Goal: Task Accomplishment & Management: Manage account settings

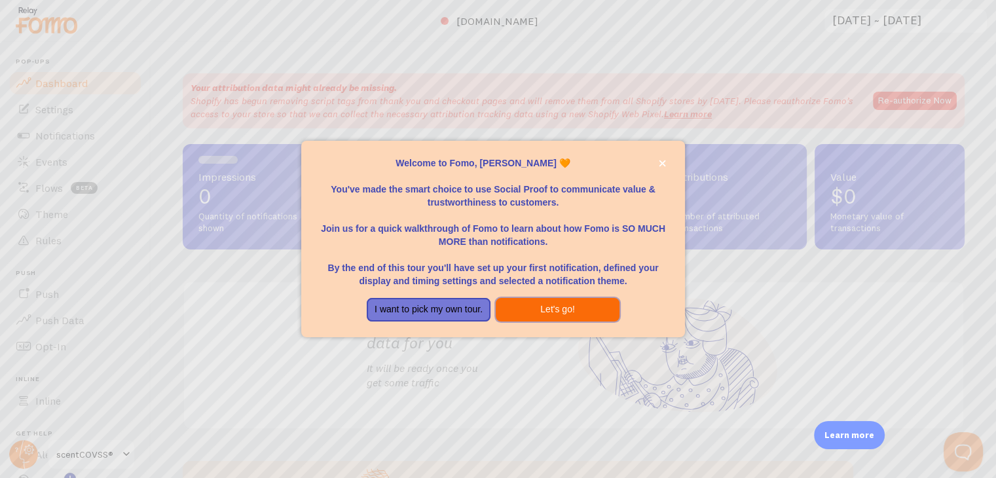
click at [547, 305] on button "Let's go!" at bounding box center [558, 310] width 124 height 24
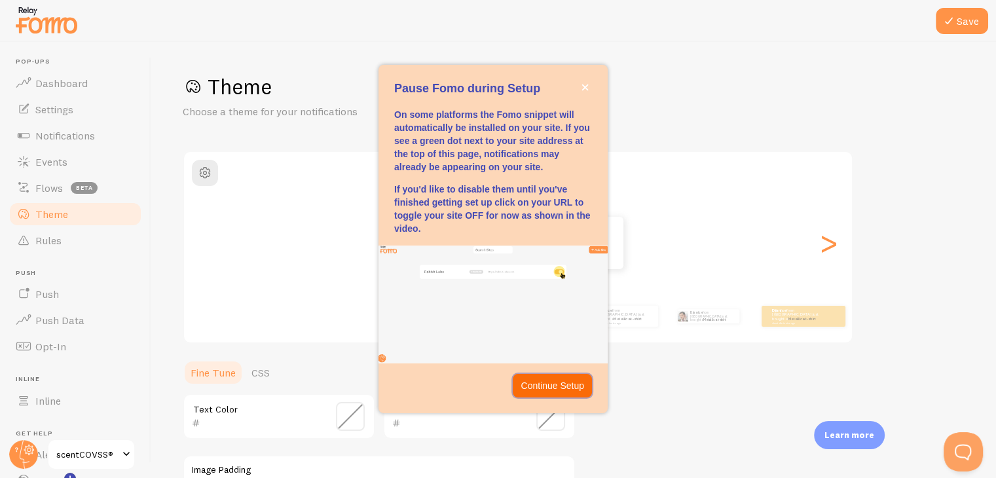
click at [564, 383] on p "Continue Setup" at bounding box center [553, 385] width 64 height 13
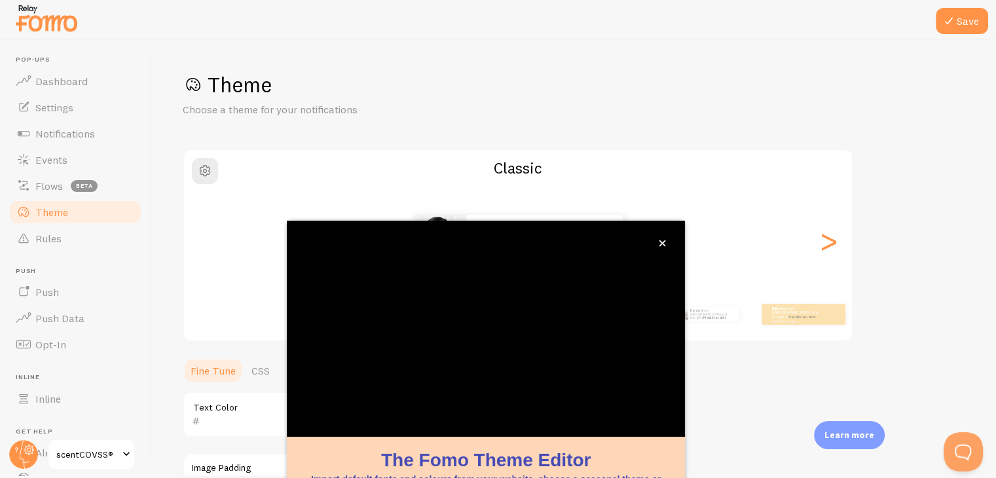
scroll to position [21, 0]
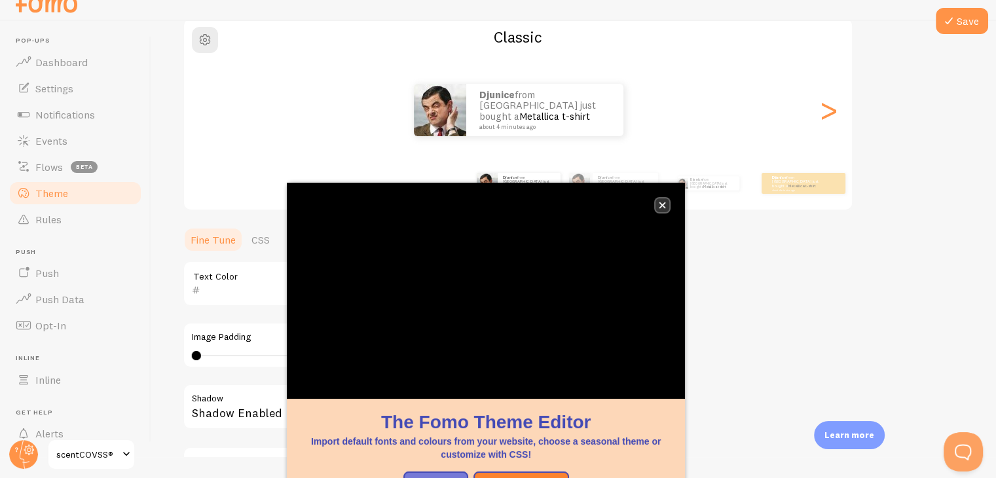
click at [665, 205] on icon "close," at bounding box center [662, 205] width 7 height 7
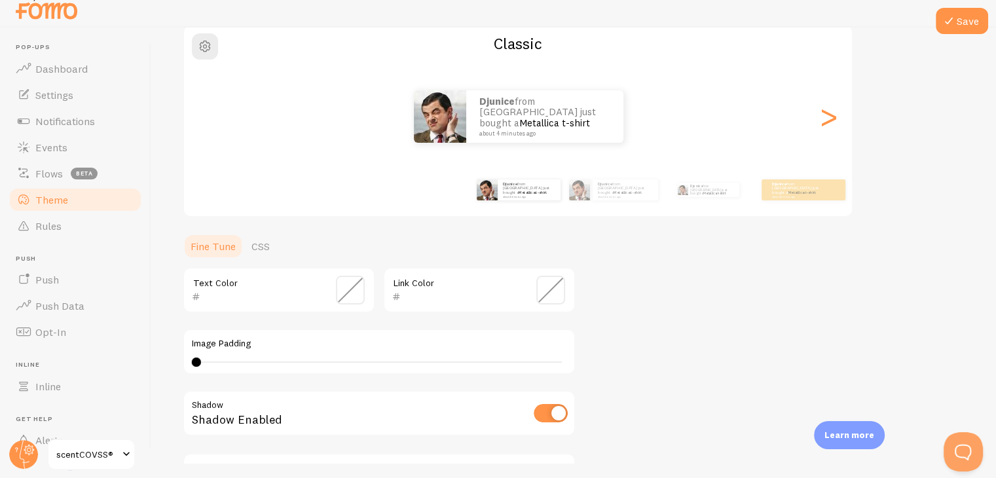
scroll to position [14, 0]
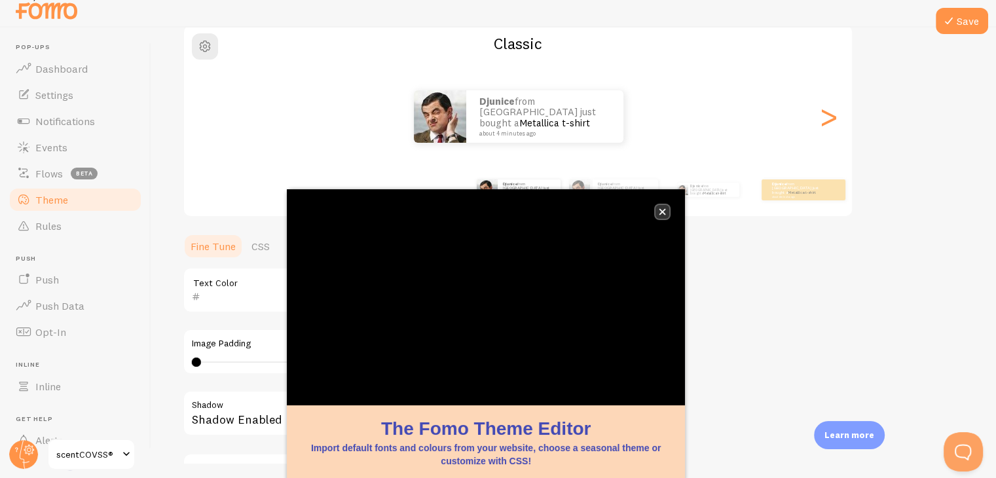
click at [659, 208] on icon "close," at bounding box center [662, 211] width 7 height 7
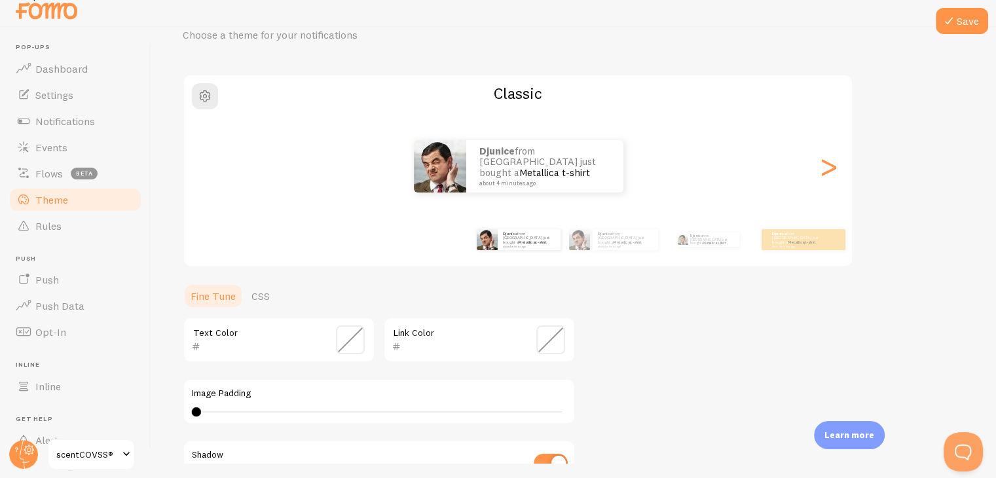
scroll to position [0, 0]
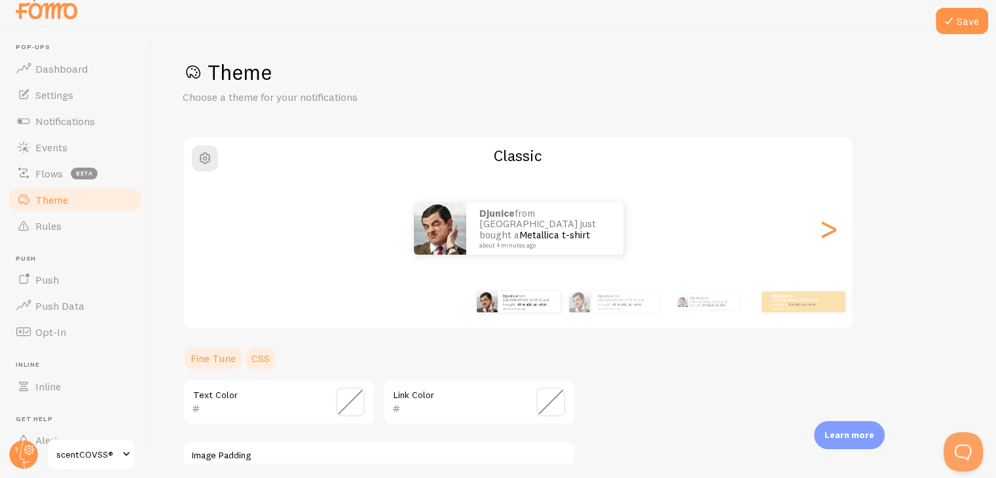
click at [266, 365] on link "CSS" at bounding box center [261, 358] width 34 height 26
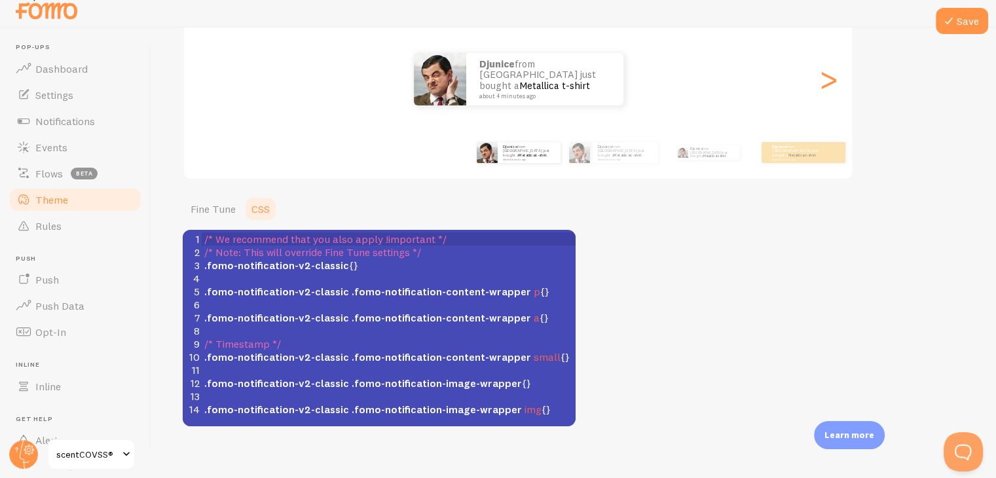
scroll to position [174, 0]
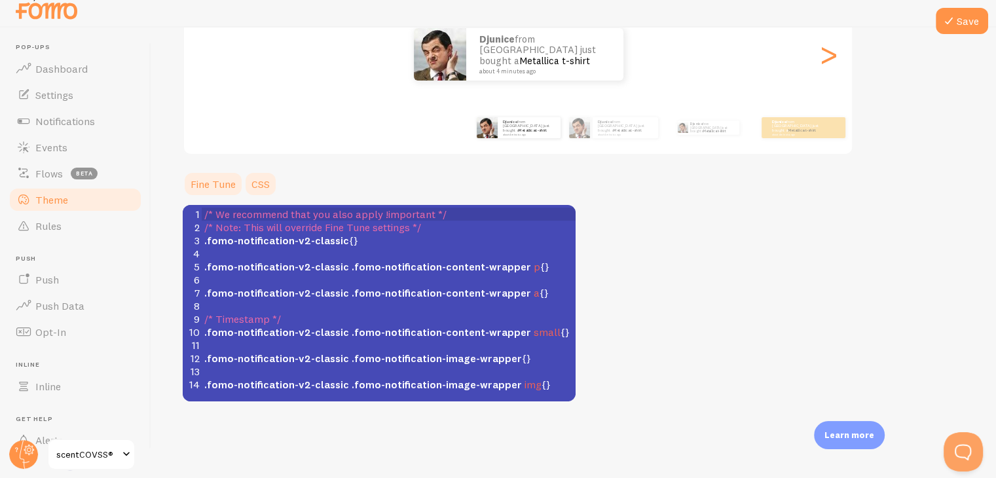
click at [208, 178] on link "Fine Tune" at bounding box center [213, 184] width 61 height 26
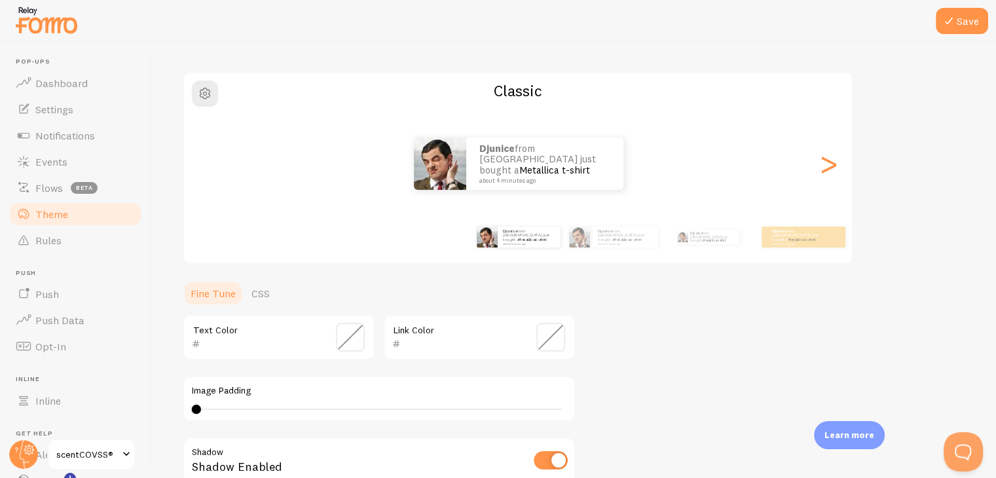
scroll to position [16, 0]
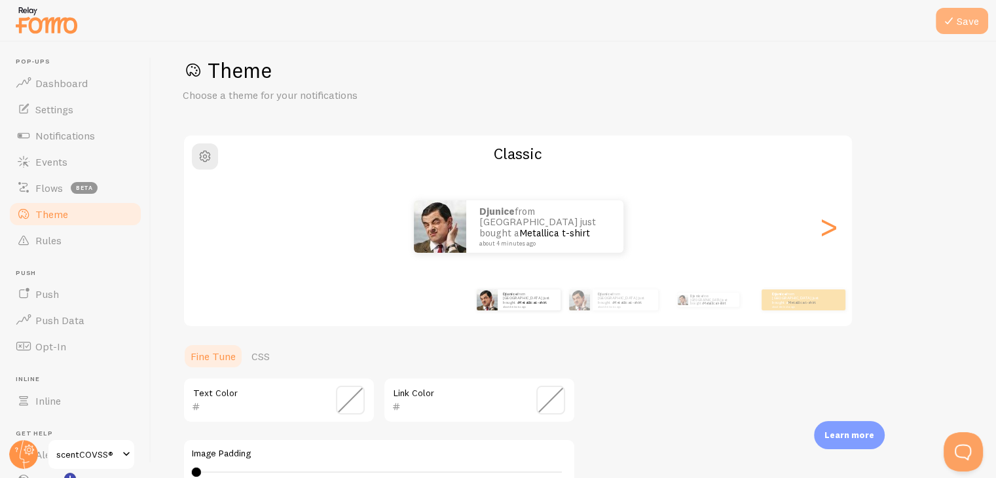
click at [964, 14] on button "Save" at bounding box center [962, 21] width 52 height 26
click at [41, 168] on span "Events" at bounding box center [51, 161] width 32 height 13
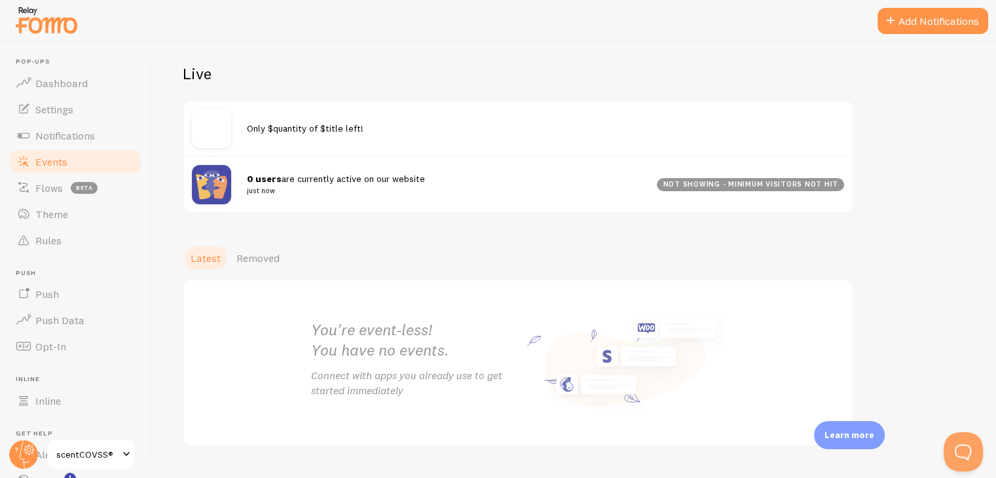
scroll to position [160, 0]
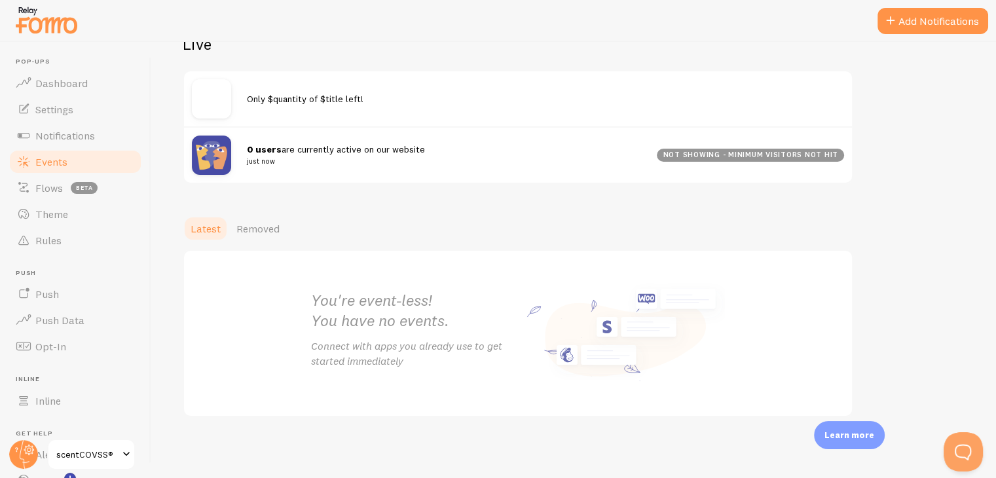
click at [269, 227] on span "Removed" at bounding box center [257, 228] width 43 height 13
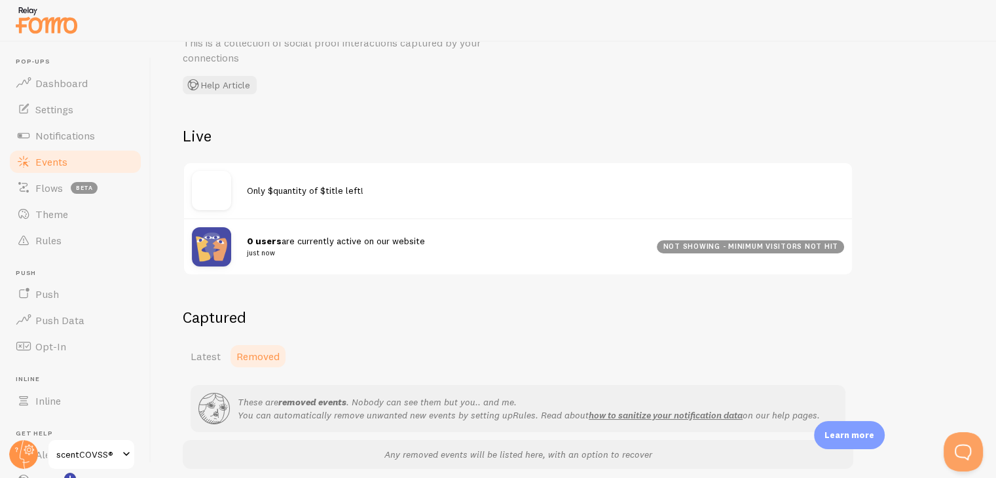
scroll to position [121, 0]
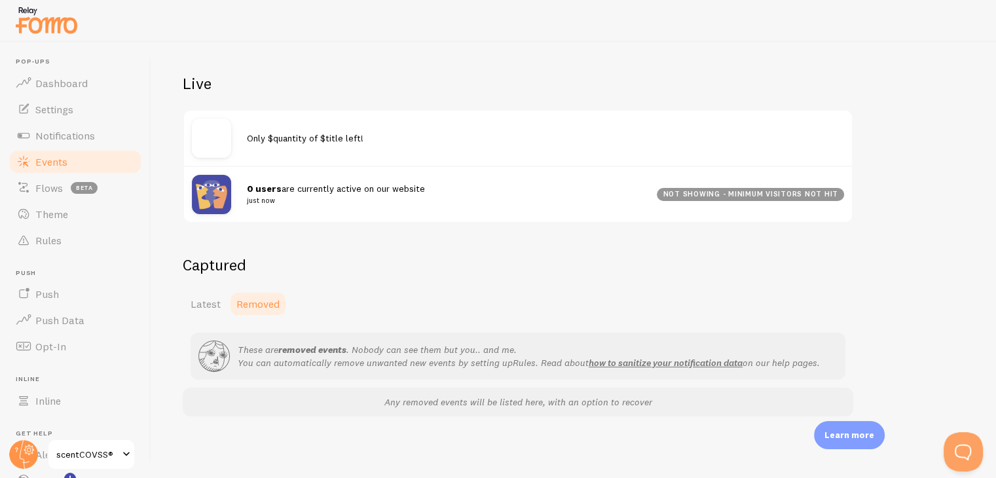
click at [204, 293] on link "Latest" at bounding box center [206, 304] width 46 height 26
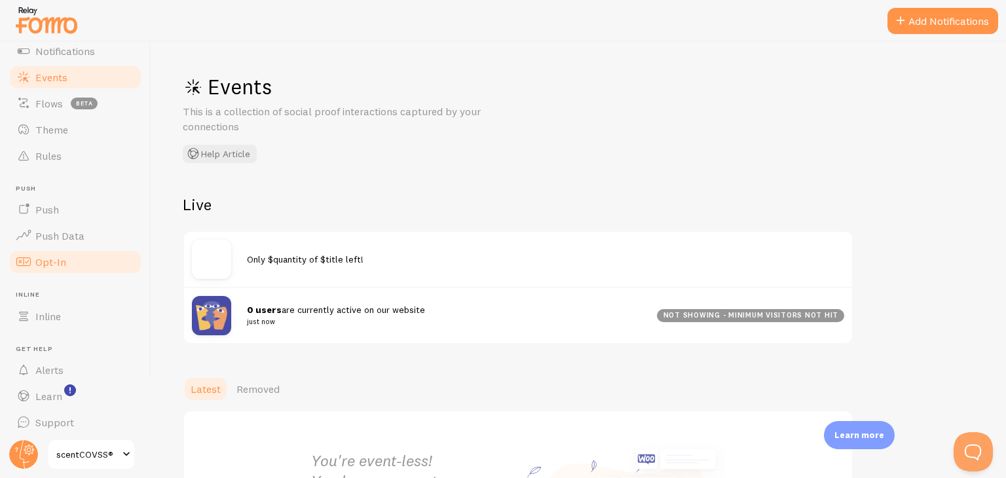
scroll to position [89, 0]
click at [43, 72] on span "Events" at bounding box center [51, 72] width 32 height 13
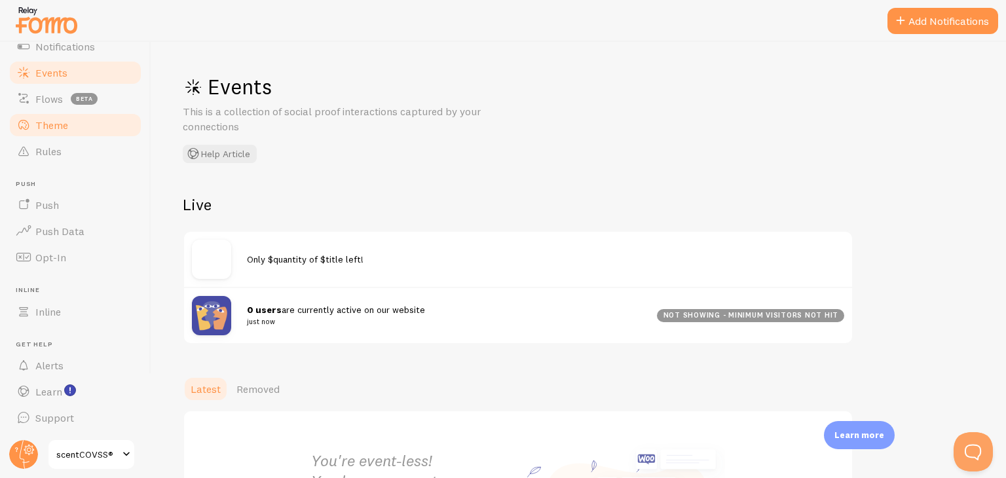
click at [58, 132] on link "Theme" at bounding box center [75, 125] width 135 height 26
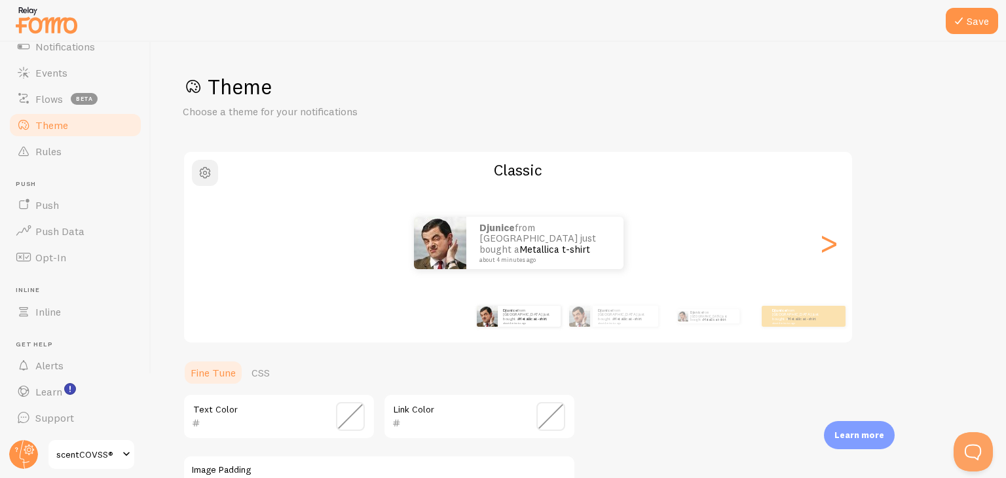
click at [205, 176] on span "button" at bounding box center [205, 173] width 16 height 16
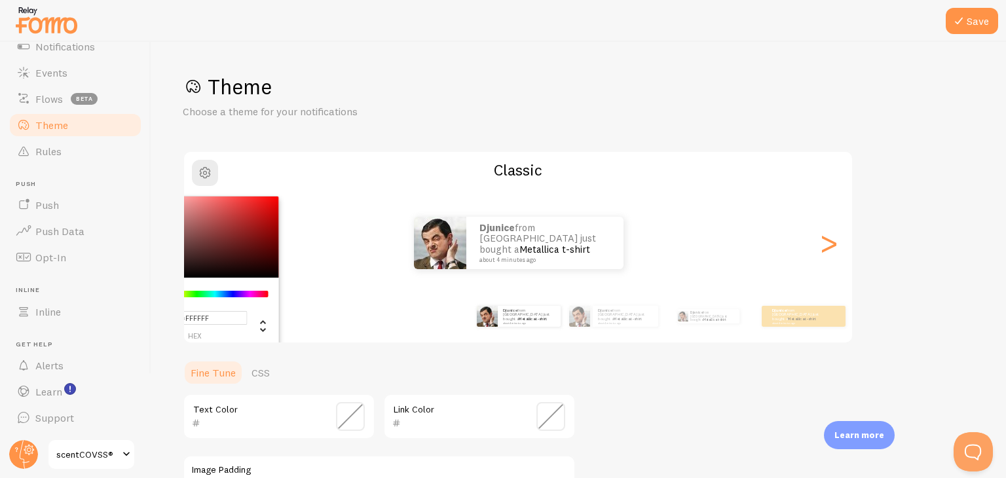
drag, startPoint x: 463, startPoint y: 143, endPoint x: 477, endPoint y: 153, distance: 16.9
click at [463, 143] on div "Theme Choose a theme for your notifications #FFFFFF hex 255 r 255 g 255 b 0 h 0…" at bounding box center [579, 383] width 792 height 621
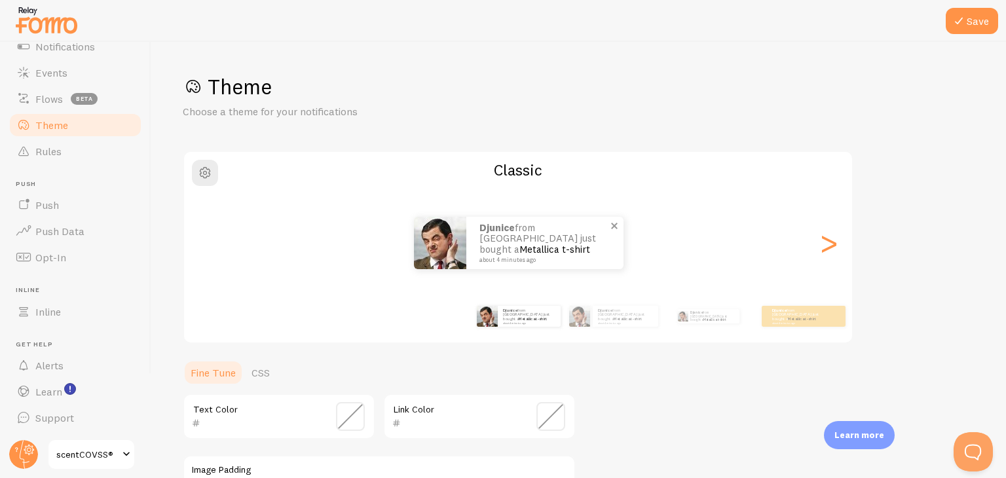
click at [427, 256] on img at bounding box center [440, 243] width 52 height 52
click at [437, 249] on img at bounding box center [440, 243] width 52 height 52
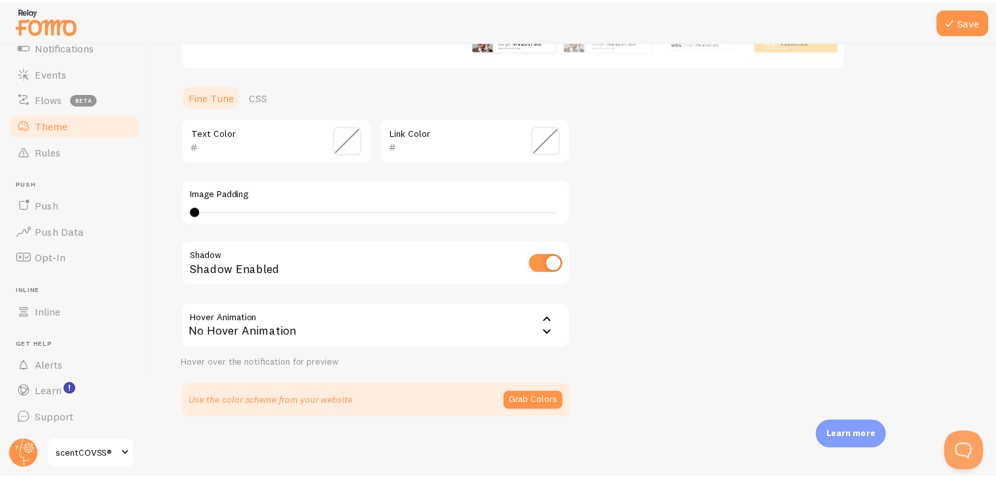
scroll to position [278, 0]
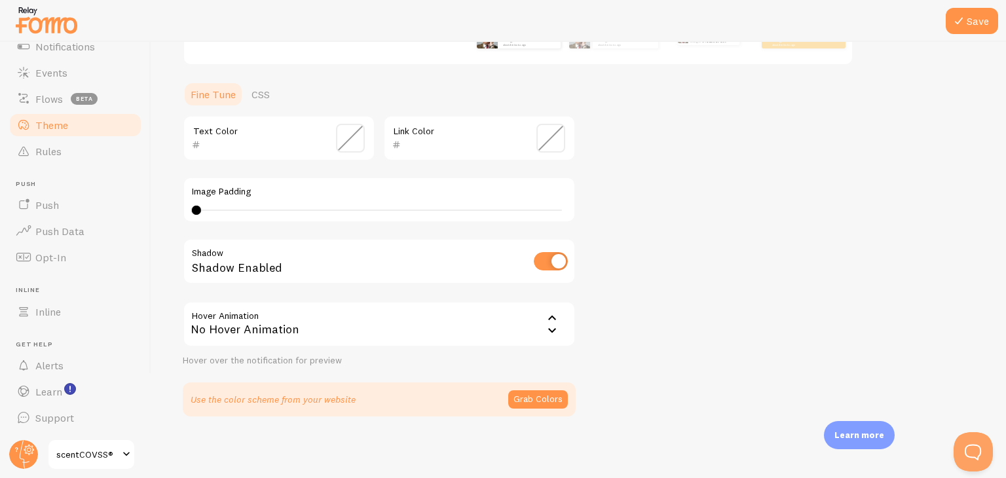
click at [110, 461] on span "scentCOVSS®" at bounding box center [87, 455] width 62 height 16
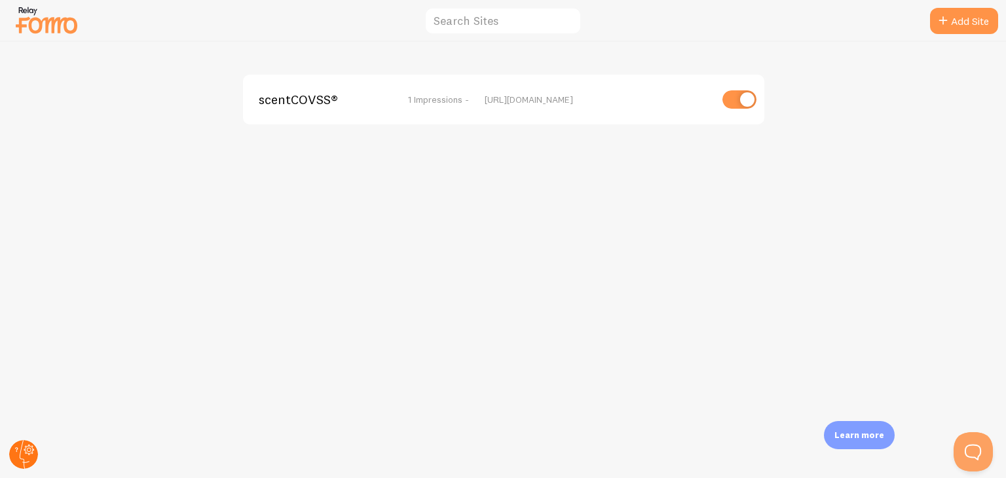
click at [31, 443] on circle at bounding box center [23, 454] width 29 height 29
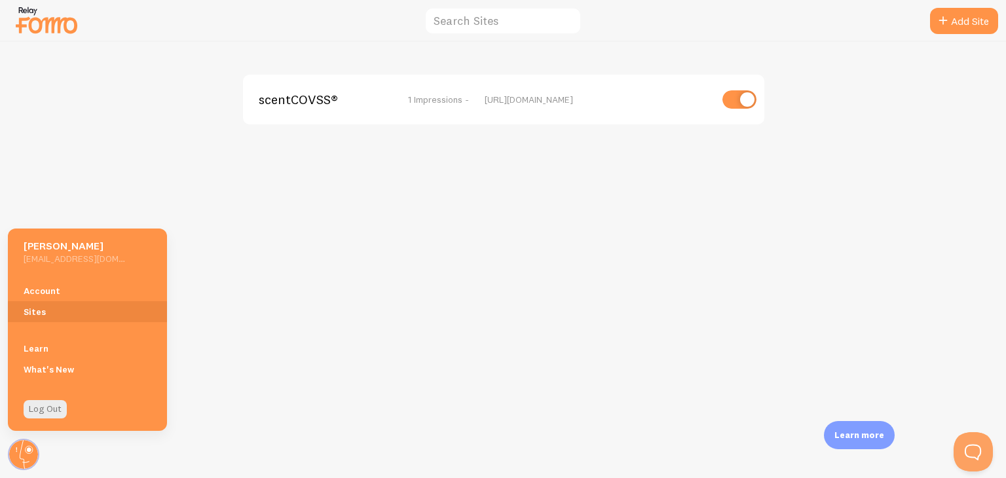
click at [29, 24] on img at bounding box center [46, 19] width 65 height 33
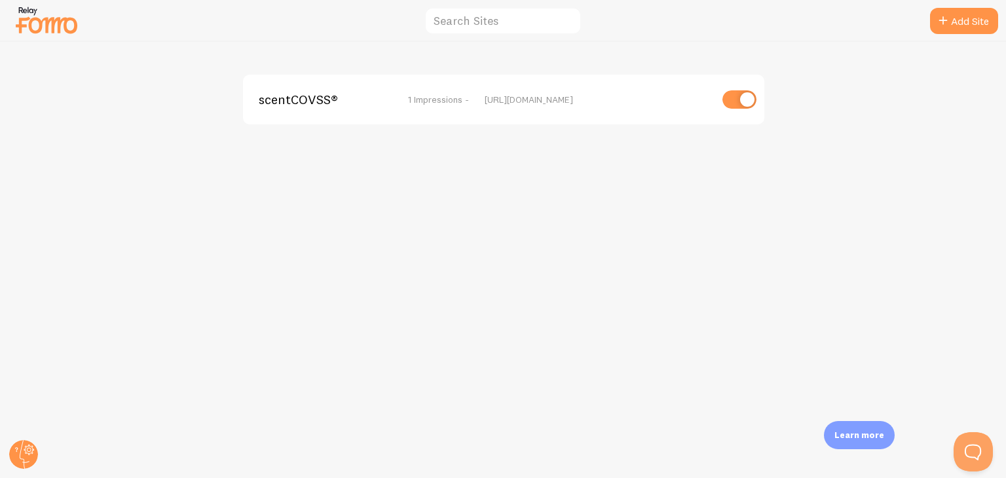
click at [40, 22] on img at bounding box center [46, 19] width 65 height 33
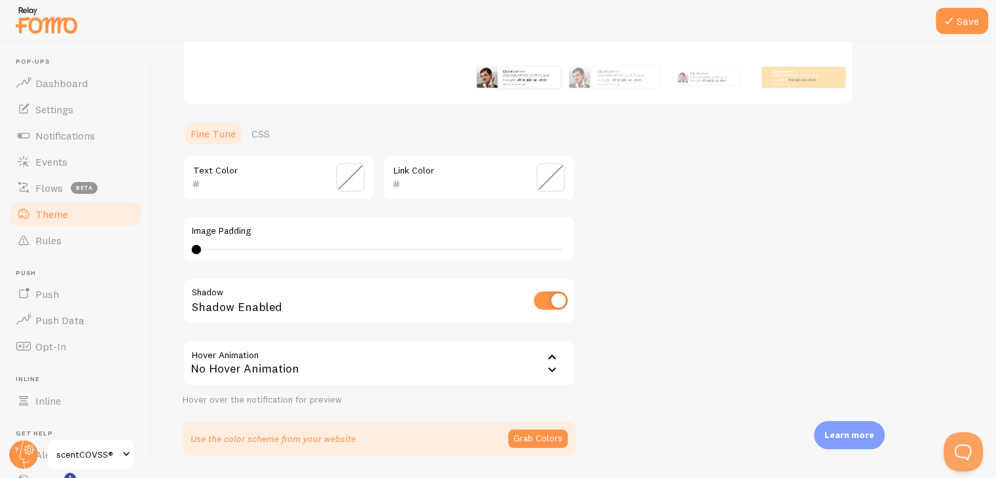
scroll to position [262, 0]
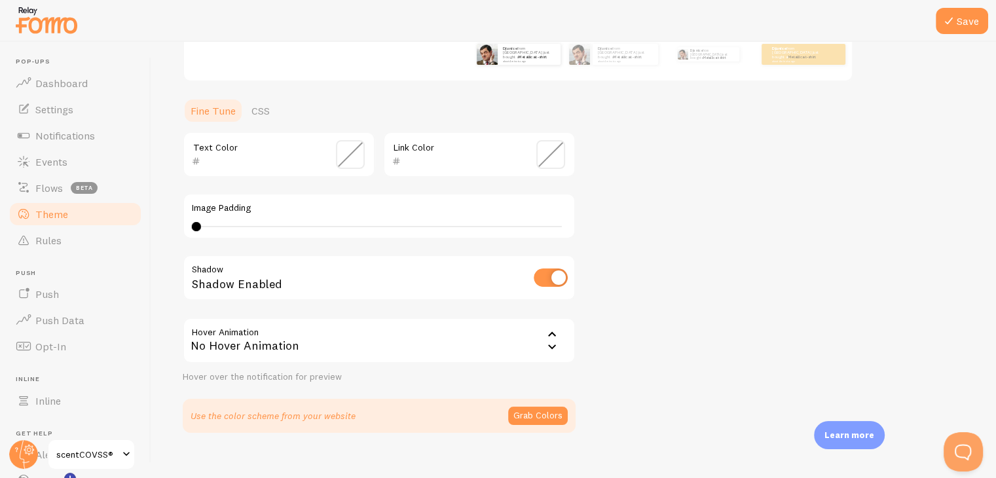
click at [280, 232] on div "Image Padding 0 0 - undefined" at bounding box center [379, 216] width 393 height 46
click at [285, 227] on div "0 0 - undefined" at bounding box center [379, 226] width 375 height 10
type input "10"
click at [271, 346] on div "No Hover Animation" at bounding box center [379, 341] width 393 height 46
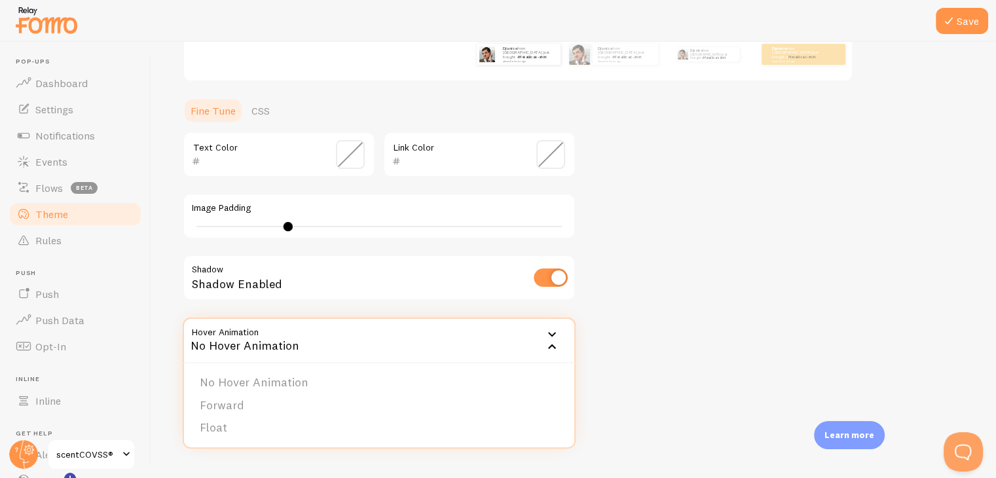
click at [272, 346] on div "No Hover Animation" at bounding box center [379, 341] width 393 height 46
click at [684, 315] on div "Theme Choose a theme for your notifications Classic Djunice from [GEOGRAPHIC_DA…" at bounding box center [574, 121] width 782 height 621
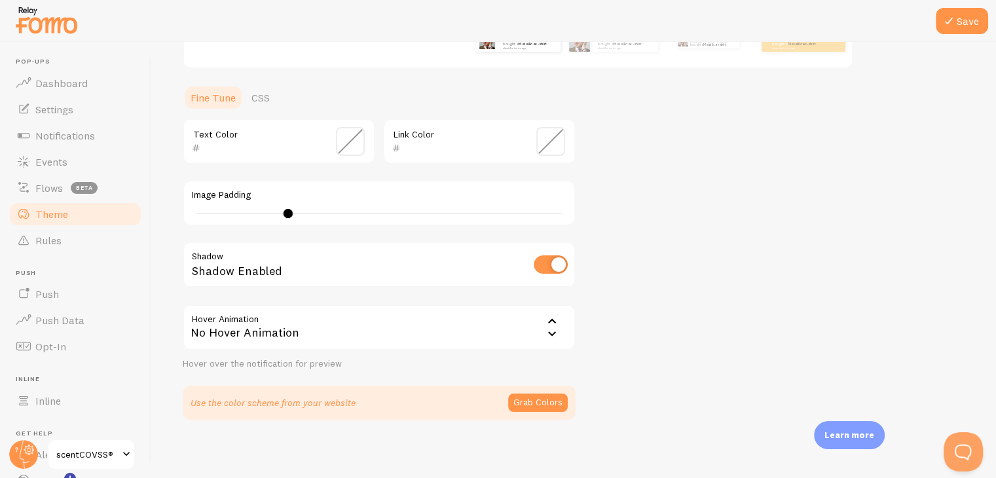
scroll to position [278, 0]
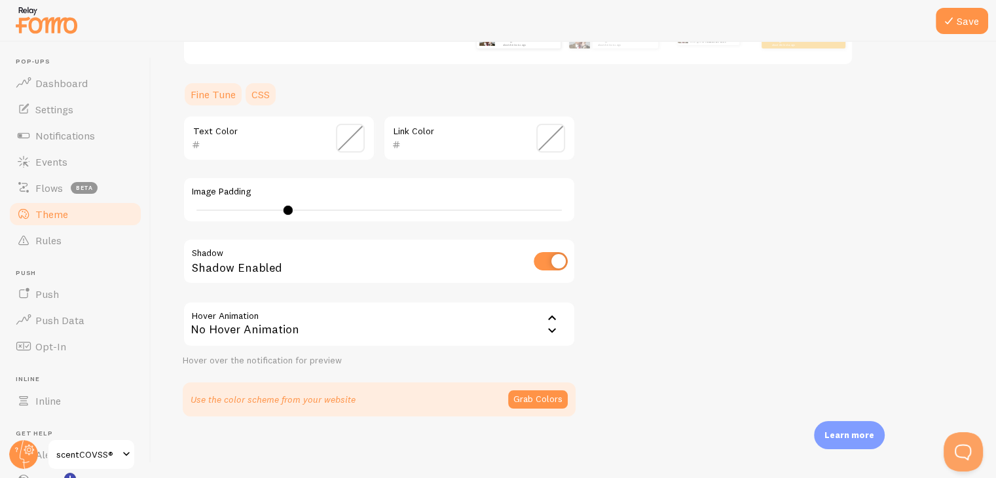
click at [245, 100] on link "CSS" at bounding box center [261, 94] width 34 height 26
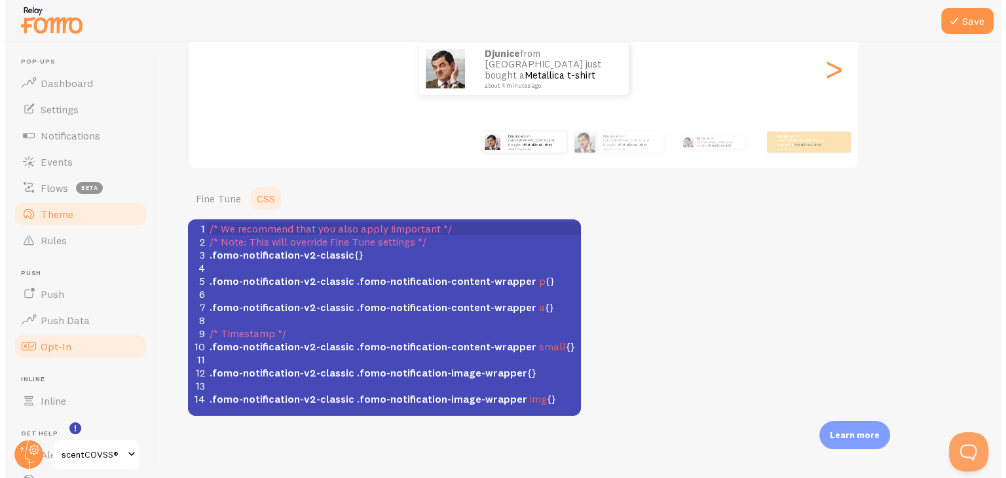
scroll to position [89, 0]
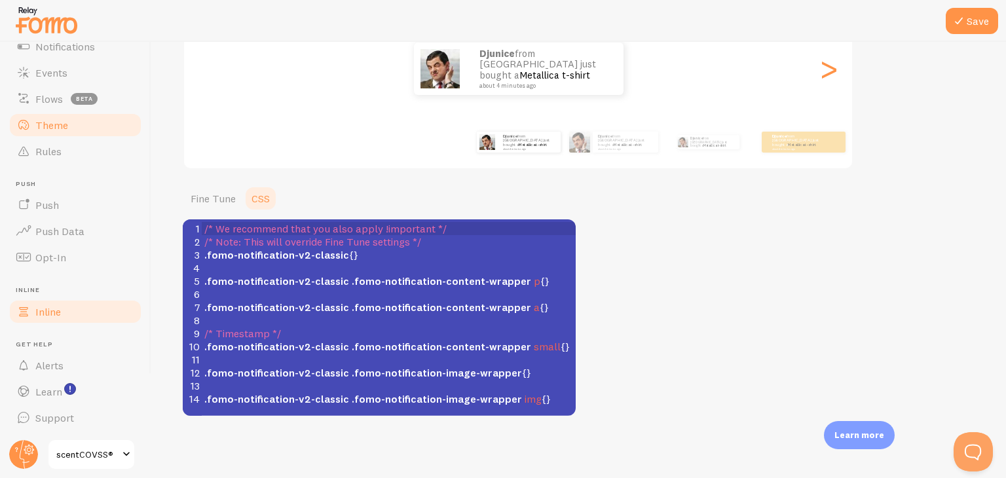
click at [54, 323] on link "Inline" at bounding box center [75, 312] width 135 height 26
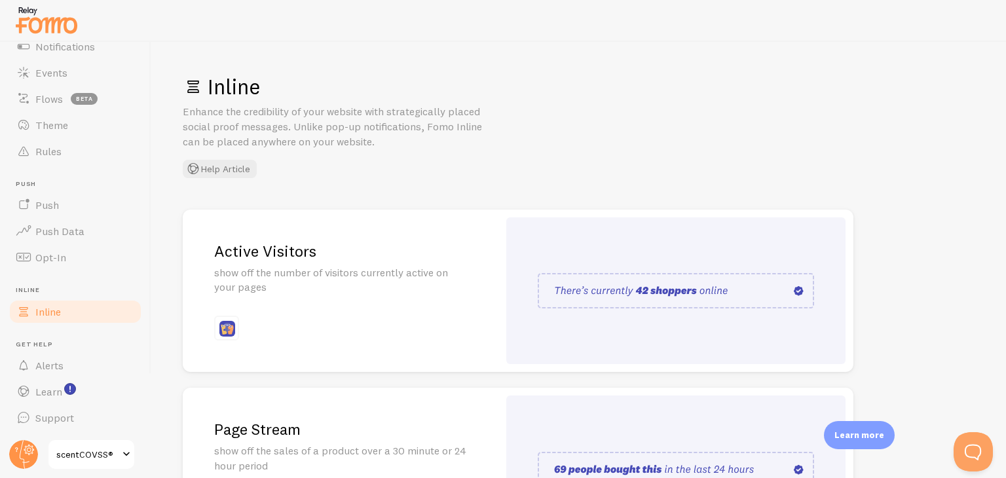
click at [223, 333] on img at bounding box center [227, 329] width 16 height 16
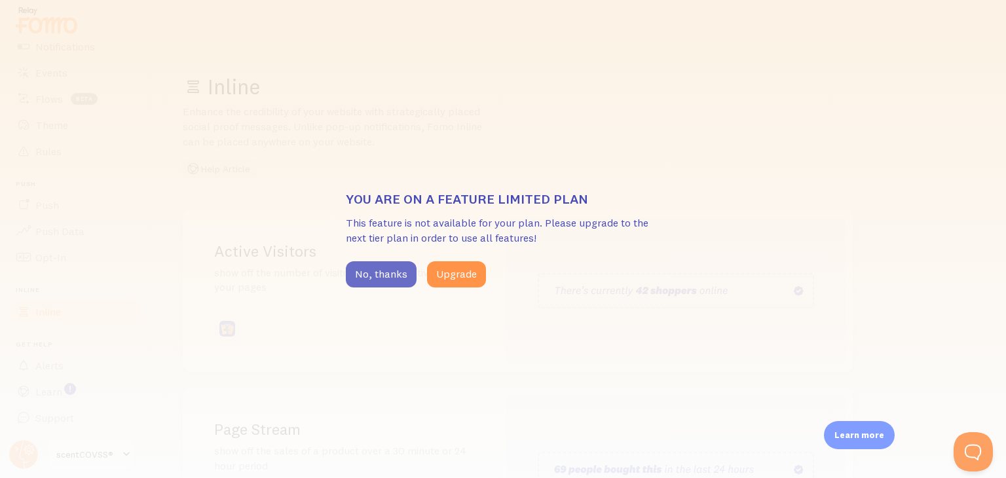
click at [371, 269] on button "No, thanks" at bounding box center [381, 274] width 71 height 26
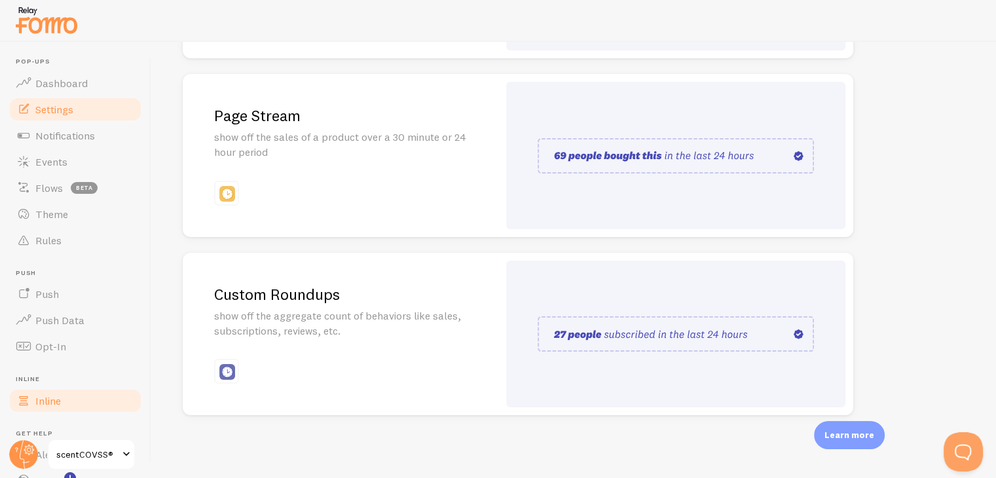
click at [86, 106] on link "Settings" at bounding box center [75, 109] width 135 height 26
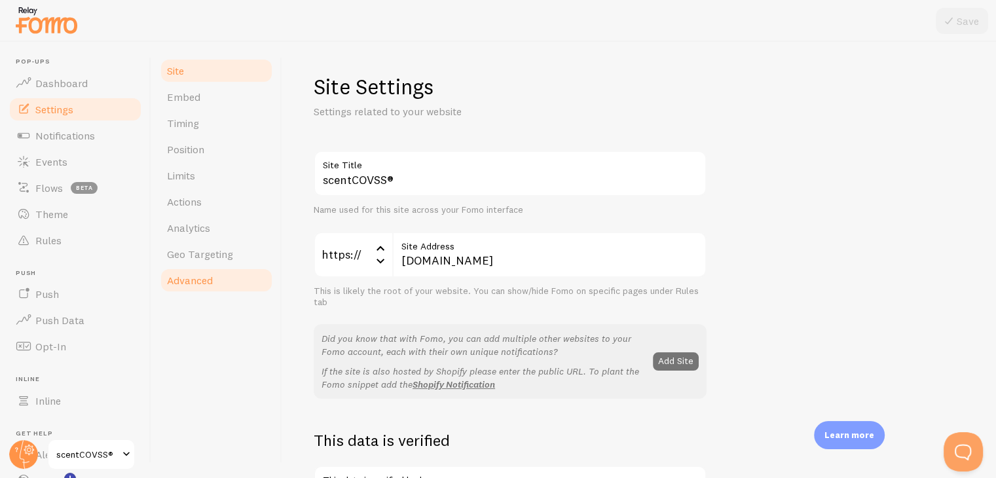
click at [224, 282] on link "Advanced" at bounding box center [216, 280] width 115 height 26
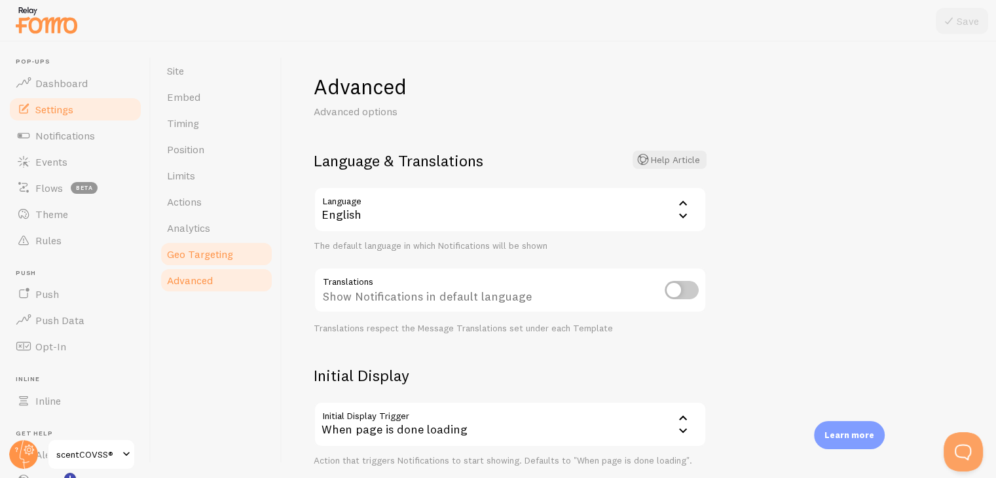
click at [207, 249] on span "Geo Targeting" at bounding box center [200, 254] width 66 height 13
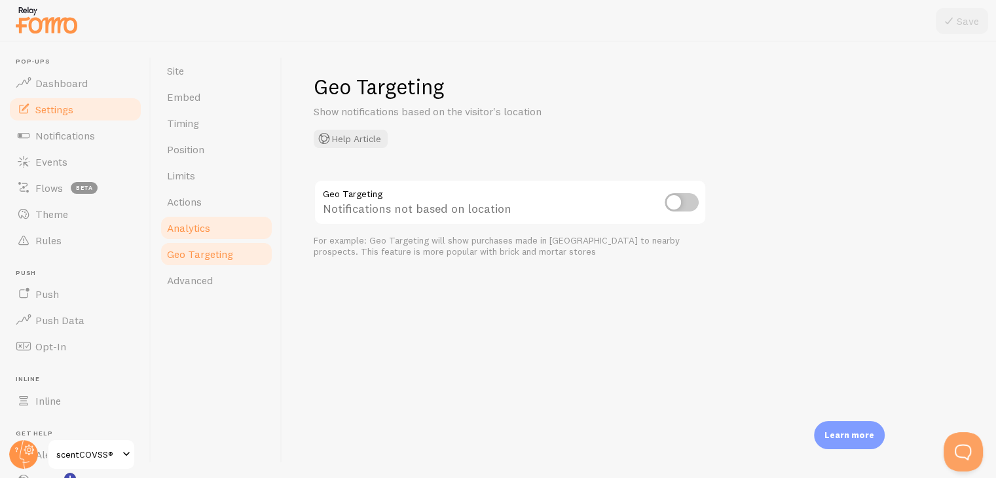
click at [219, 220] on link "Analytics" at bounding box center [216, 228] width 115 height 26
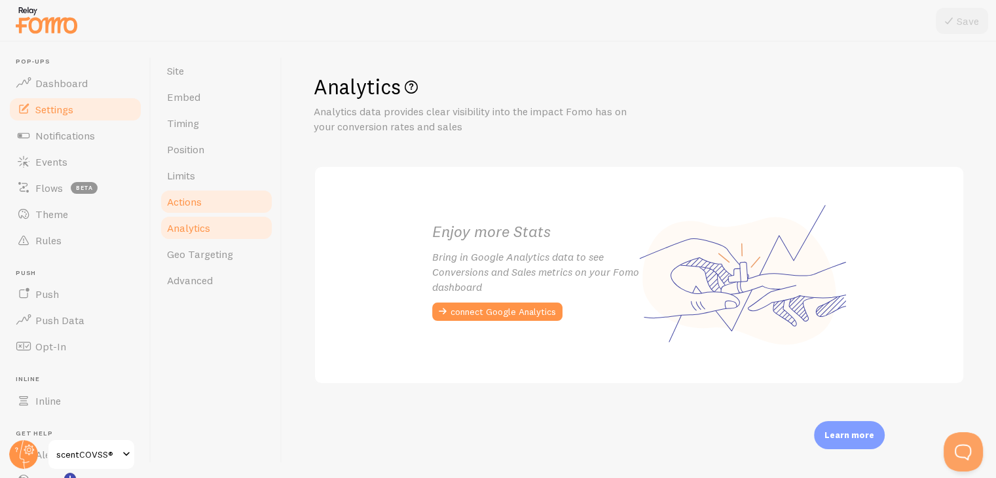
click at [212, 202] on link "Actions" at bounding box center [216, 202] width 115 height 26
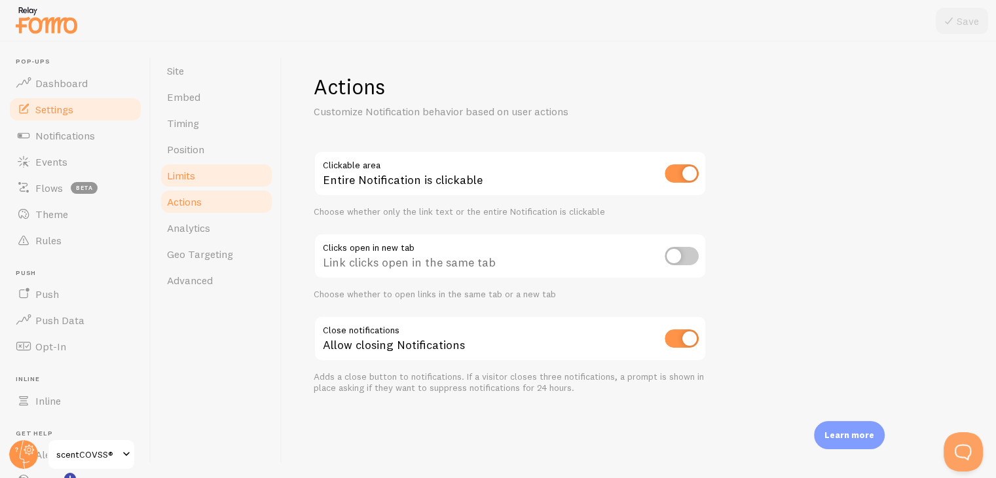
click at [226, 174] on link "Limits" at bounding box center [216, 175] width 115 height 26
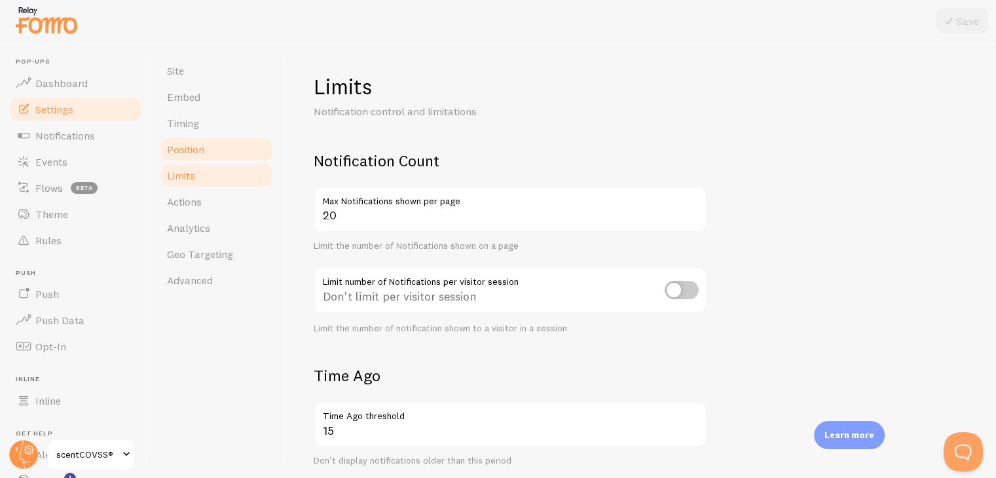
click at [228, 153] on link "Position" at bounding box center [216, 149] width 115 height 26
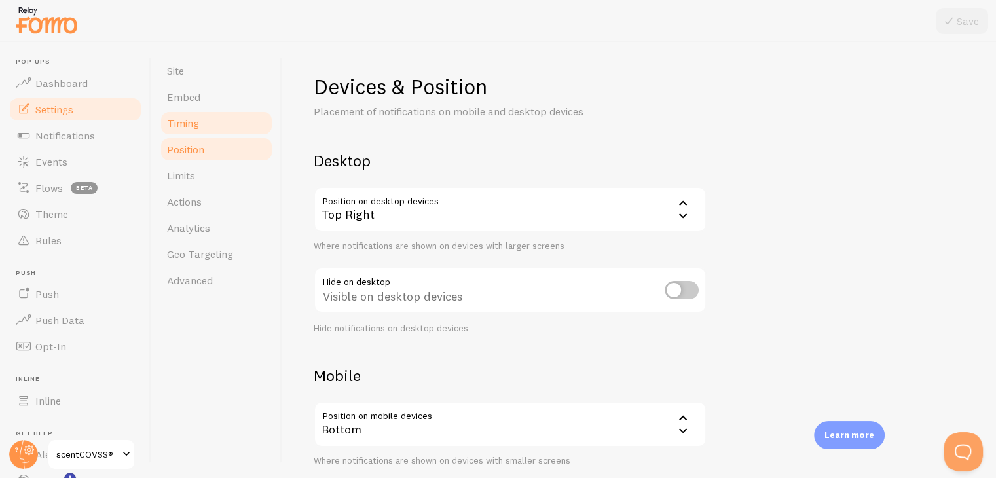
click at [238, 111] on link "Timing" at bounding box center [216, 123] width 115 height 26
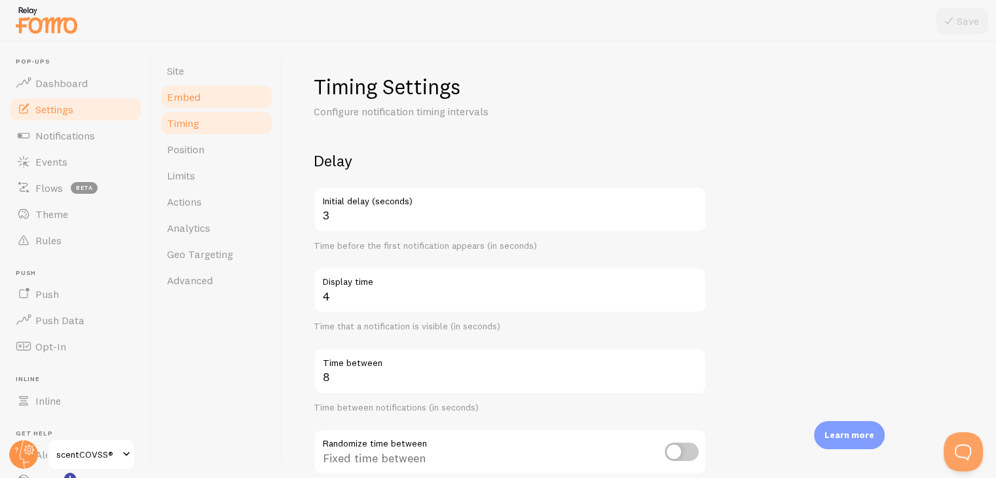
click at [233, 86] on link "Embed" at bounding box center [216, 97] width 115 height 26
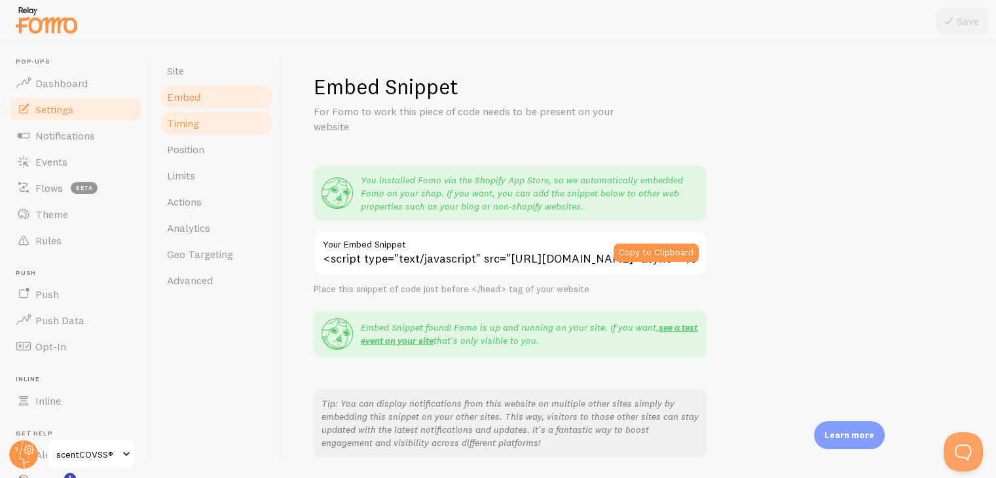
click at [215, 126] on link "Timing" at bounding box center [216, 123] width 115 height 26
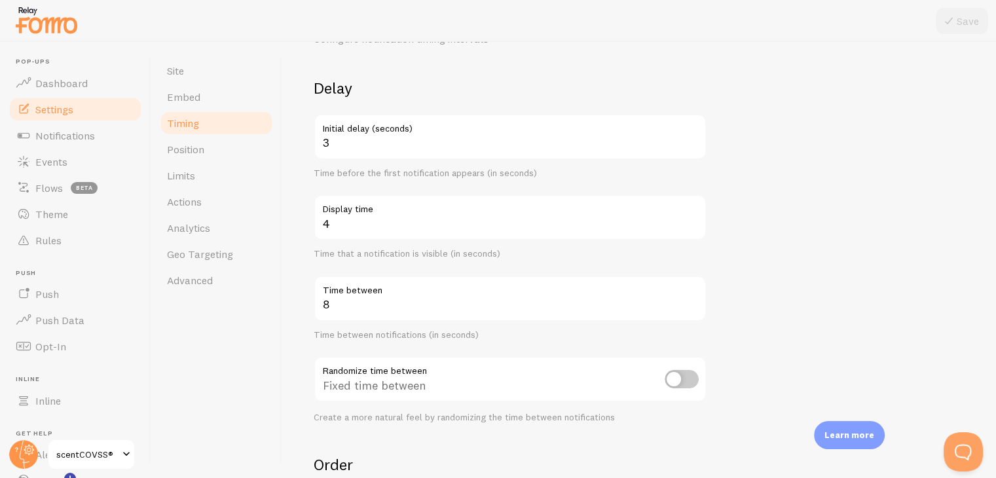
scroll to position [34, 0]
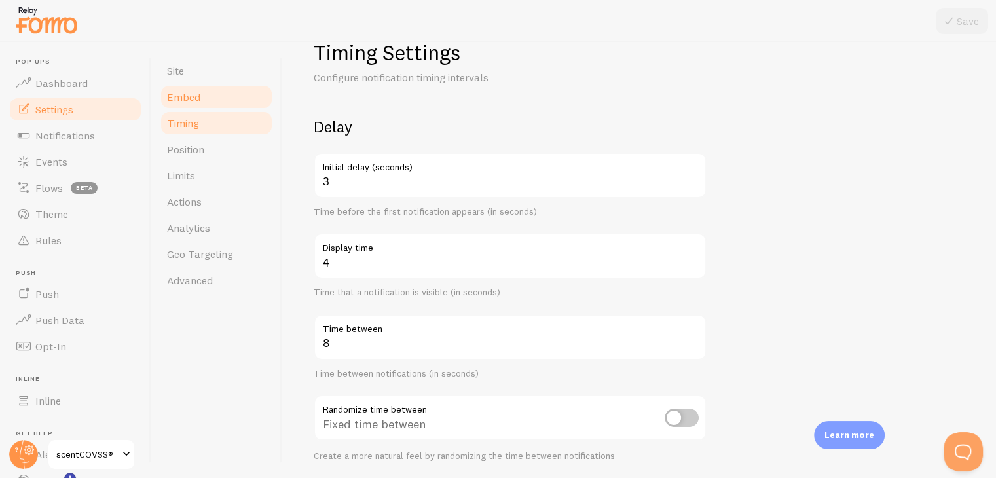
click at [168, 102] on span "Embed" at bounding box center [183, 96] width 33 height 13
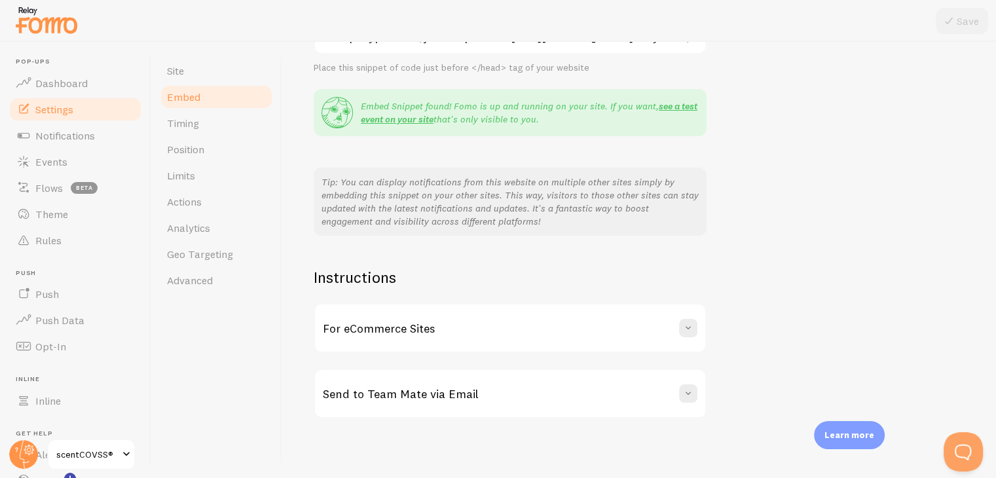
scroll to position [224, 0]
click at [223, 172] on link "Limits" at bounding box center [216, 175] width 115 height 26
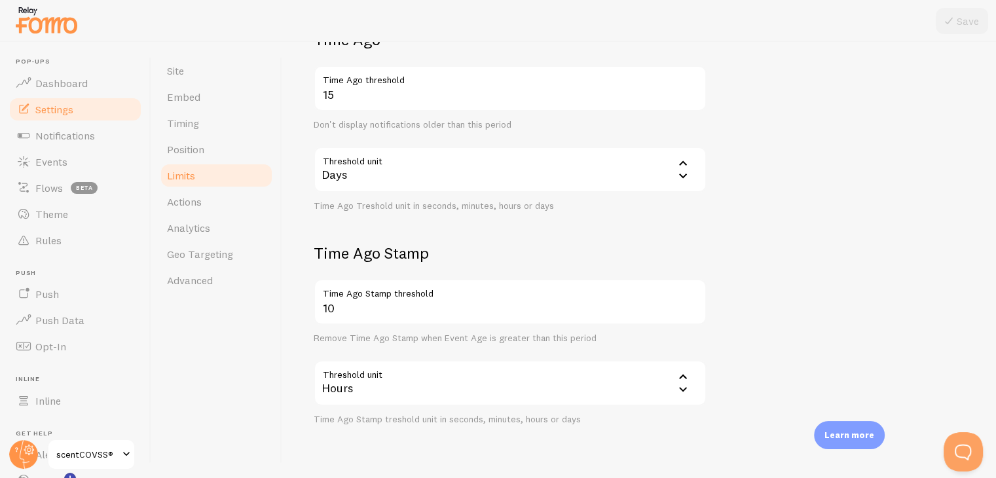
scroll to position [370, 0]
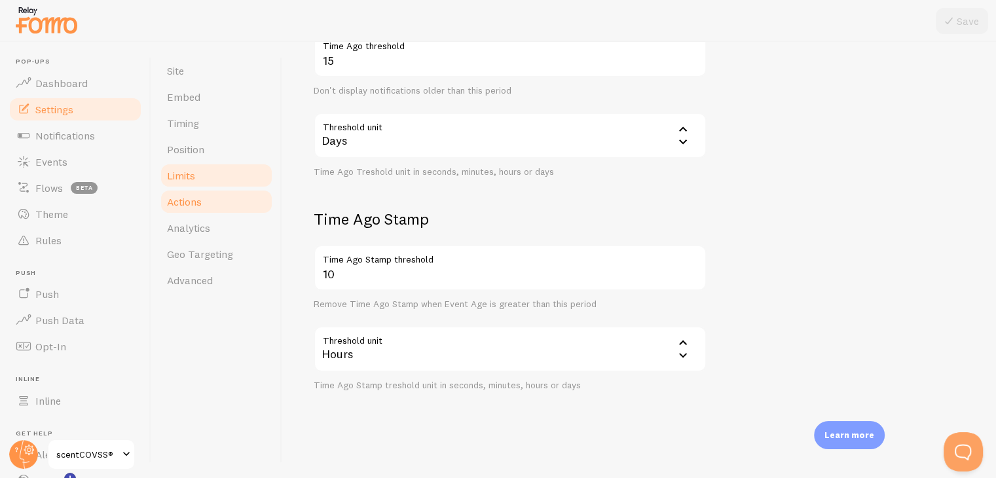
click at [224, 189] on link "Actions" at bounding box center [216, 202] width 115 height 26
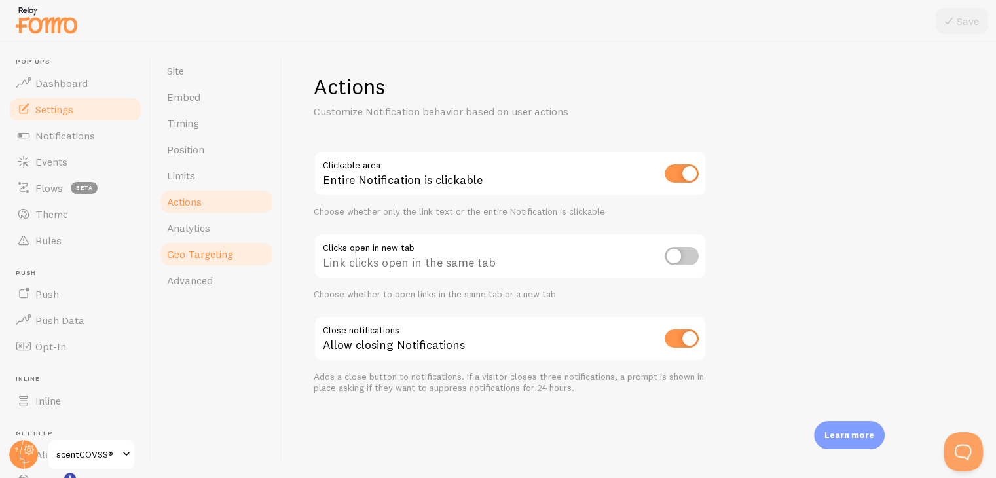
click at [245, 246] on link "Geo Targeting" at bounding box center [216, 254] width 115 height 26
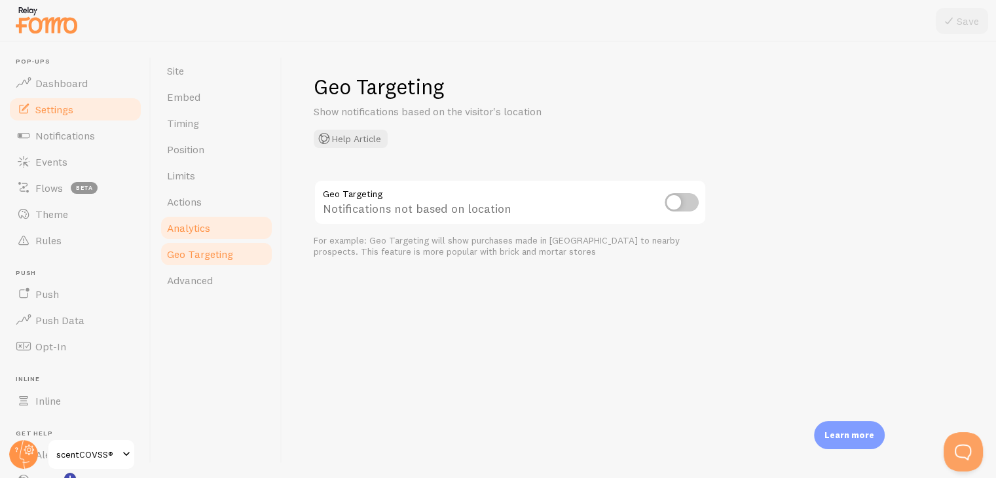
click at [236, 233] on link "Analytics" at bounding box center [216, 228] width 115 height 26
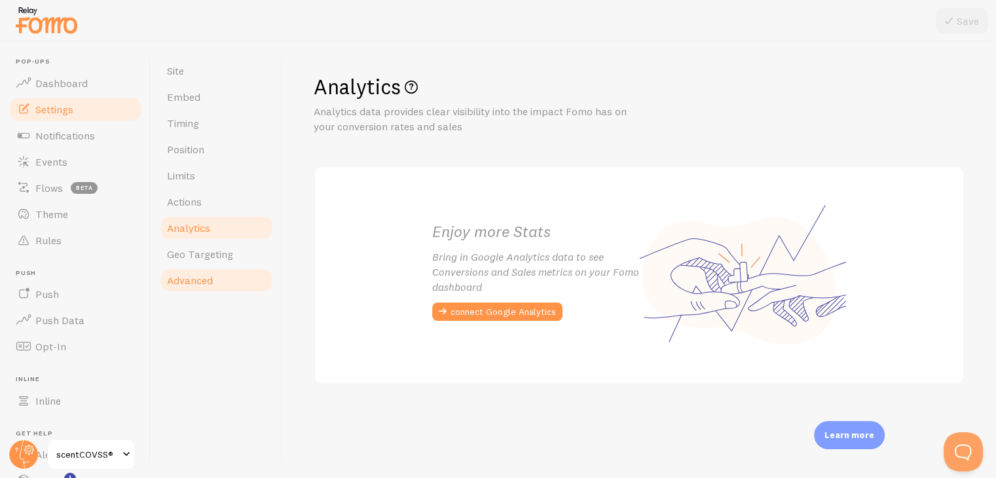
click at [196, 291] on link "Advanced" at bounding box center [216, 280] width 115 height 26
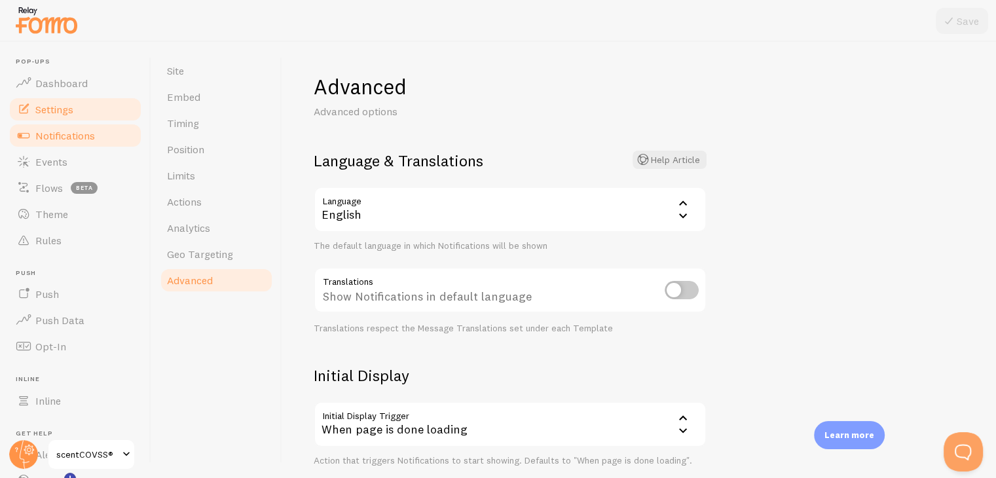
click at [57, 137] on span "Notifications" at bounding box center [65, 135] width 60 height 13
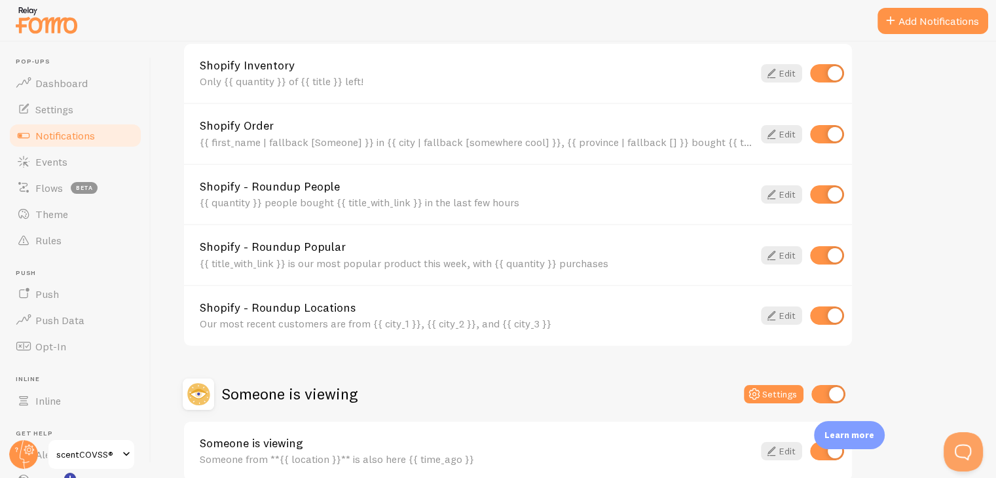
scroll to position [574, 0]
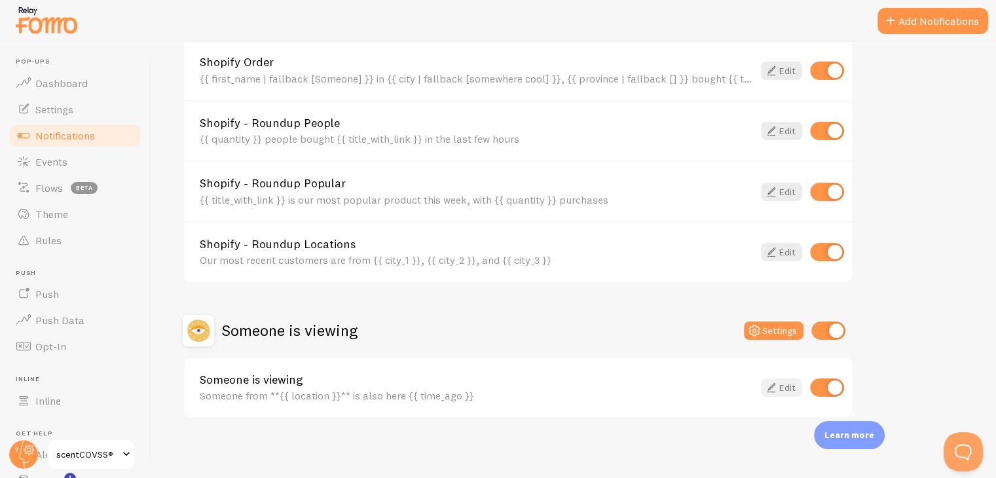
click at [780, 386] on link "Edit" at bounding box center [781, 387] width 41 height 18
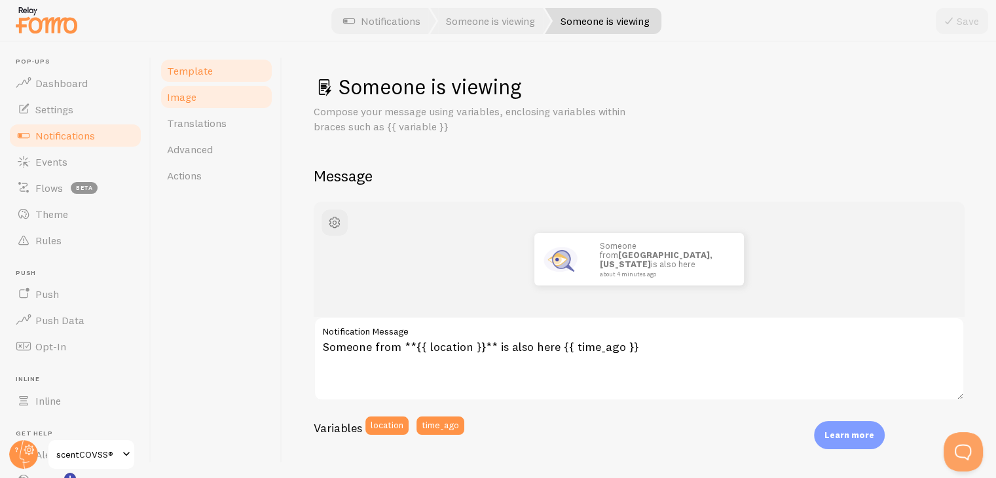
click at [230, 100] on link "Image" at bounding box center [216, 97] width 115 height 26
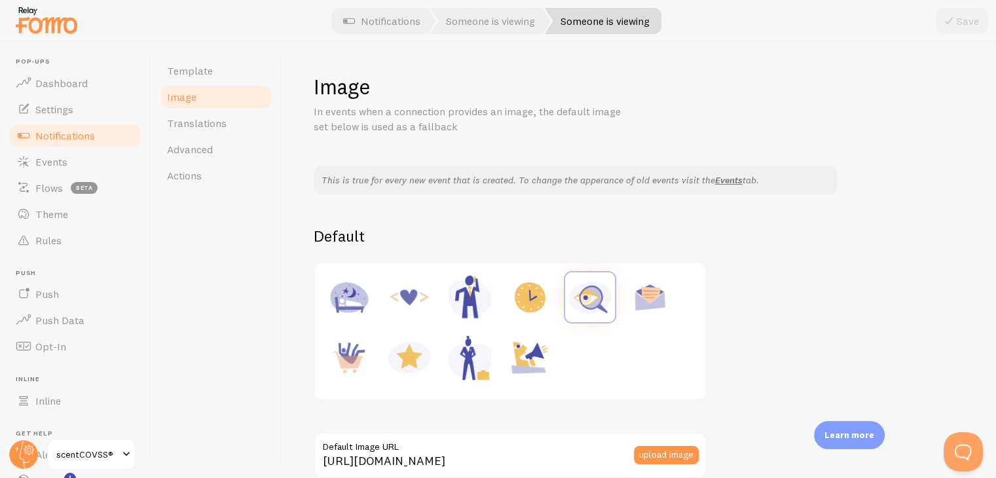
scroll to position [196, 0]
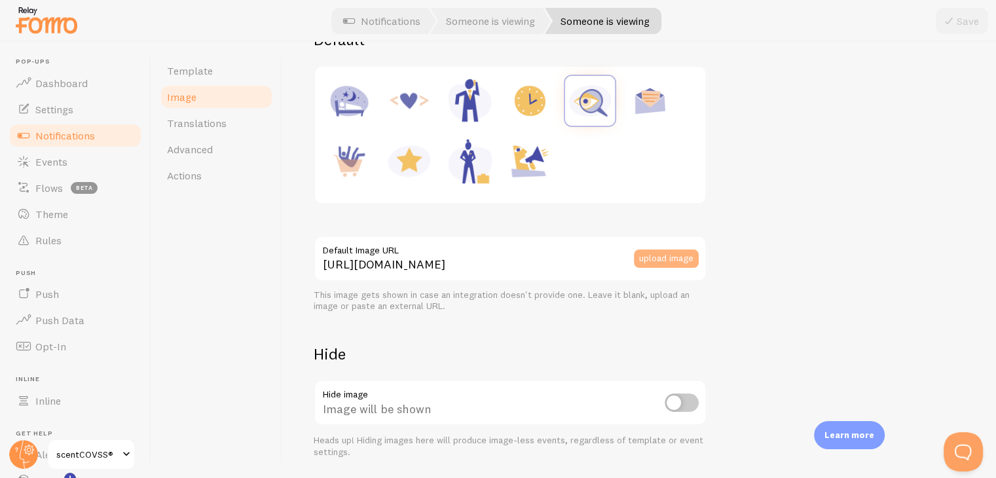
click at [650, 257] on button "upload image" at bounding box center [666, 258] width 65 height 18
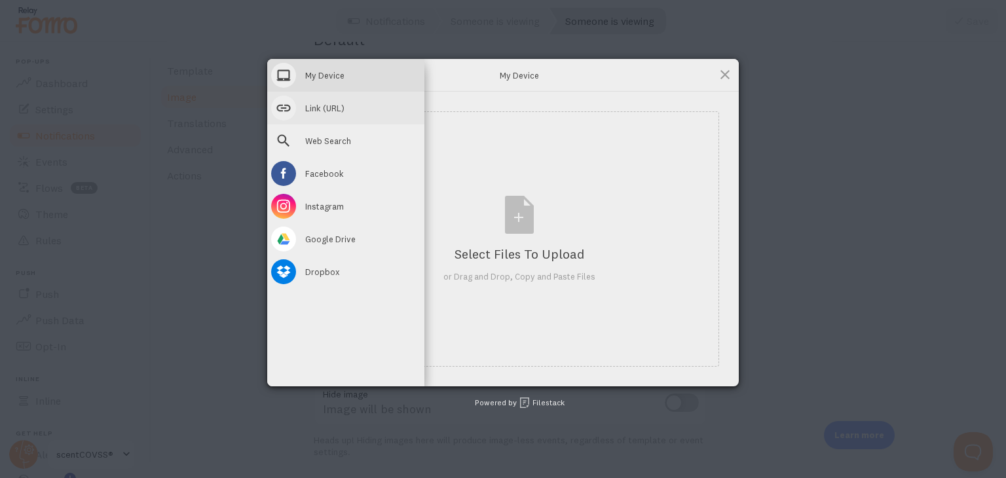
click at [311, 107] on span "Link (URL)" at bounding box center [324, 108] width 39 height 12
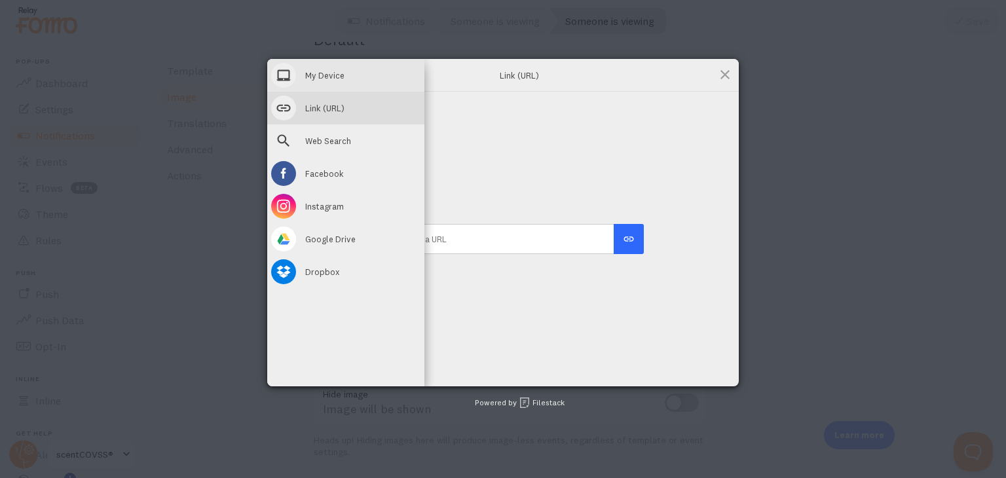
click at [280, 72] on span at bounding box center [283, 75] width 25 height 25
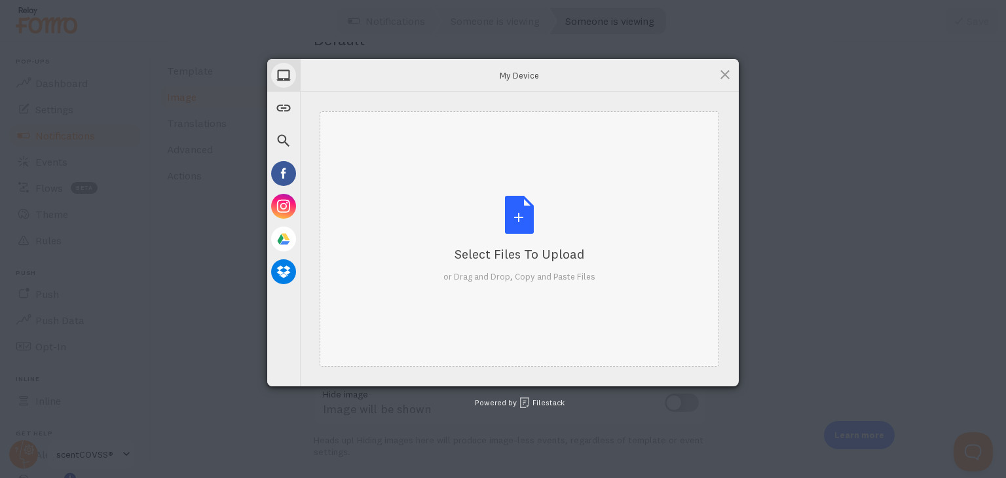
click at [521, 259] on div "Select Files to Upload" at bounding box center [519, 254] width 152 height 18
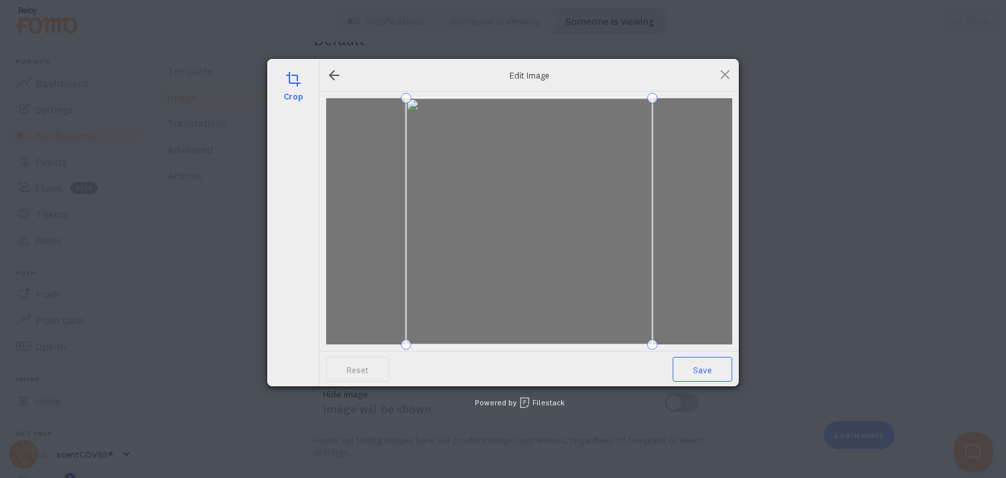
click at [697, 373] on span "Save" at bounding box center [702, 369] width 60 height 25
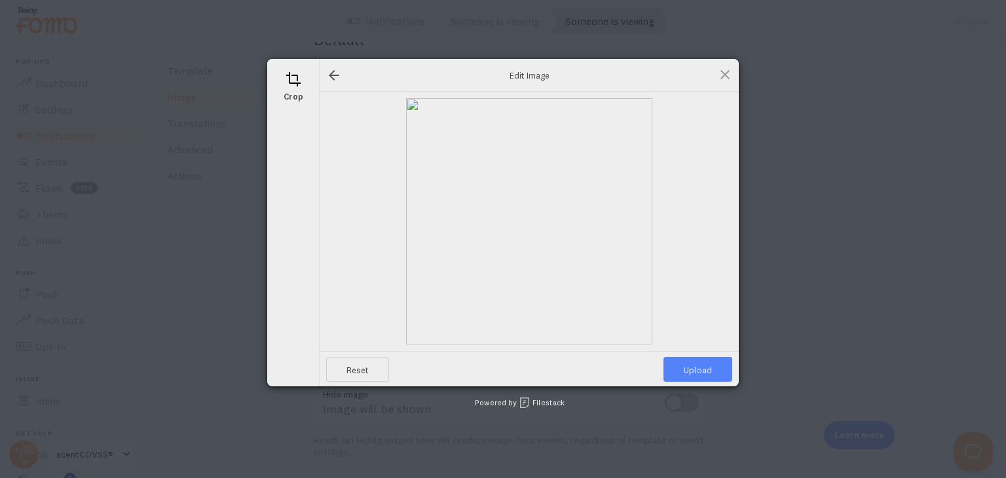
click at [694, 373] on span "Upload" at bounding box center [697, 369] width 69 height 25
type input "[URL][DOMAIN_NAME][DOMAIN_NAME]"
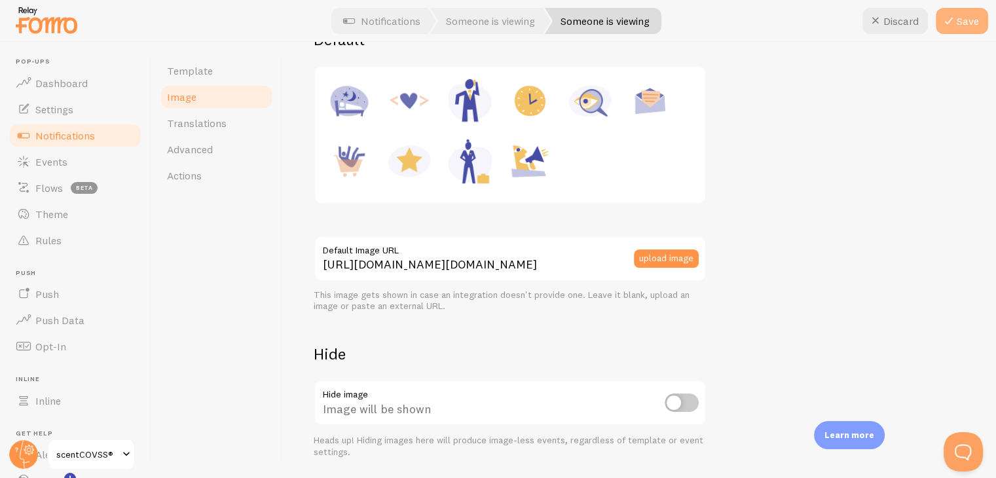
click at [957, 16] on button "Save" at bounding box center [962, 21] width 52 height 26
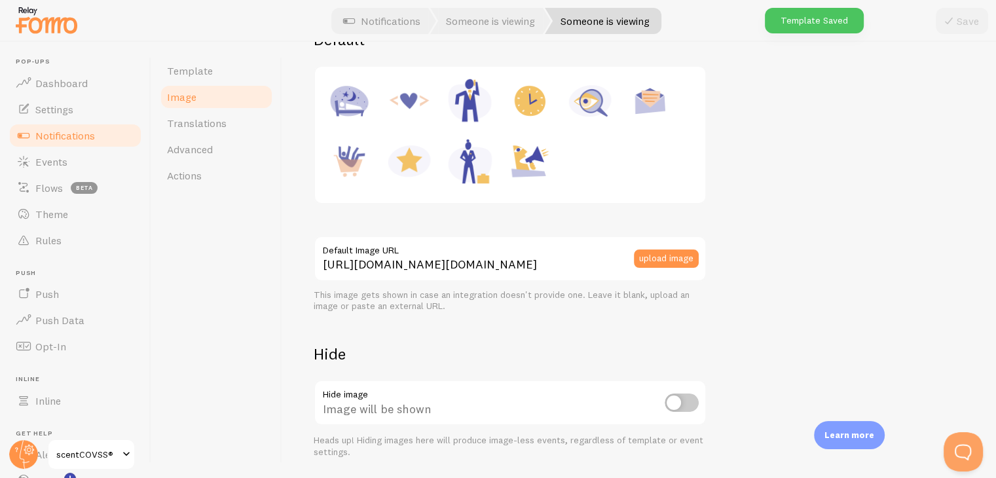
scroll to position [0, 0]
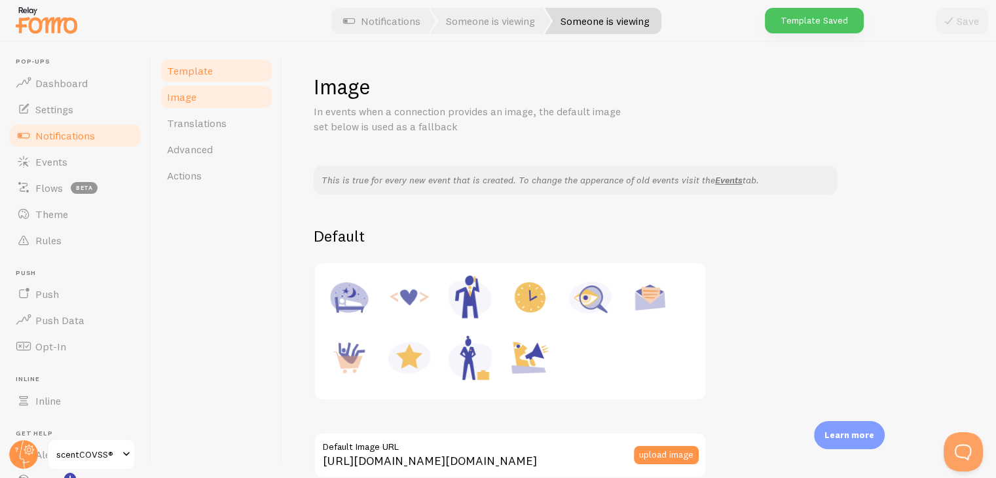
click at [198, 71] on span "Template" at bounding box center [190, 70] width 46 height 13
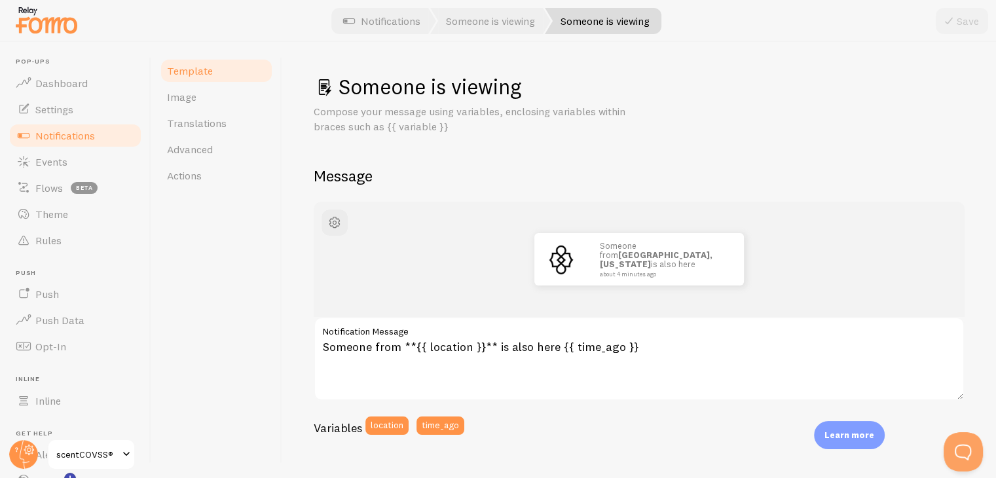
click at [615, 19] on link "Someone is viewing" at bounding box center [603, 21] width 117 height 26
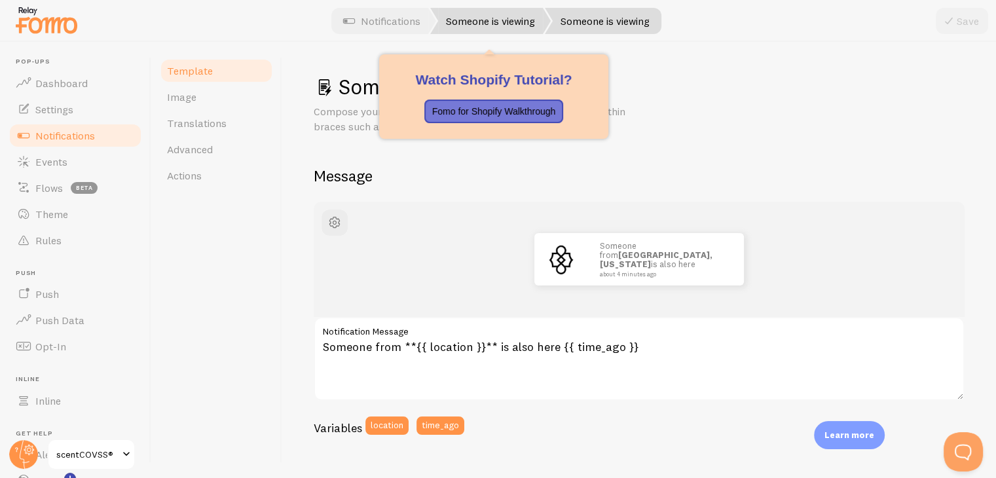
click at [500, 20] on link "Someone is viewing" at bounding box center [490, 21] width 120 height 26
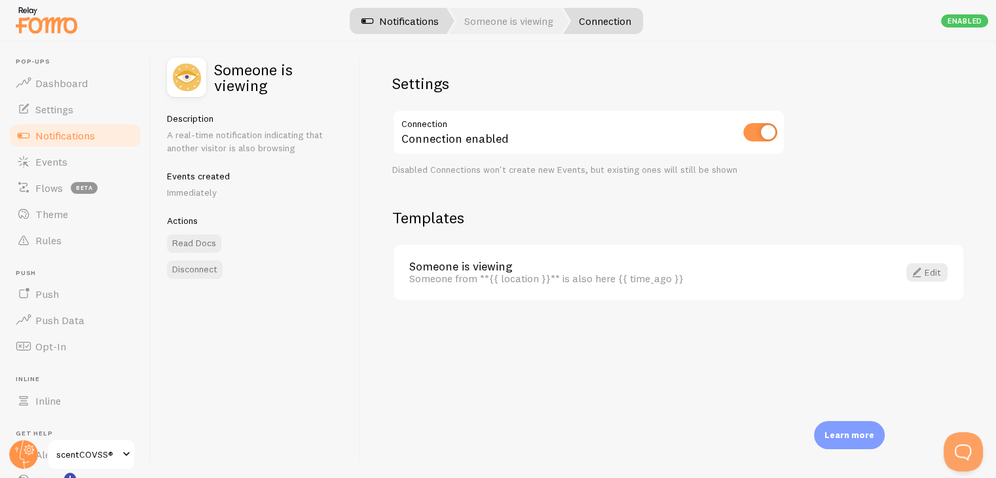
click at [430, 27] on link "Notifications" at bounding box center [400, 21] width 109 height 26
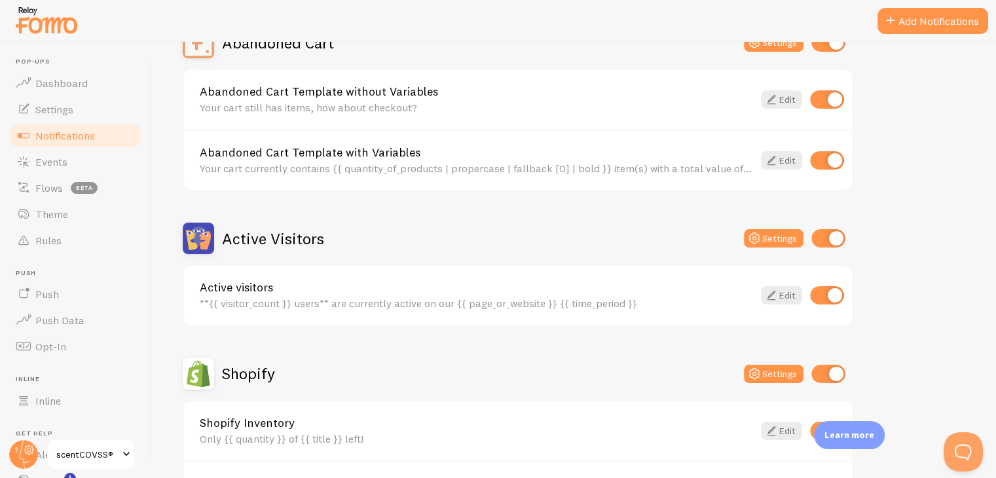
scroll to position [131, 0]
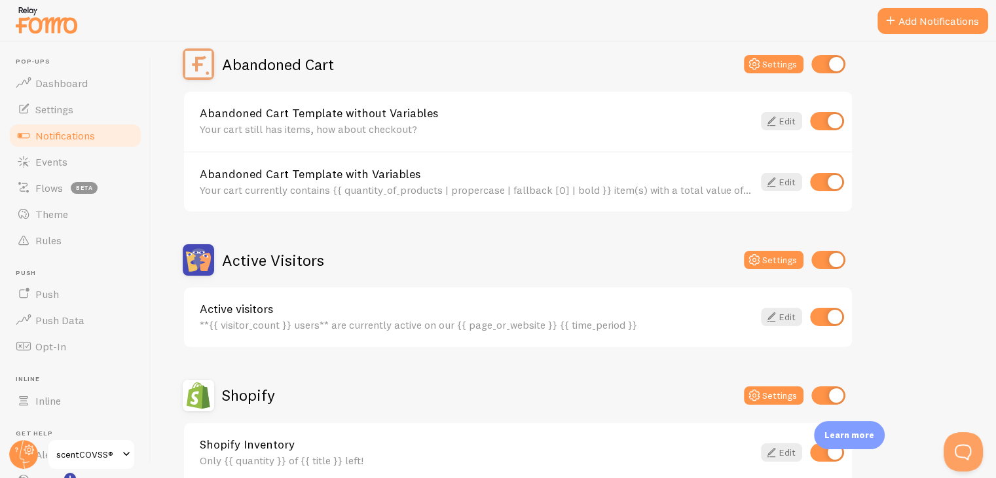
click at [815, 312] on input "checkbox" at bounding box center [827, 317] width 34 height 18
checkbox input "false"
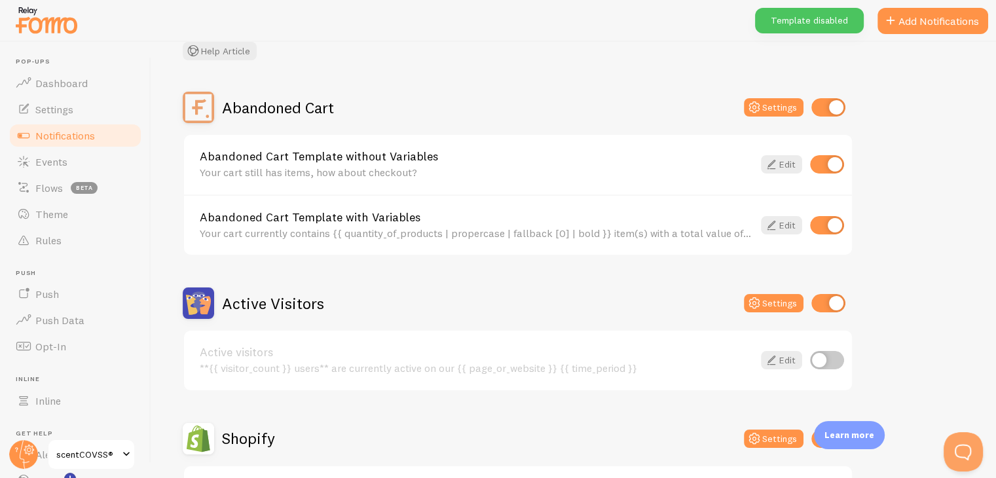
scroll to position [65, 0]
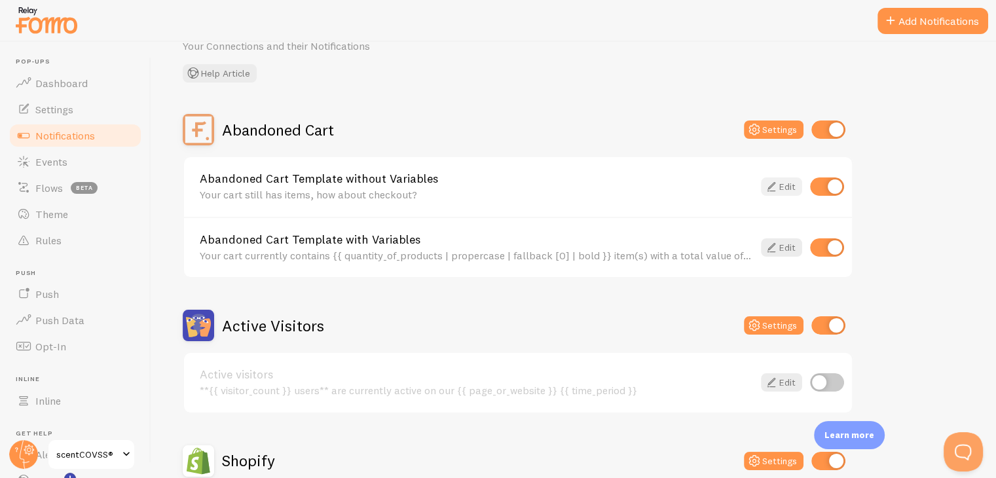
click at [792, 187] on link "Edit" at bounding box center [781, 186] width 41 height 18
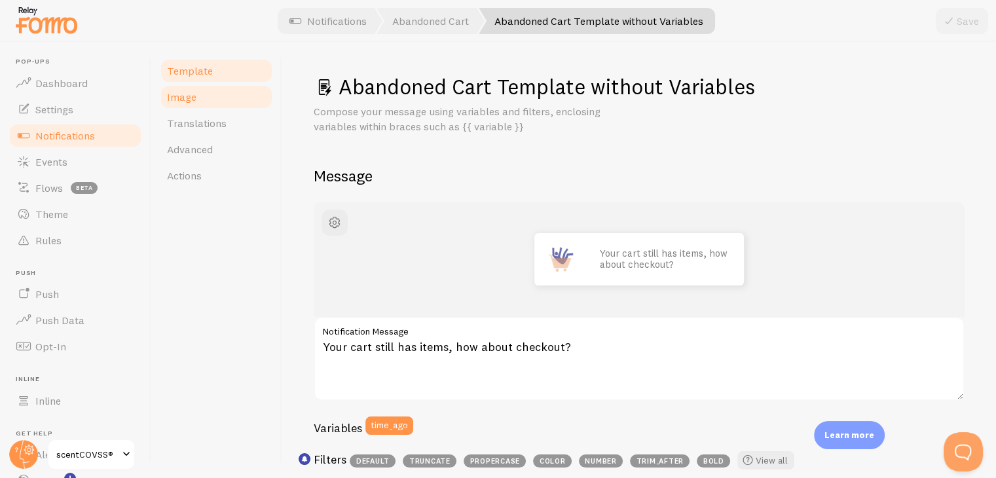
click at [176, 102] on span "Image" at bounding box center [181, 96] width 29 height 13
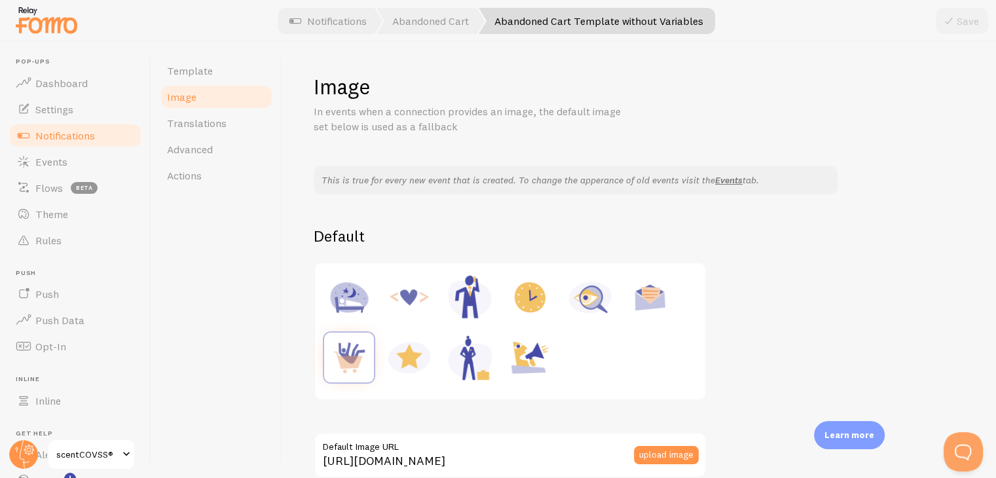
scroll to position [196, 0]
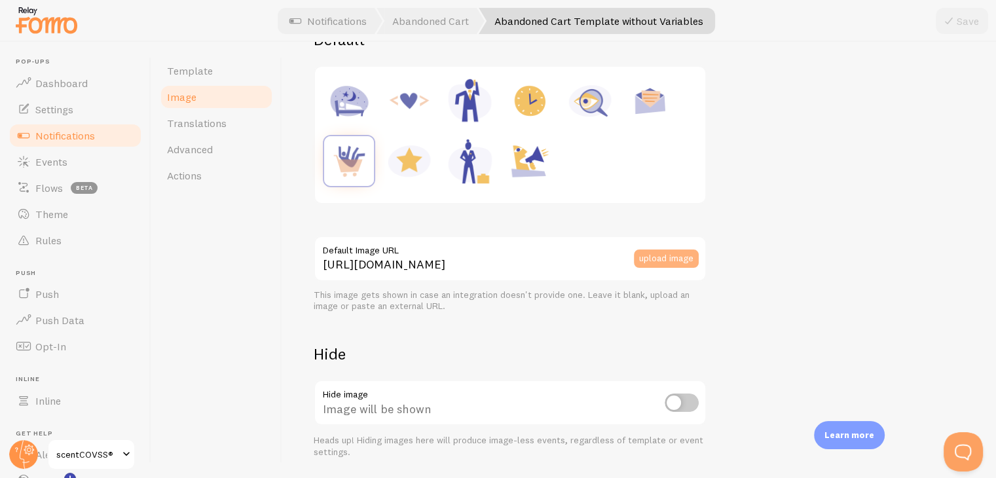
click at [657, 263] on button "upload image" at bounding box center [666, 258] width 65 height 18
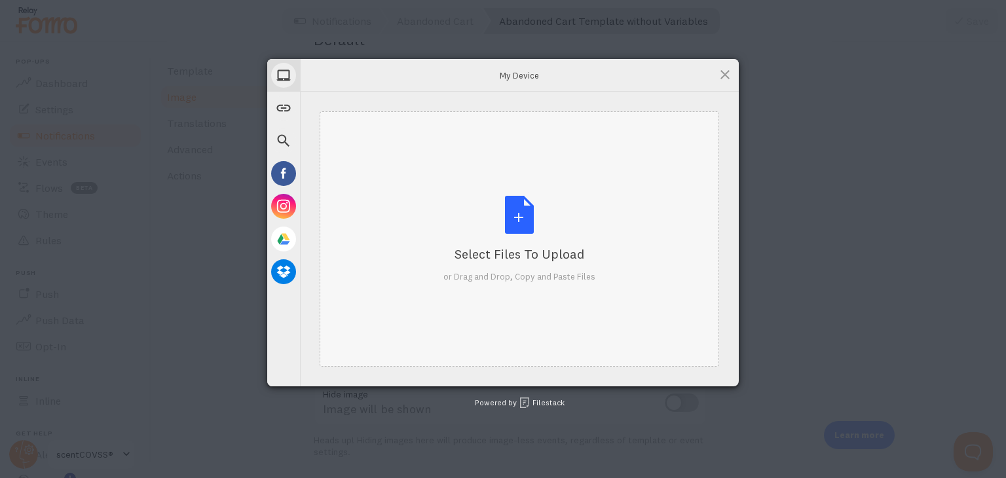
click at [542, 219] on div "Select Files to Upload or Drag and Drop, Copy and Paste Files" at bounding box center [519, 239] width 152 height 87
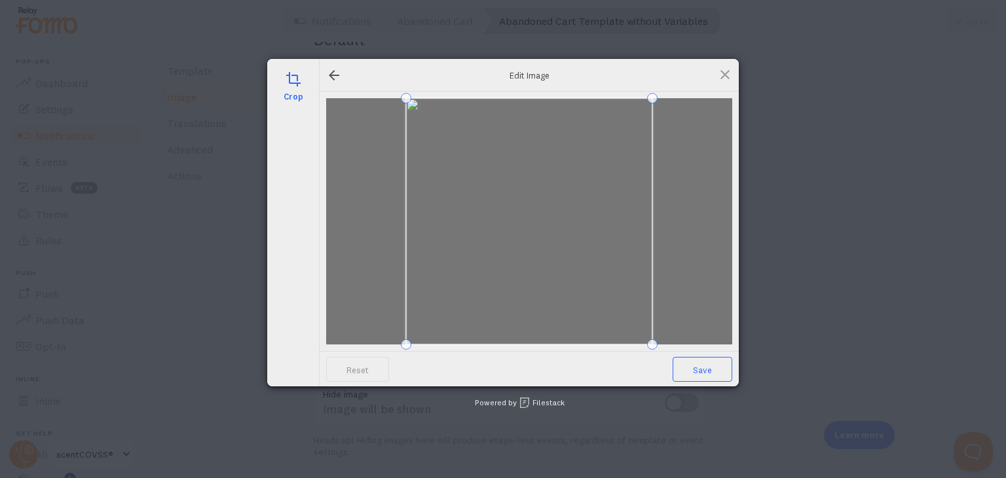
click at [727, 373] on span "Save" at bounding box center [702, 369] width 60 height 25
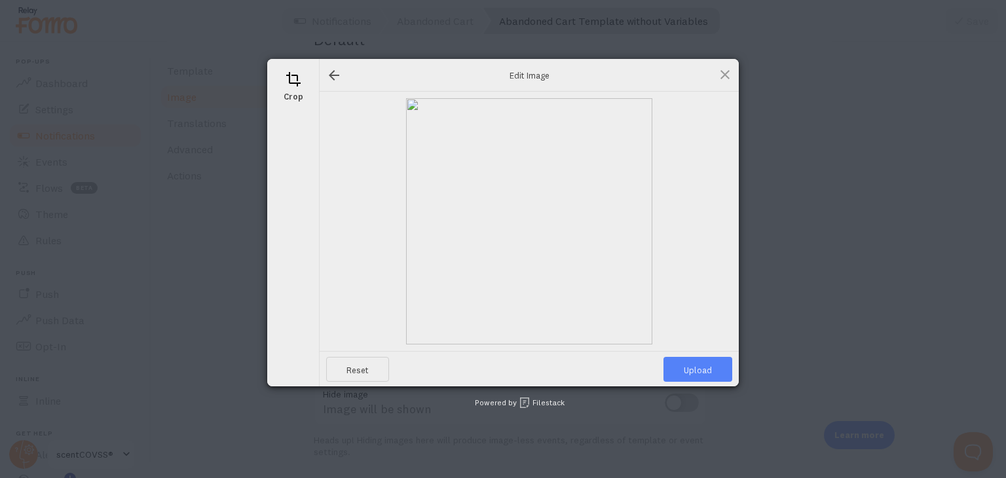
click at [716, 367] on span "Upload" at bounding box center [697, 369] width 69 height 25
type input "[URL][DOMAIN_NAME][DOMAIN_NAME]"
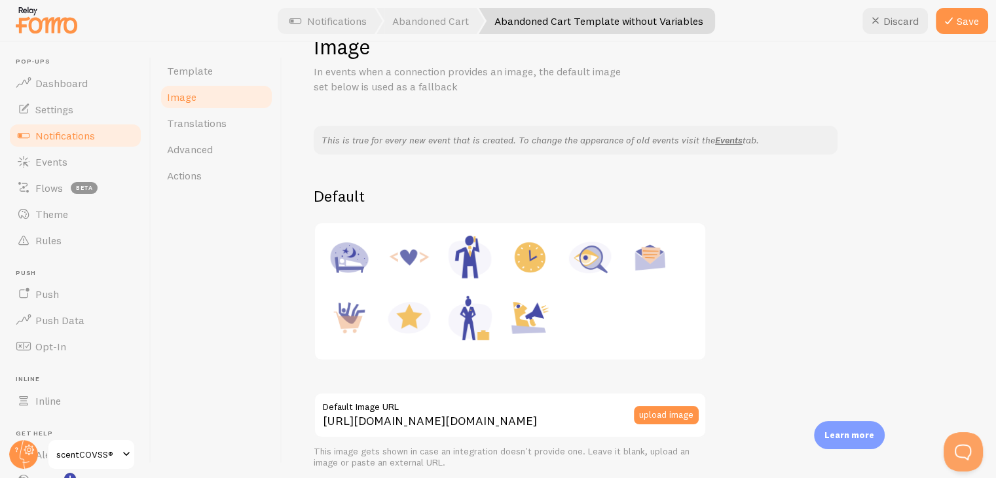
scroll to position [0, 0]
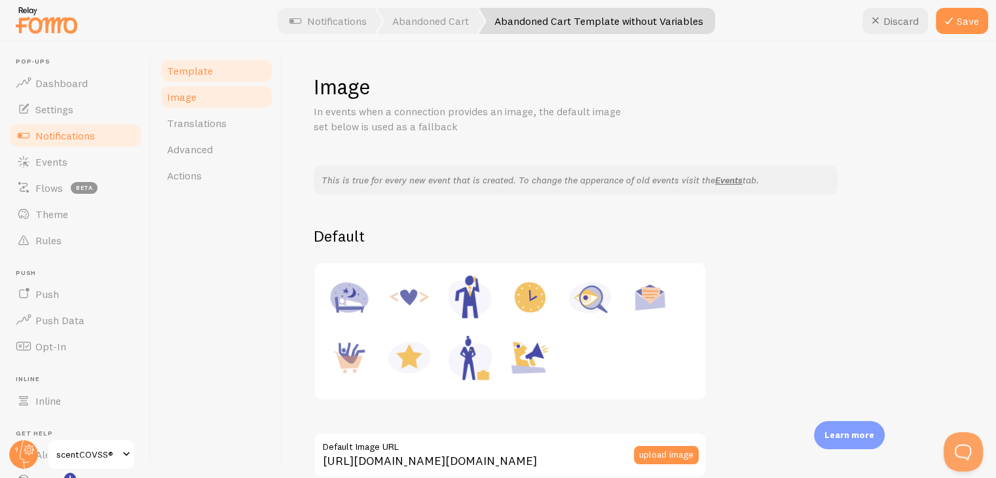
click at [196, 69] on span "Template" at bounding box center [190, 70] width 46 height 13
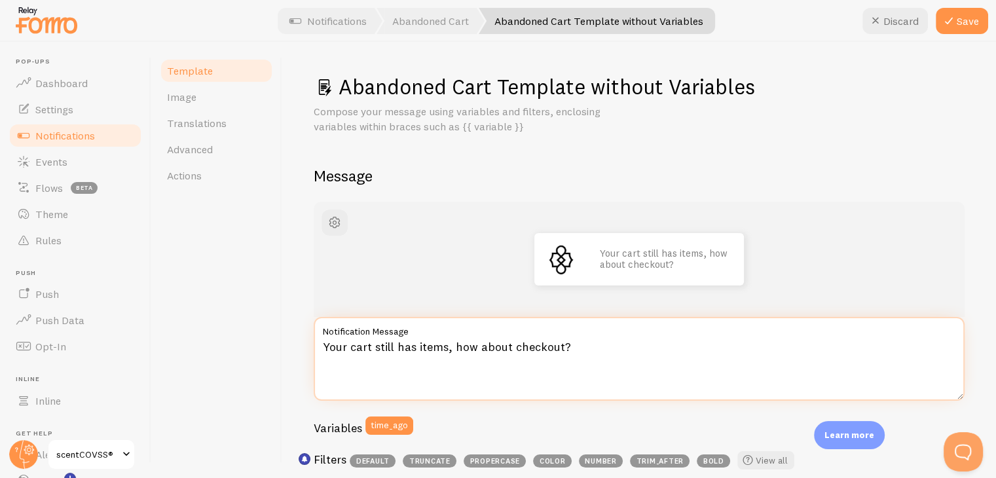
drag, startPoint x: 503, startPoint y: 354, endPoint x: 462, endPoint y: 352, distance: 41.3
click at [462, 352] on textarea "Your cart still has items, how about checkout?" at bounding box center [639, 359] width 651 height 84
type textarea "Your cart still has items, Do you need help to checkout?"
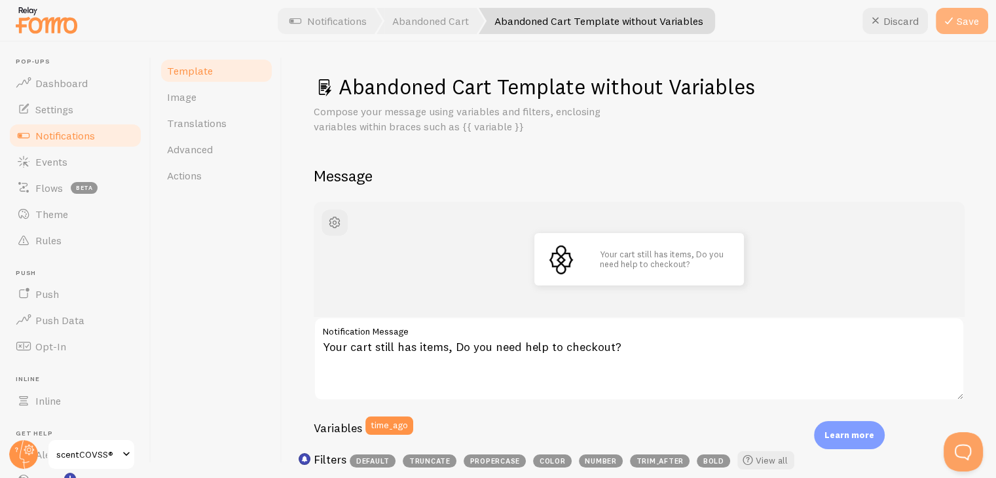
click at [955, 24] on icon at bounding box center [949, 21] width 16 height 16
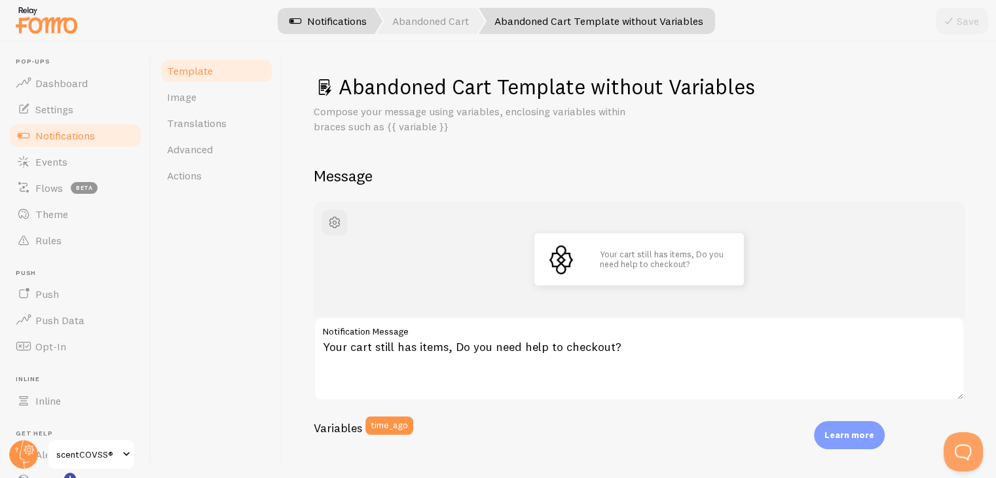
click at [358, 19] on link "Notifications" at bounding box center [328, 21] width 109 height 26
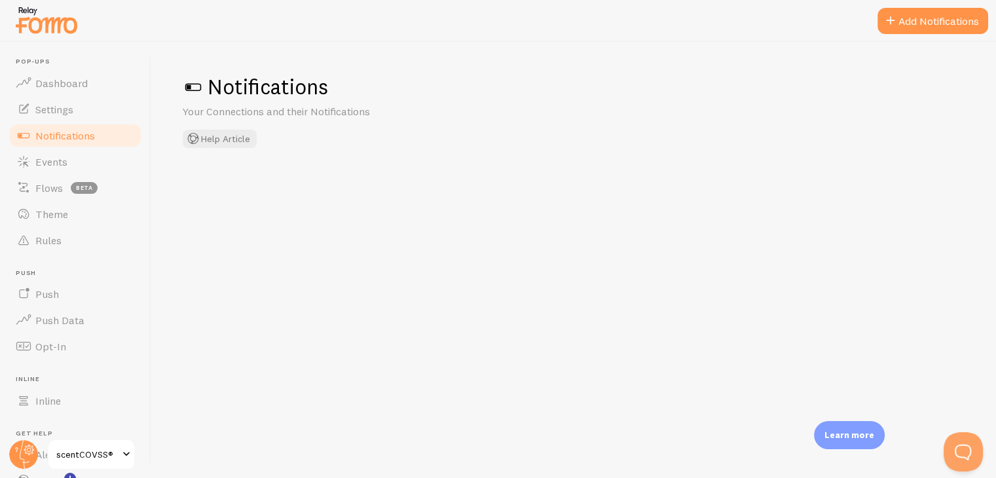
checkbox input "false"
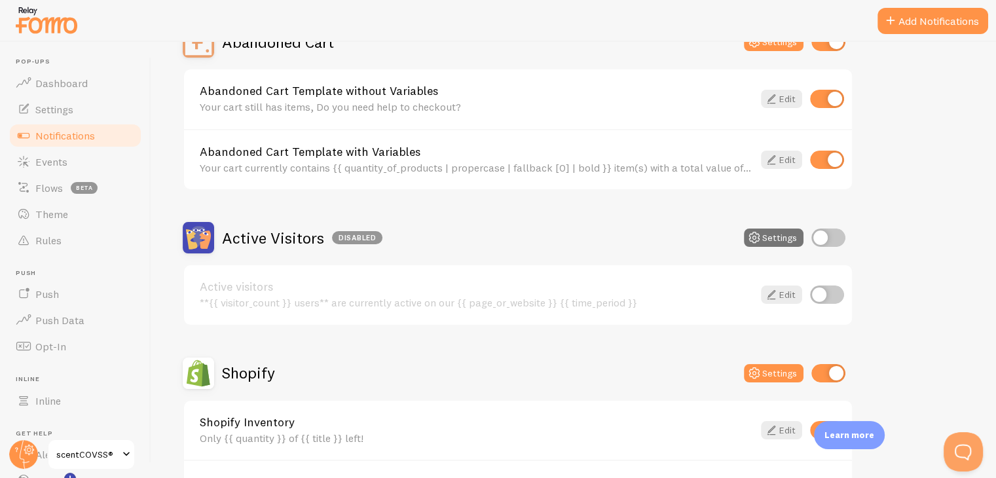
scroll to position [131, 0]
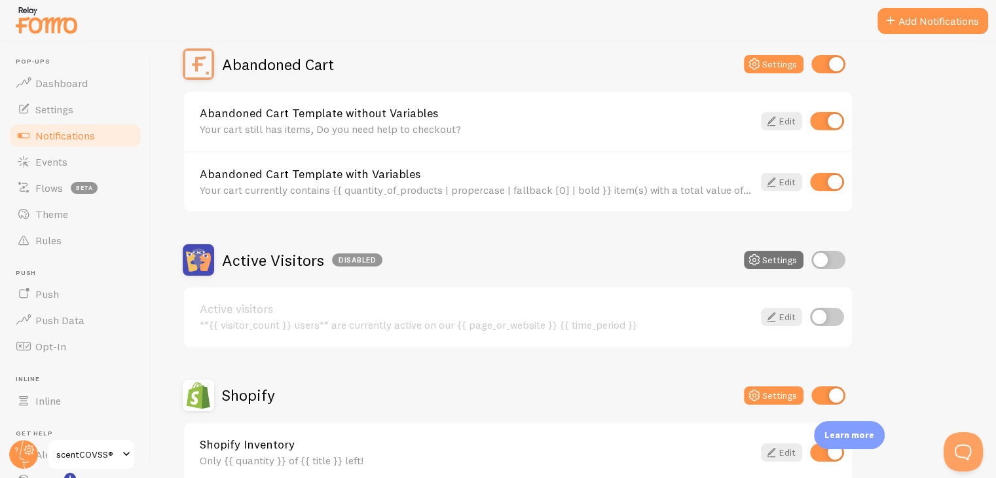
click at [491, 180] on div "Abandoned Cart Template with Variables Your cart currently contains {{ quantity…" at bounding box center [476, 182] width 553 height 28
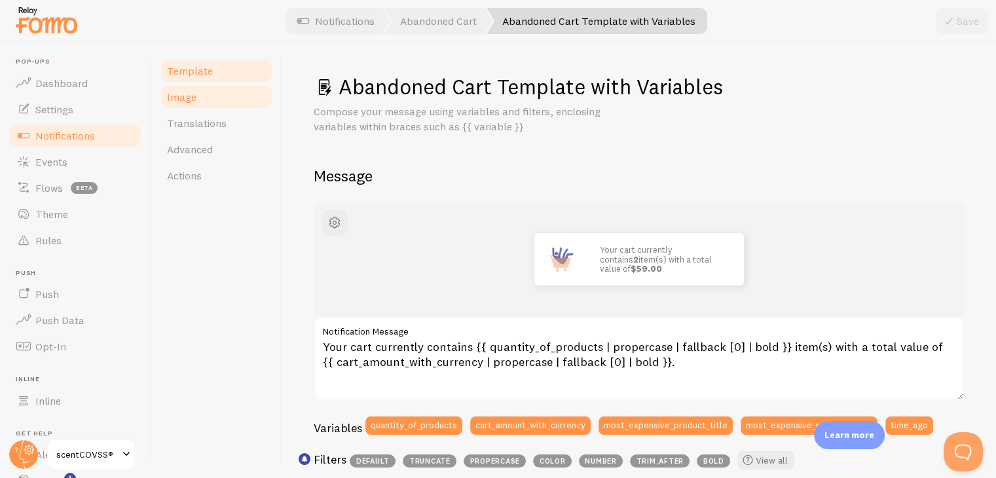
click at [185, 100] on span "Image" at bounding box center [181, 96] width 29 height 13
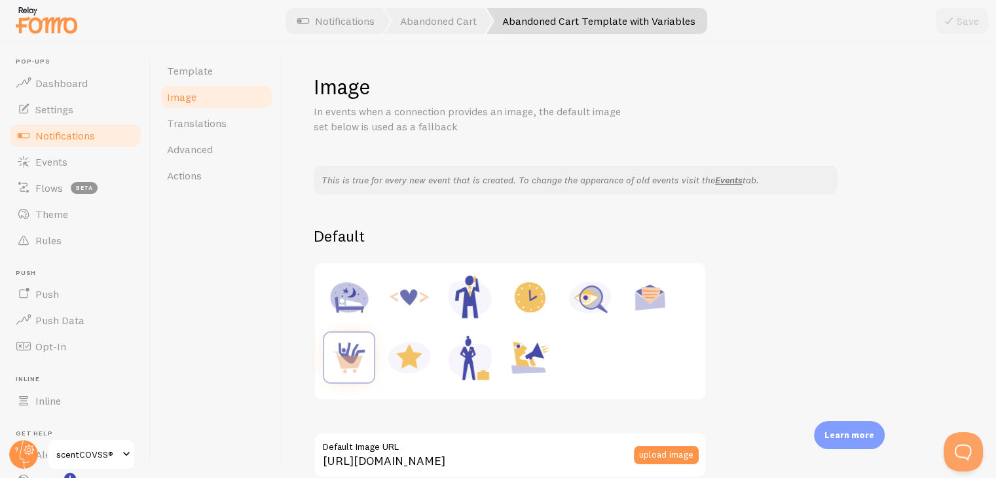
scroll to position [196, 0]
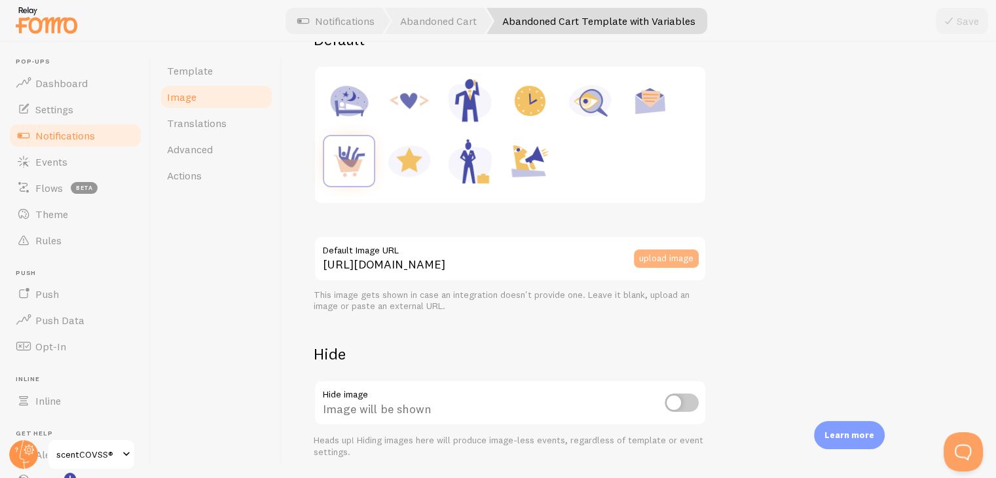
click at [675, 260] on button "upload image" at bounding box center [666, 258] width 65 height 18
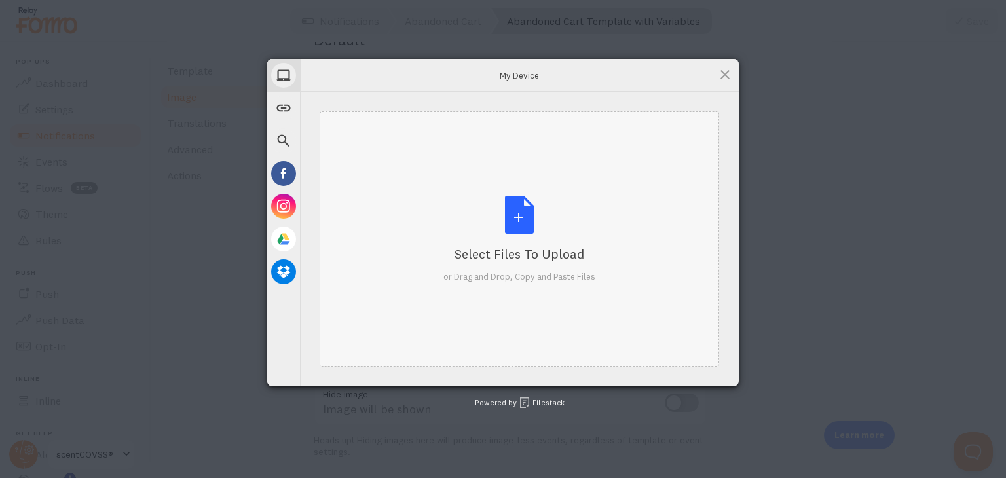
click at [523, 247] on div "Select Files to Upload" at bounding box center [519, 254] width 152 height 18
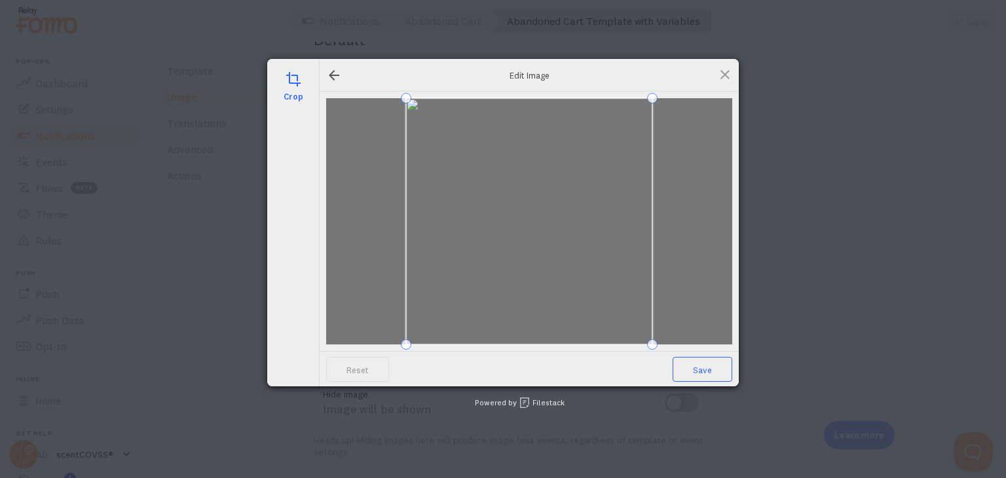
click at [707, 363] on span "Save" at bounding box center [702, 369] width 60 height 25
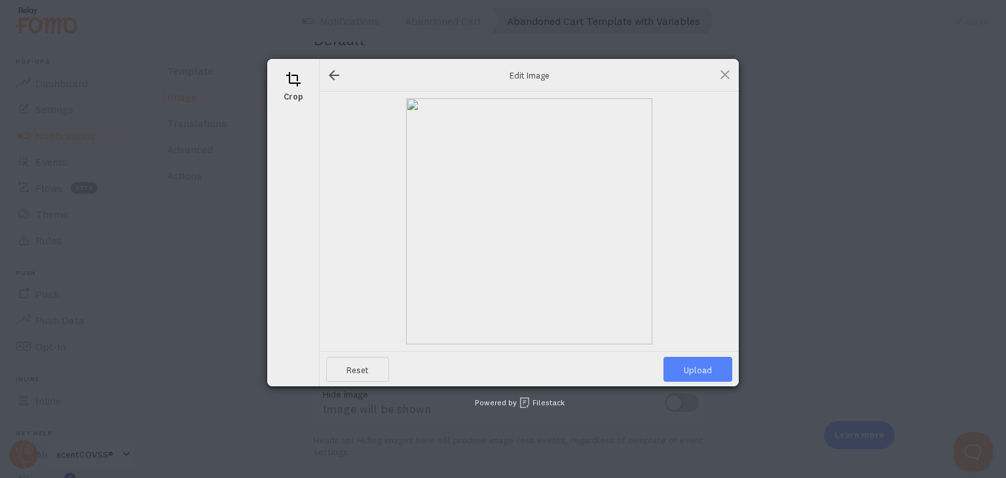
click at [710, 360] on span "Upload" at bounding box center [697, 369] width 69 height 25
type input "[URL][DOMAIN_NAME][DOMAIN_NAME]"
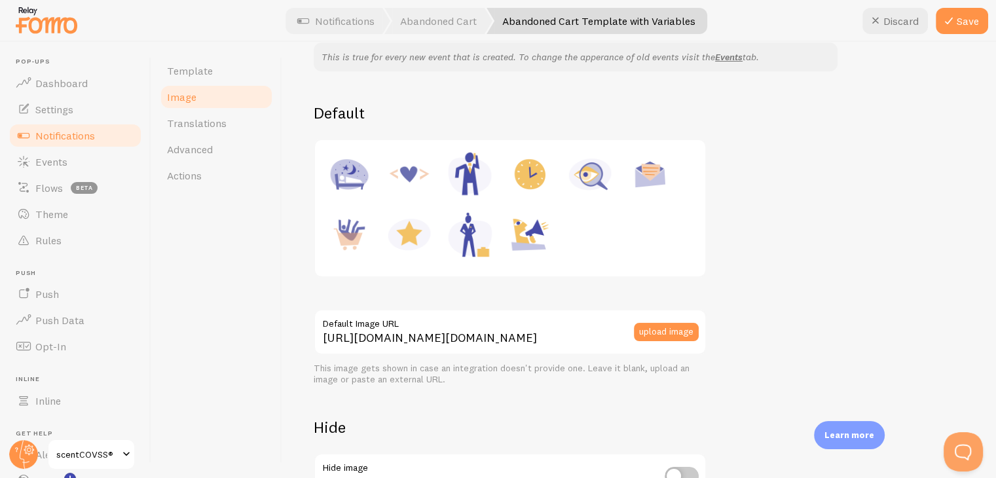
scroll to position [0, 0]
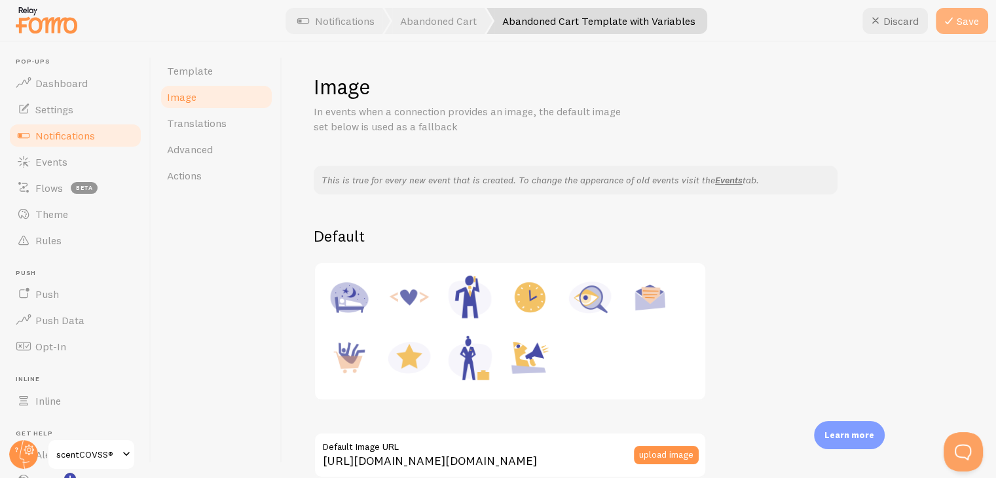
drag, startPoint x: 989, startPoint y: 18, endPoint x: 974, endPoint y: 33, distance: 22.2
click at [989, 20] on div at bounding box center [498, 21] width 996 height 42
click at [966, 41] on div "Pop-ups Dashboard Settings Notifications Events Flows beta Theme Rules [GEOGRAP…" at bounding box center [498, 239] width 996 height 478
click at [968, 19] on button "Save" at bounding box center [962, 21] width 52 height 26
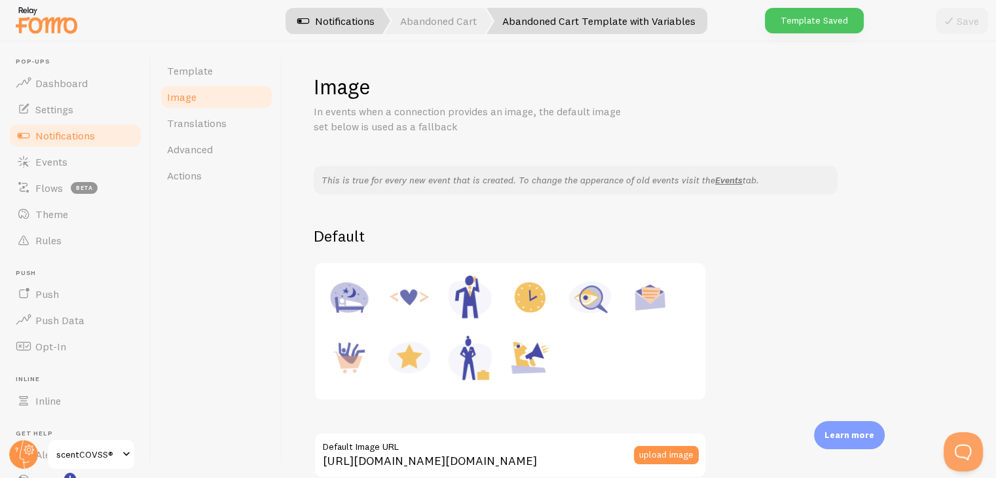
click at [354, 27] on link "Notifications" at bounding box center [336, 21] width 109 height 26
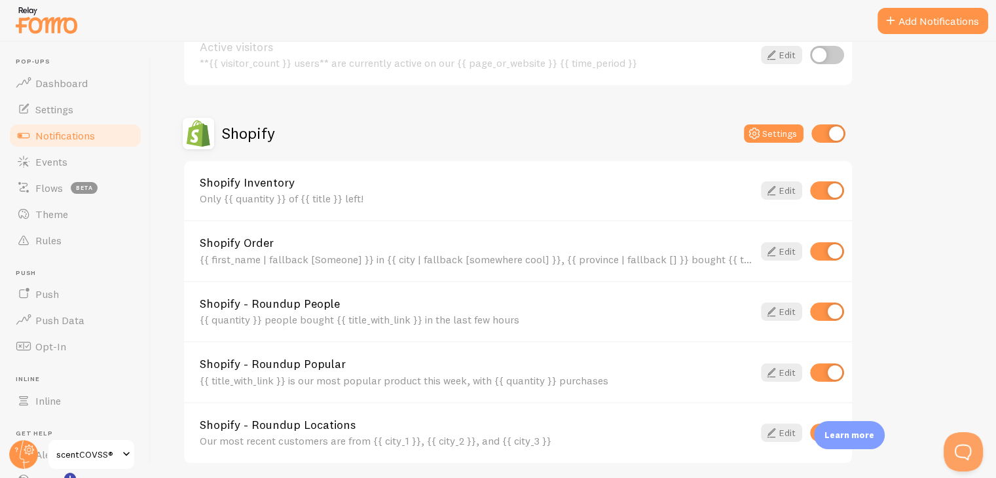
scroll to position [458, 0]
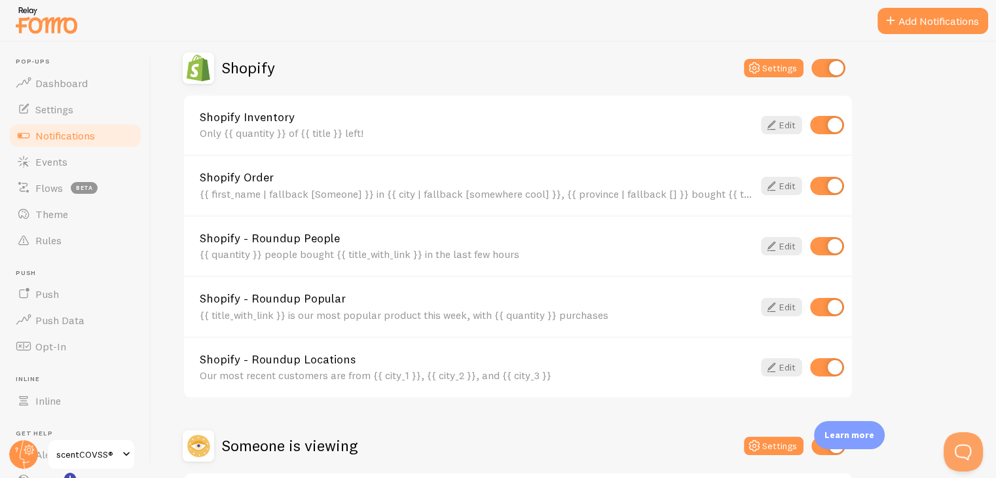
click at [826, 244] on input "checkbox" at bounding box center [827, 246] width 34 height 18
checkbox input "false"
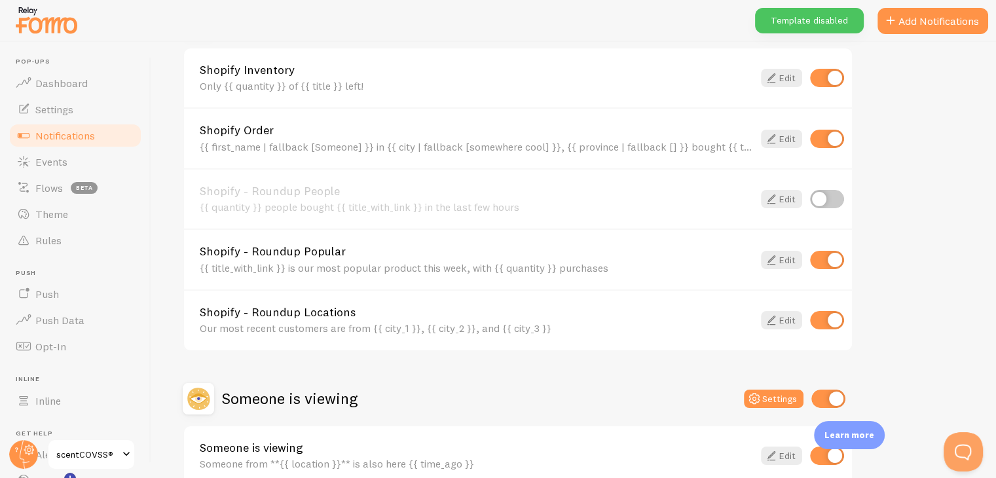
scroll to position [524, 0]
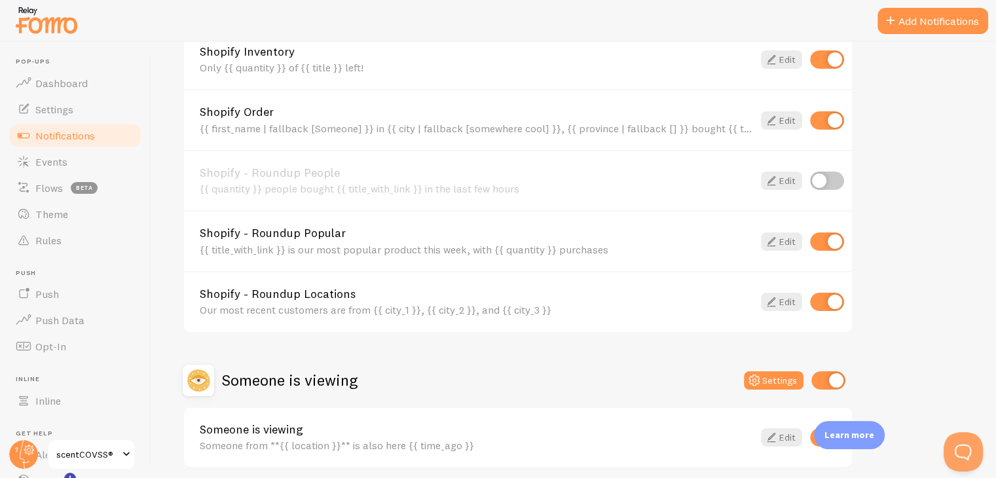
click at [818, 297] on input "checkbox" at bounding box center [827, 302] width 34 height 18
checkbox input "false"
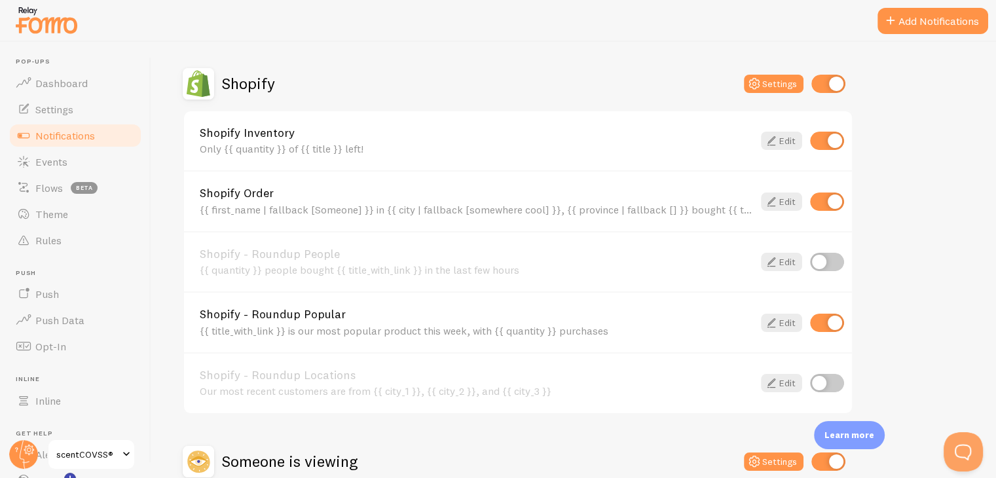
scroll to position [377, 0]
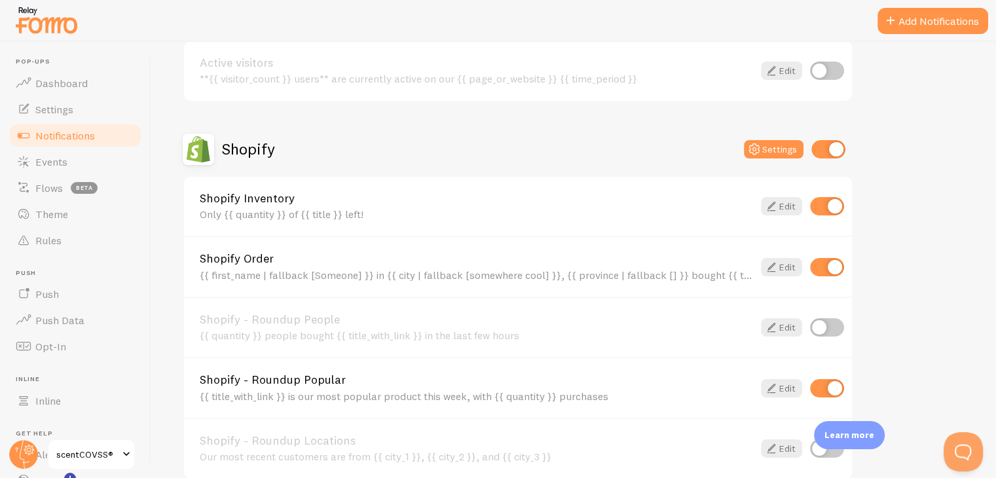
click at [815, 204] on input "checkbox" at bounding box center [827, 206] width 34 height 18
checkbox input "false"
click at [778, 261] on icon at bounding box center [771, 267] width 16 height 16
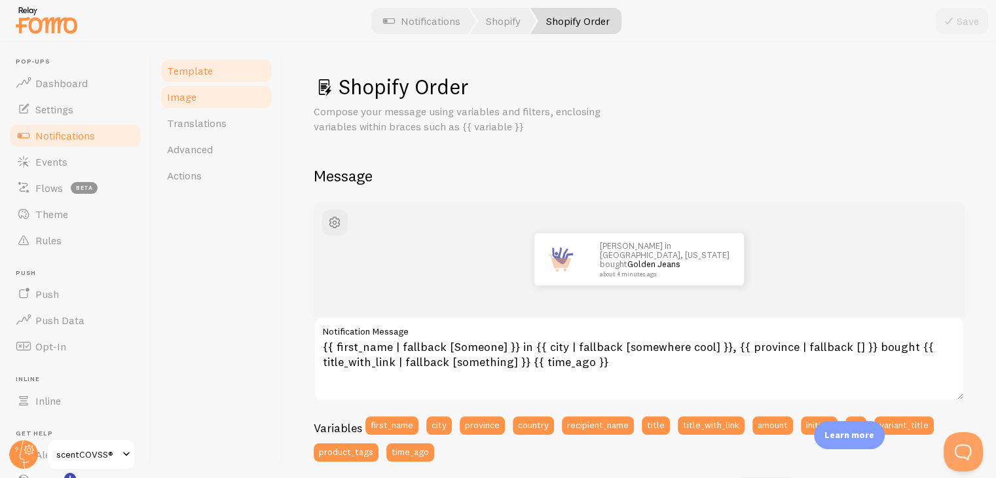
click at [183, 107] on link "Image" at bounding box center [216, 97] width 115 height 26
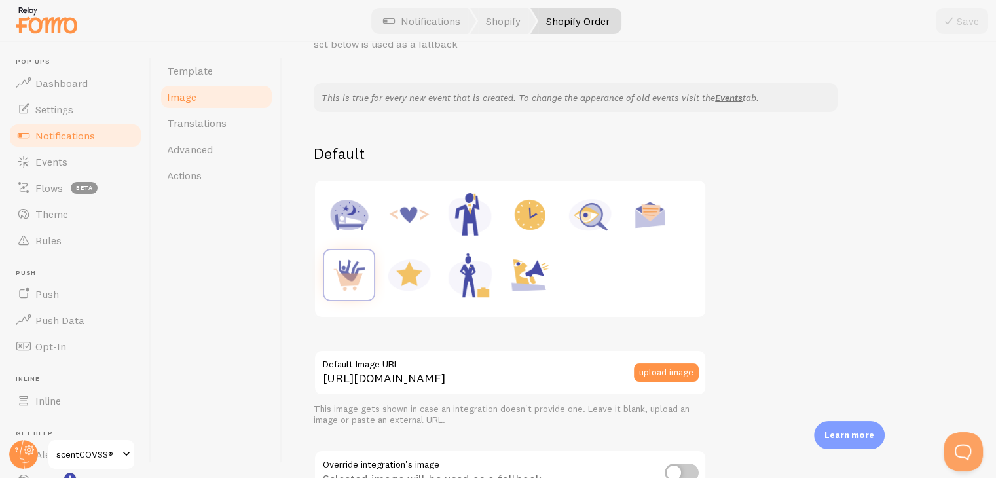
scroll to position [196, 0]
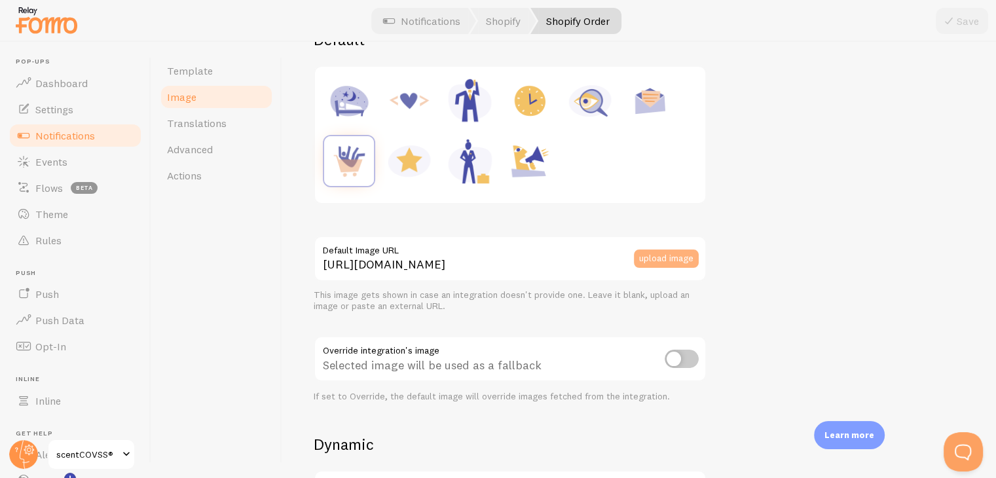
click at [663, 263] on button "upload image" at bounding box center [666, 258] width 65 height 18
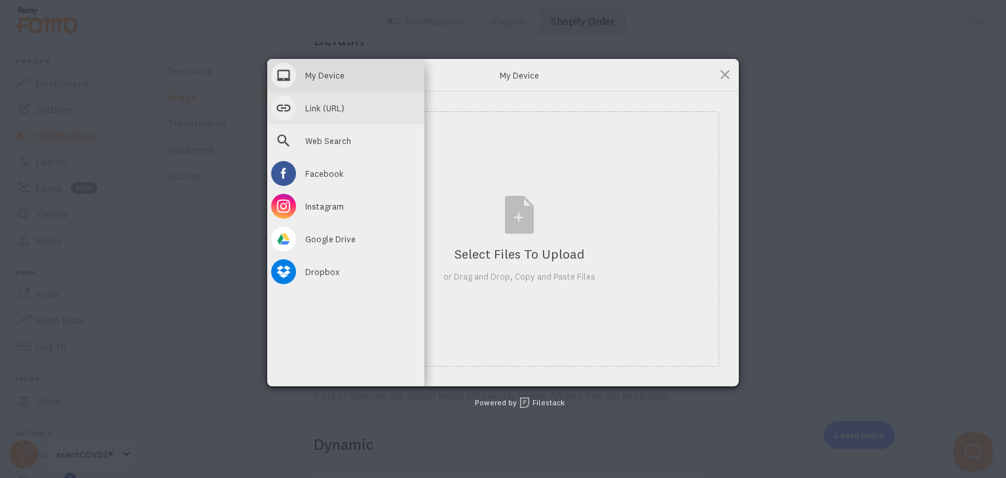
click at [284, 108] on span at bounding box center [283, 108] width 25 height 25
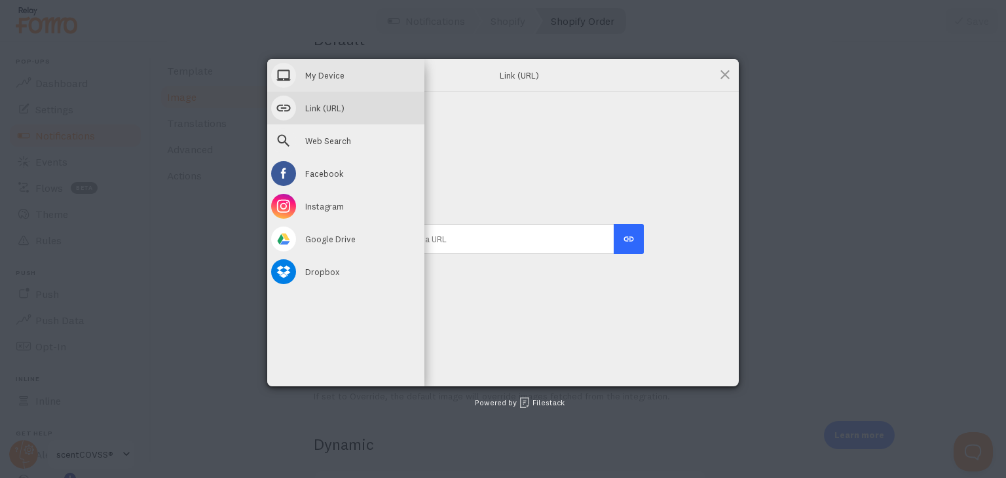
click at [289, 65] on span at bounding box center [283, 75] width 25 height 25
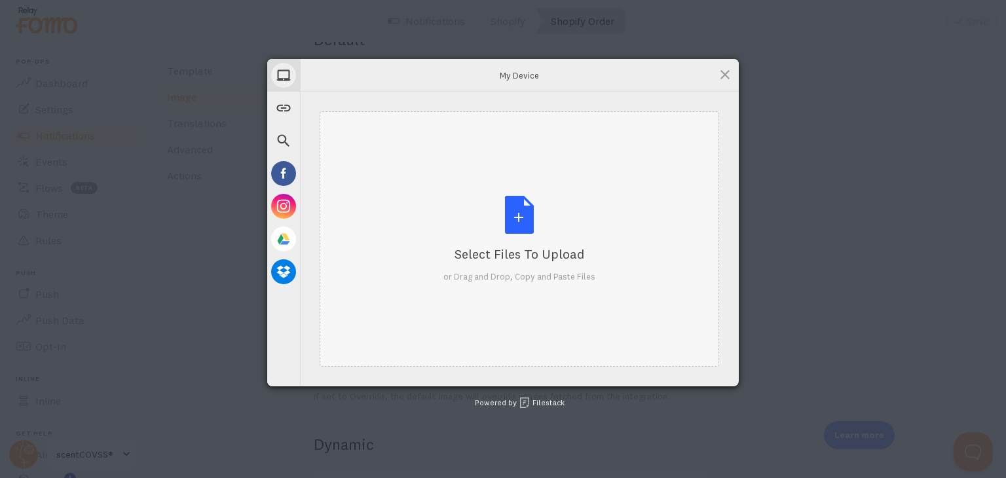
click at [505, 208] on div "Select Files to Upload or Drag and Drop, Copy and Paste Files" at bounding box center [519, 239] width 152 height 87
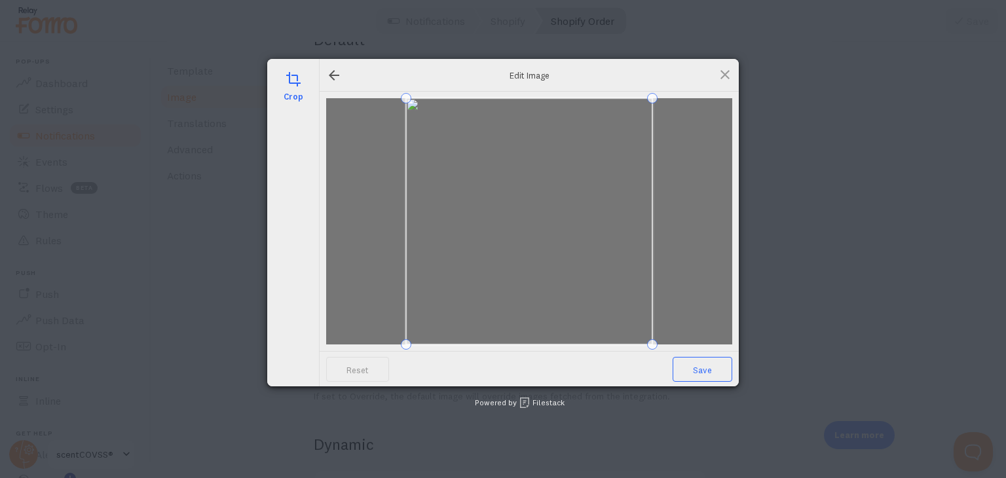
click at [718, 367] on span "Save" at bounding box center [702, 369] width 60 height 25
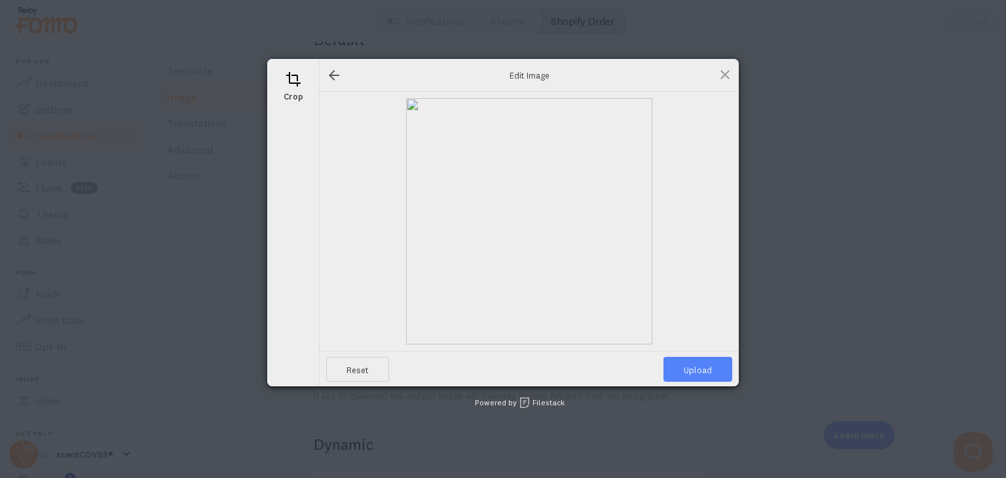
click at [718, 367] on span "Upload" at bounding box center [697, 369] width 69 height 25
type input "[URL][DOMAIN_NAME][DOMAIN_NAME]"
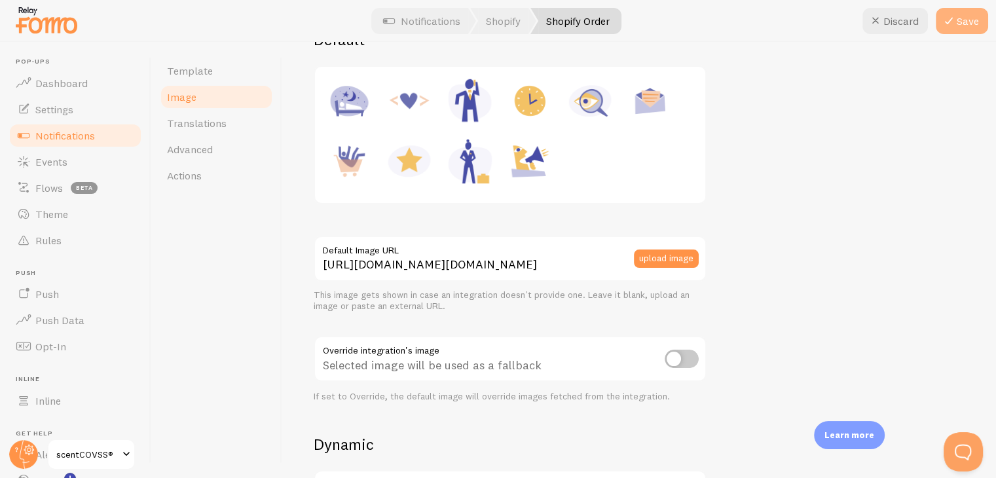
click at [964, 22] on button "Save" at bounding box center [962, 21] width 52 height 26
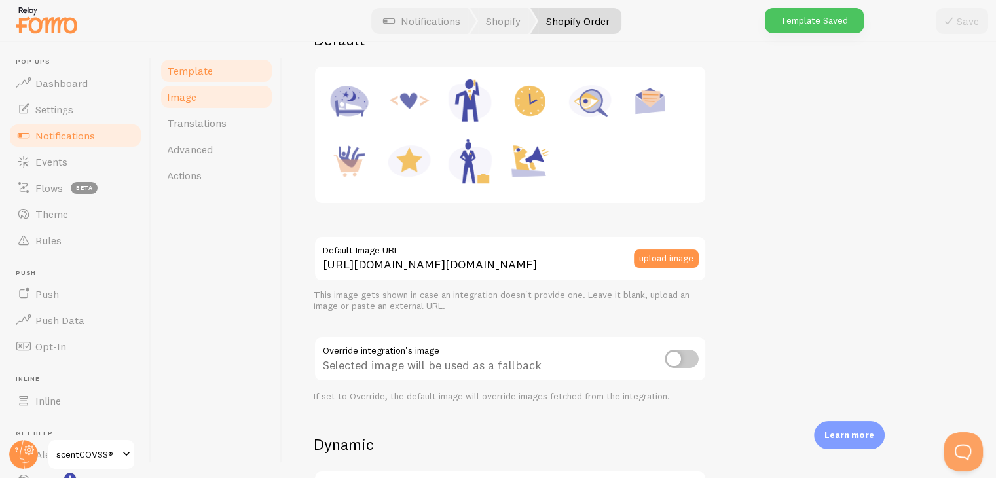
click at [233, 77] on link "Template" at bounding box center [216, 71] width 115 height 26
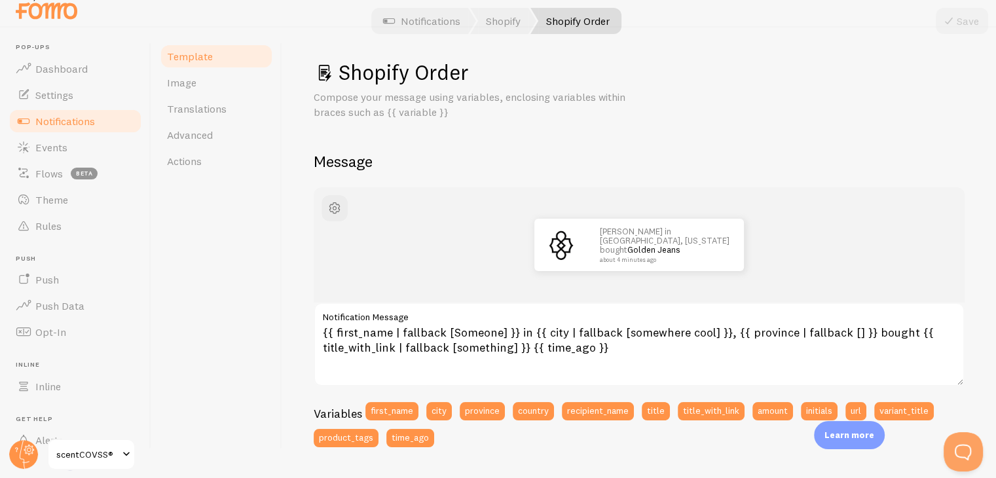
click at [52, 125] on span "Notifications" at bounding box center [65, 121] width 60 height 13
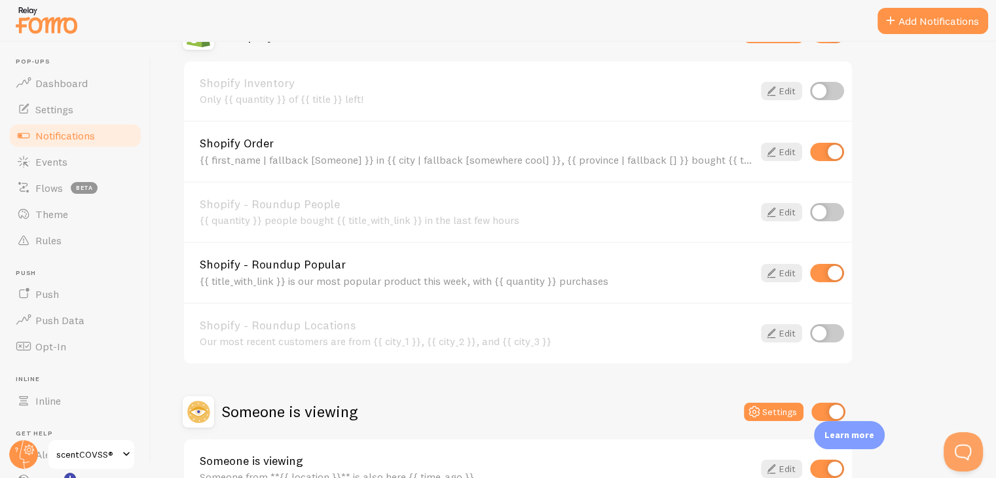
scroll to position [524, 0]
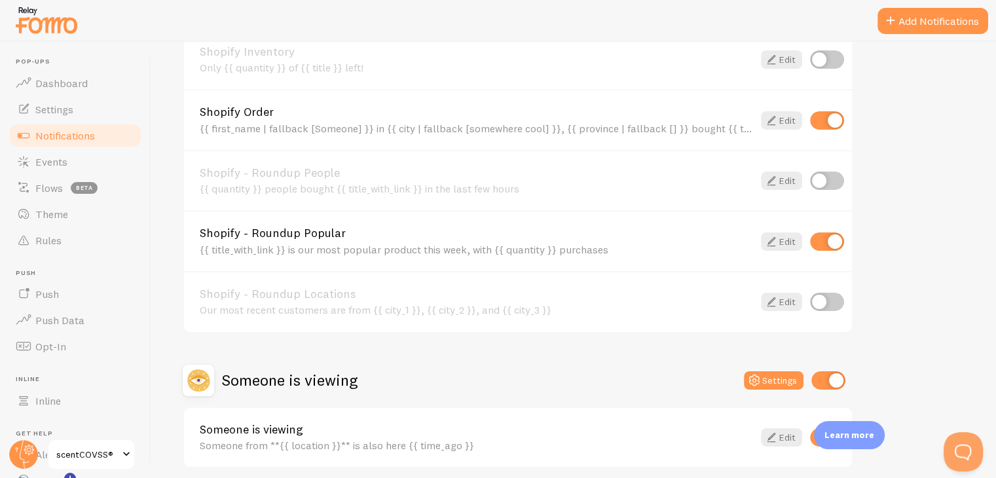
click at [836, 234] on input "checkbox" at bounding box center [827, 241] width 34 height 18
checkbox input "false"
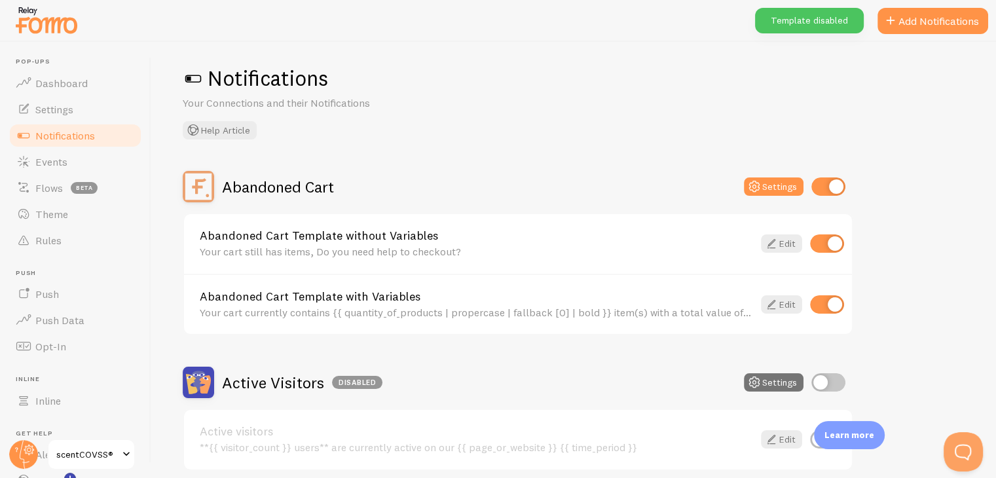
scroll to position [0, 0]
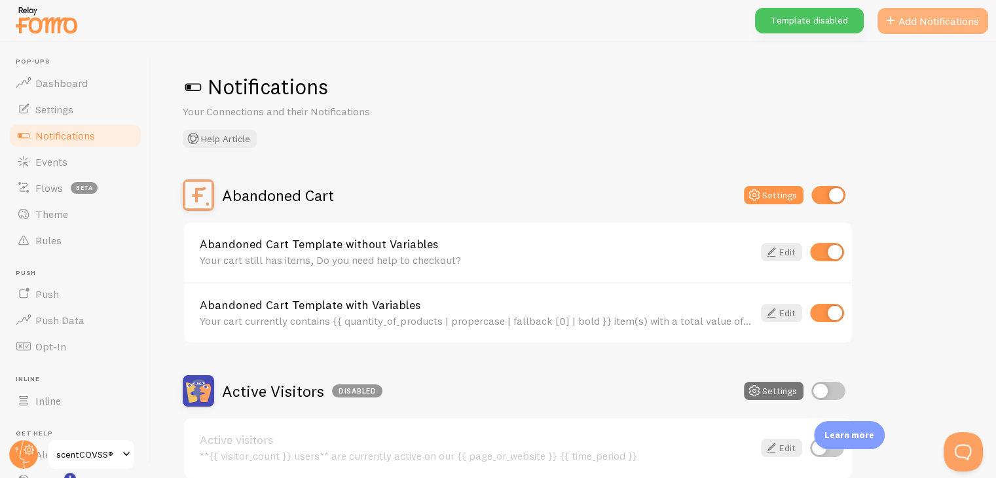
click at [931, 16] on button "Add Notifications" at bounding box center [932, 21] width 111 height 26
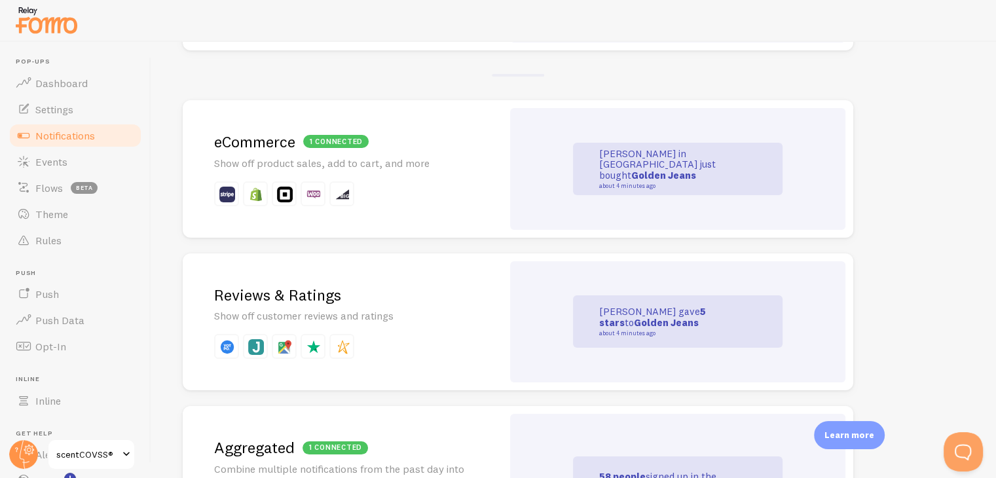
scroll to position [327, 0]
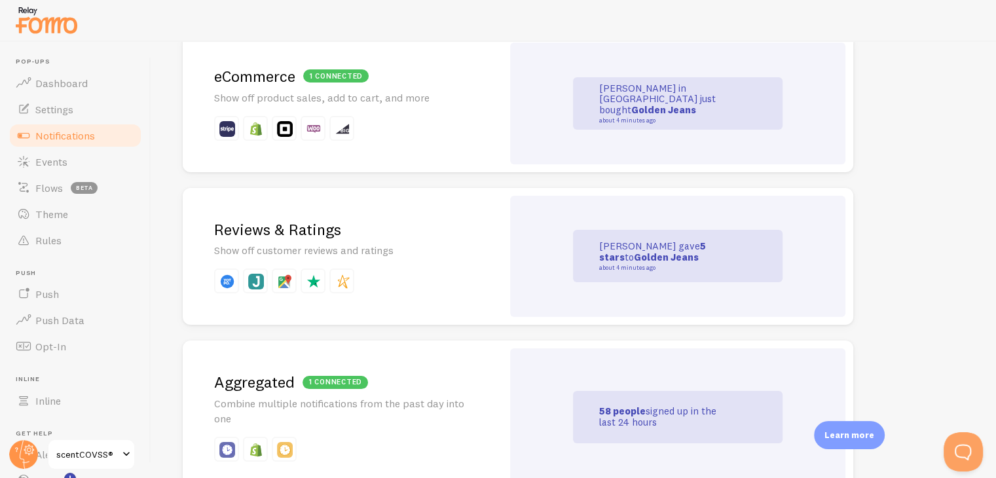
click at [367, 227] on h2 "Reviews & Ratings" at bounding box center [342, 229] width 257 height 20
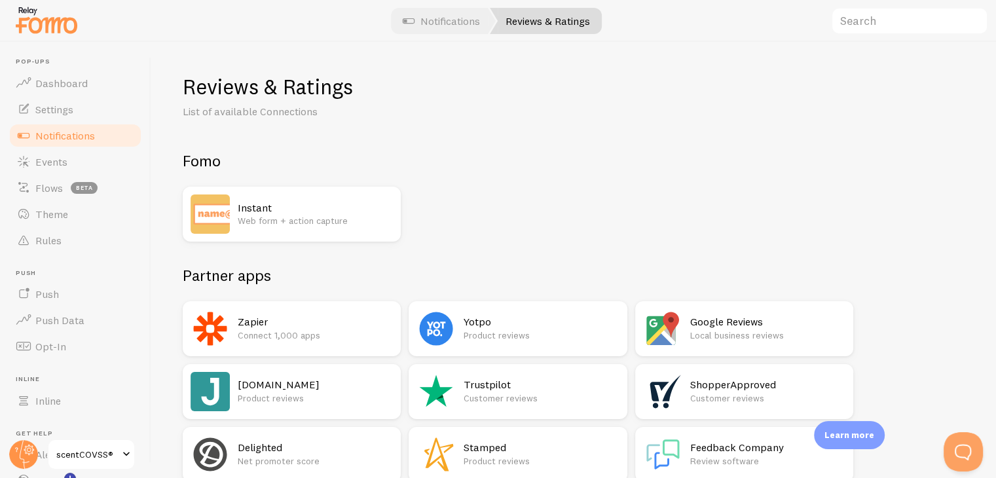
click at [275, 217] on p "Web form + action capture" at bounding box center [315, 220] width 155 height 13
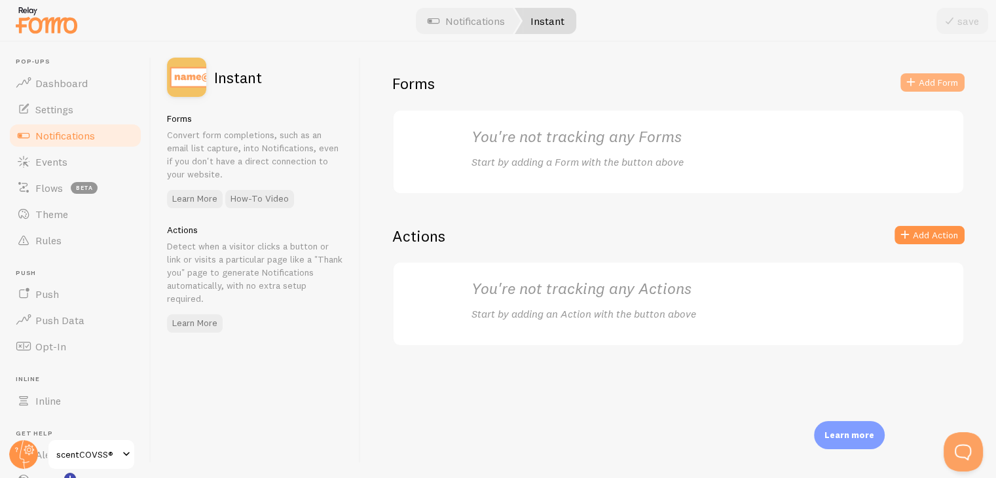
click at [921, 84] on button "Add Form" at bounding box center [932, 82] width 64 height 18
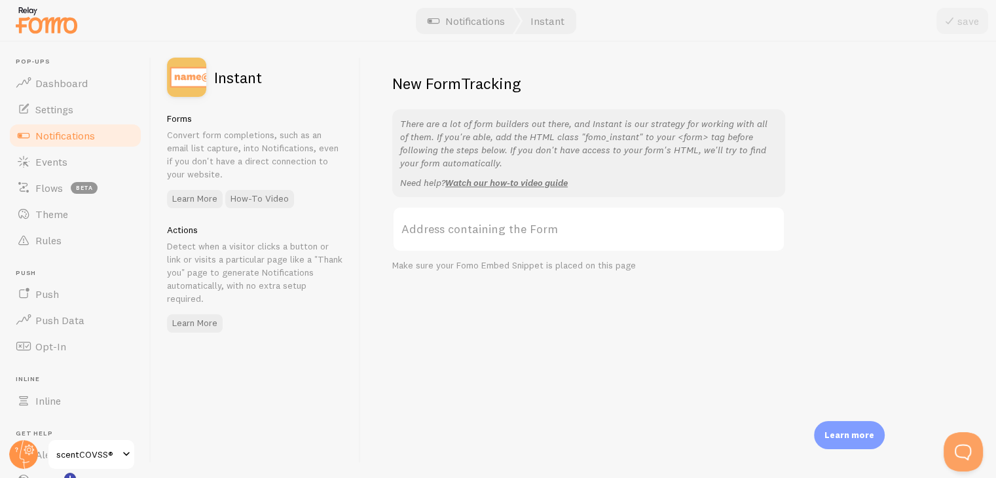
click at [500, 247] on label "Address containing the Form" at bounding box center [588, 229] width 393 height 46
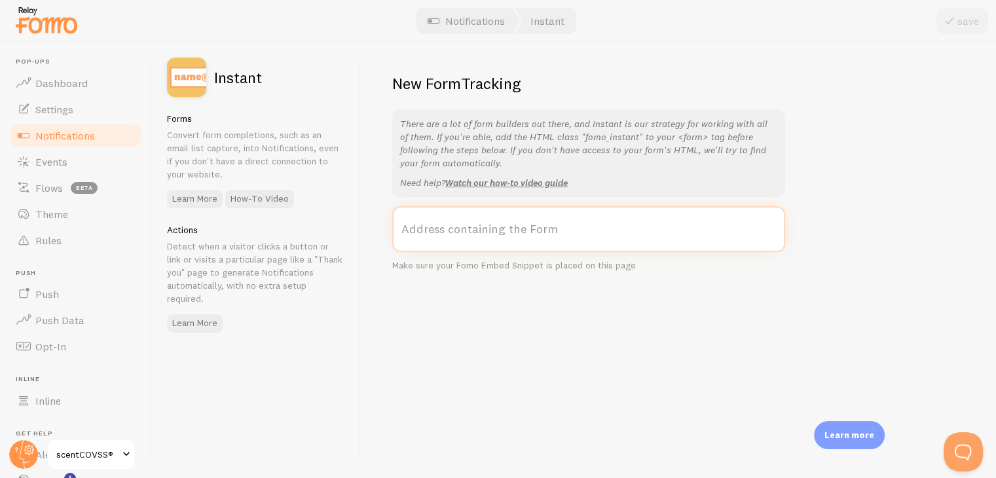
click at [500, 247] on input "Address containing the Form" at bounding box center [588, 229] width 393 height 46
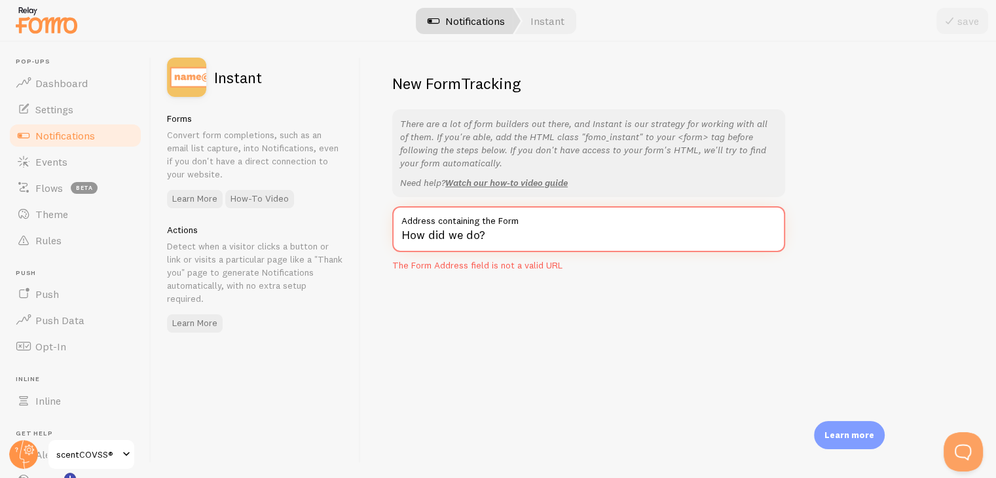
type input "How did we do?"
click at [466, 18] on link "Notifications" at bounding box center [466, 21] width 109 height 26
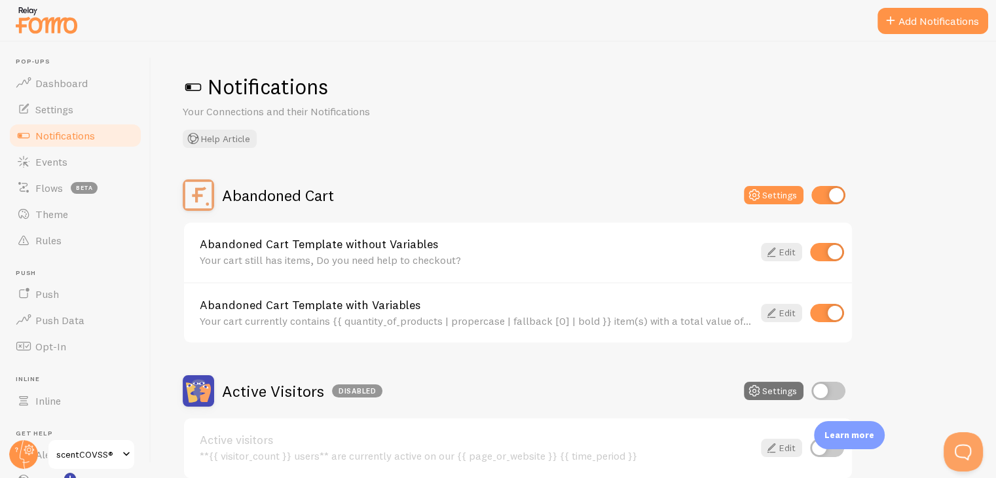
click at [957, 20] on button "Add Notifications" at bounding box center [932, 21] width 111 height 26
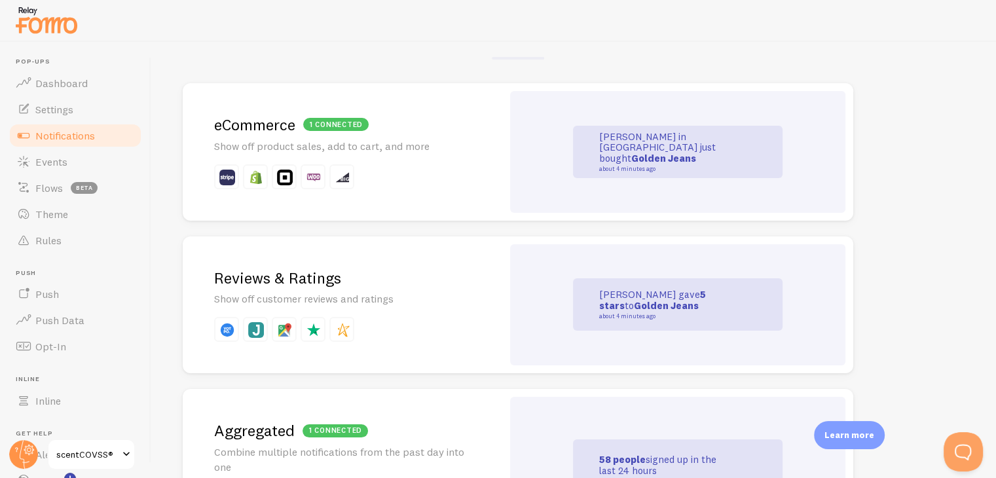
scroll to position [327, 0]
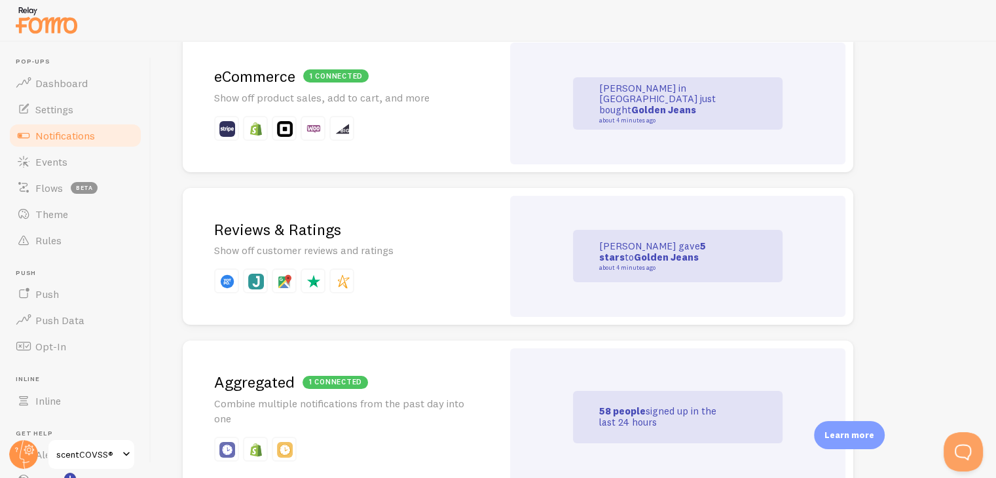
click at [381, 238] on h2 "Reviews & Ratings" at bounding box center [342, 229] width 257 height 20
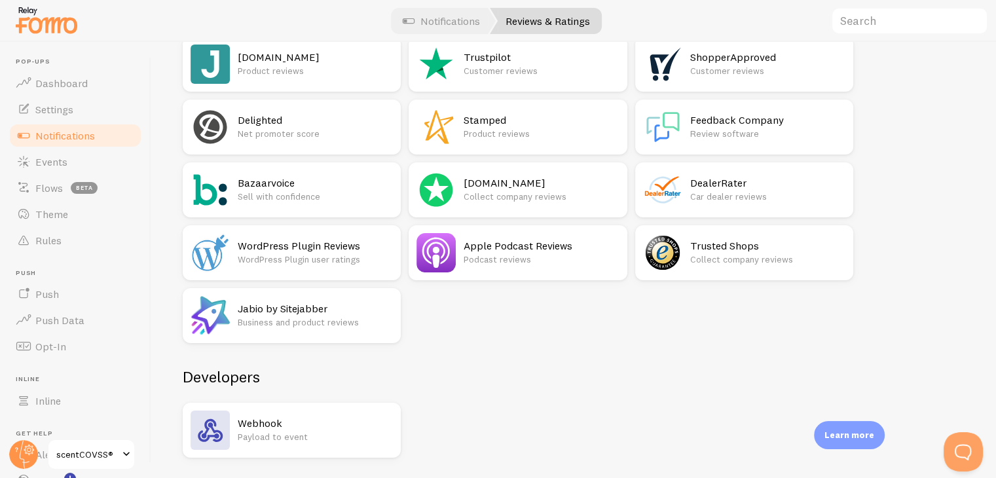
scroll to position [350, 0]
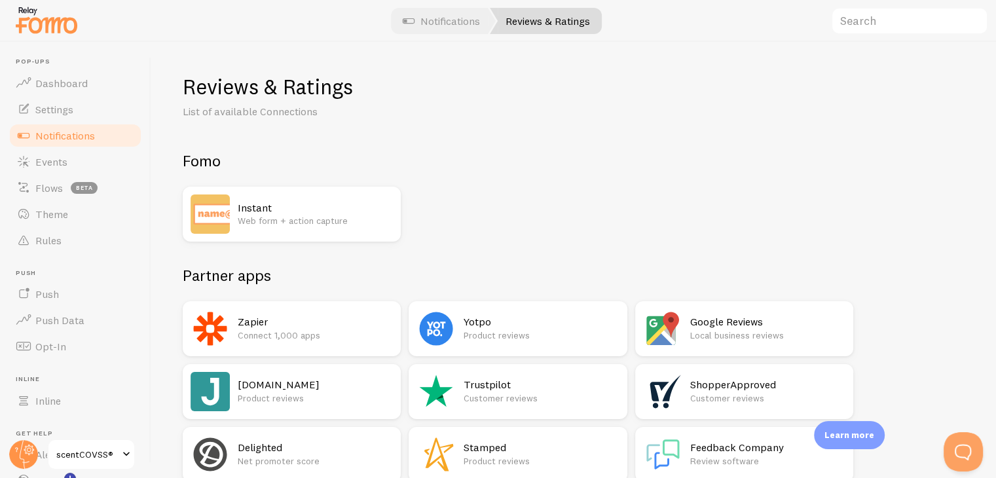
click at [329, 236] on div "Instant Web form + action capture" at bounding box center [292, 214] width 218 height 55
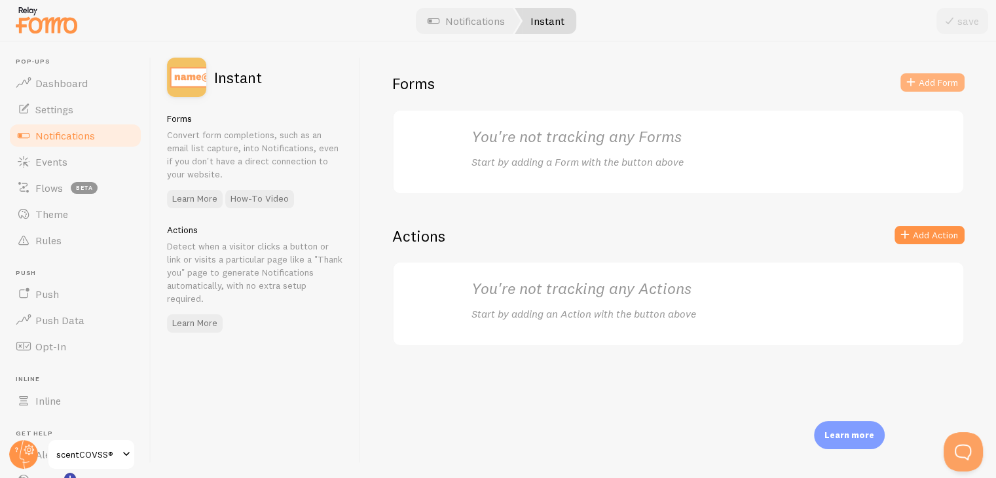
click at [953, 81] on button "Add Form" at bounding box center [932, 82] width 64 height 18
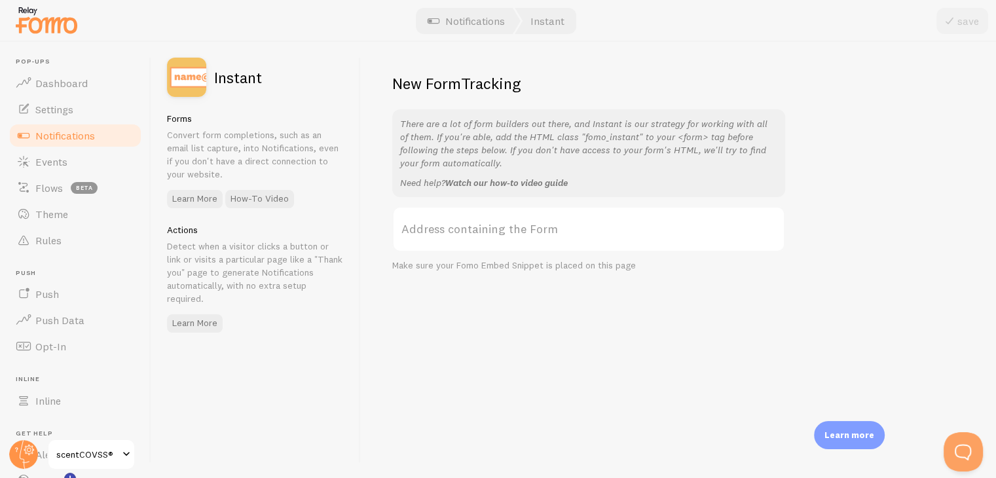
click at [474, 186] on link "Watch our how-to video guide" at bounding box center [506, 183] width 122 height 12
click at [84, 92] on link "Dashboard" at bounding box center [75, 83] width 135 height 26
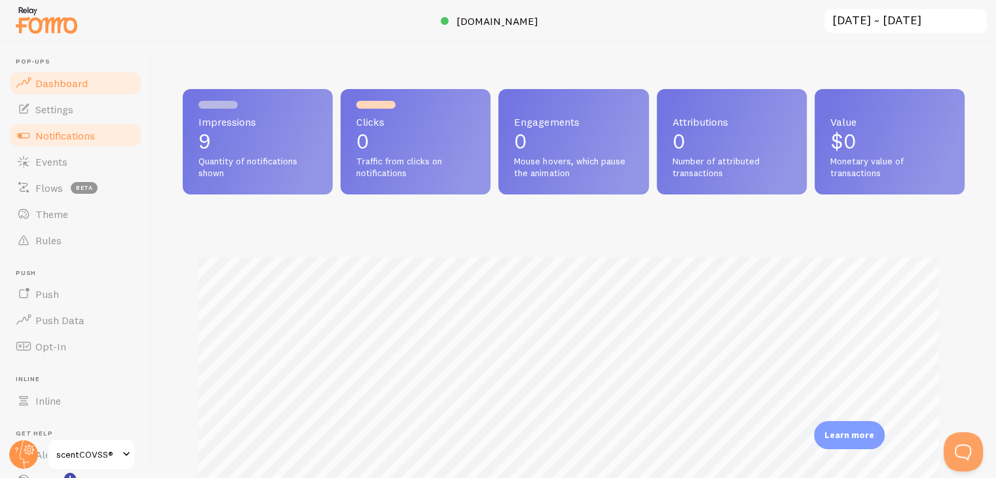
scroll to position [344, 771]
click at [84, 144] on link "Notifications" at bounding box center [75, 135] width 135 height 26
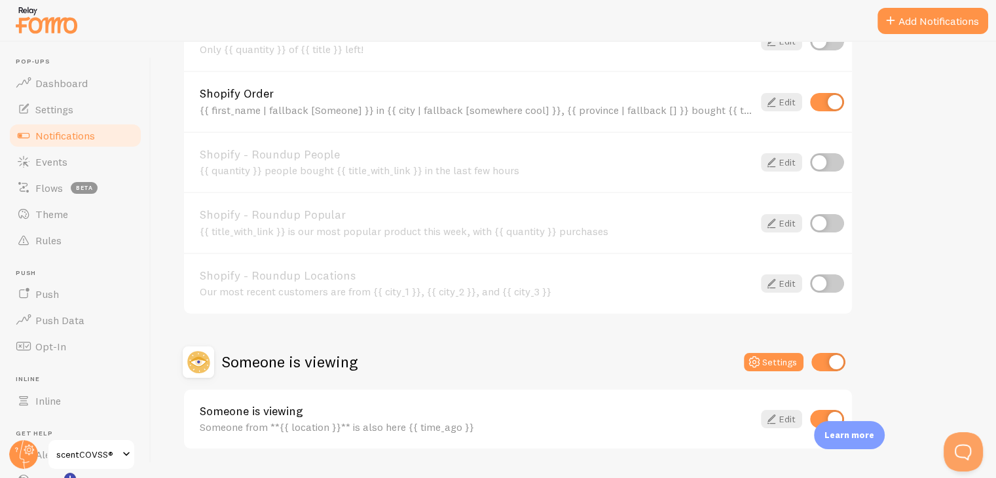
scroll to position [574, 0]
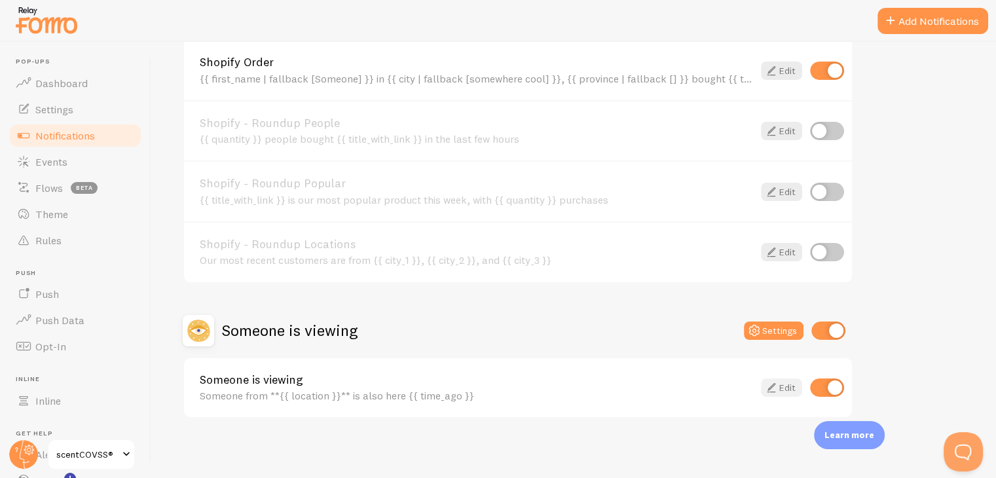
click at [767, 386] on icon at bounding box center [771, 388] width 16 height 16
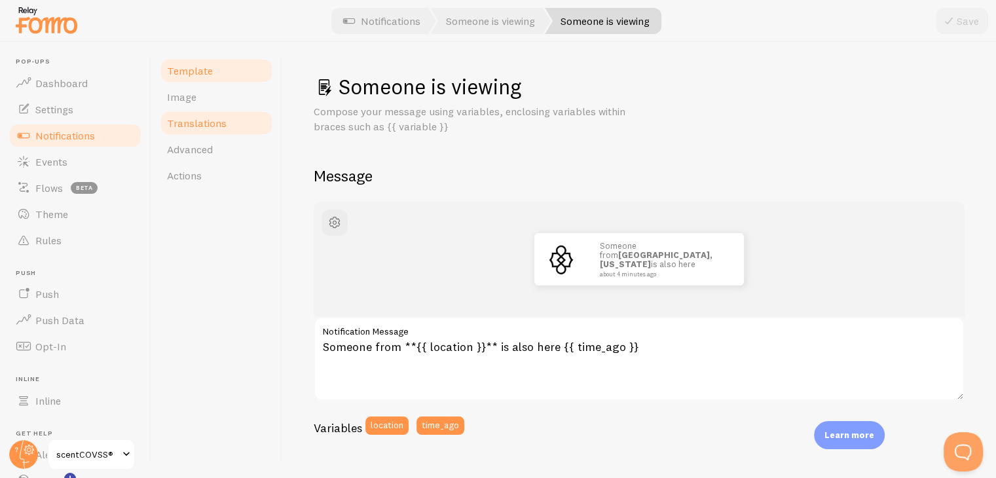
click at [202, 128] on span "Translations" at bounding box center [197, 123] width 60 height 13
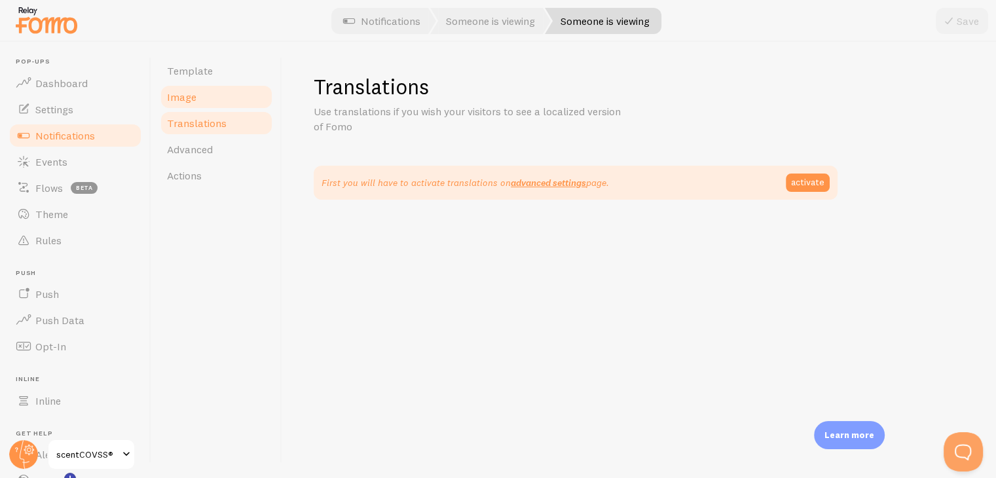
click at [194, 92] on span "Image" at bounding box center [181, 96] width 29 height 13
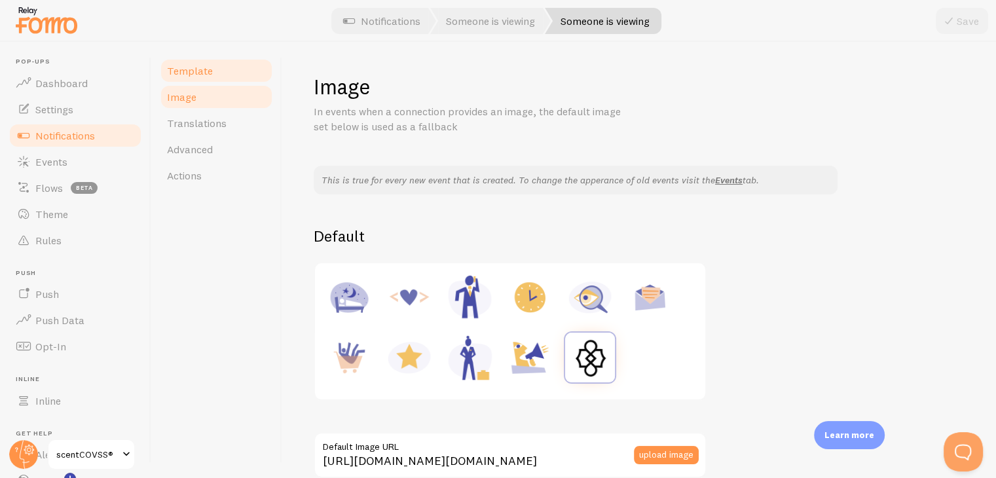
click at [201, 74] on span "Template" at bounding box center [190, 70] width 46 height 13
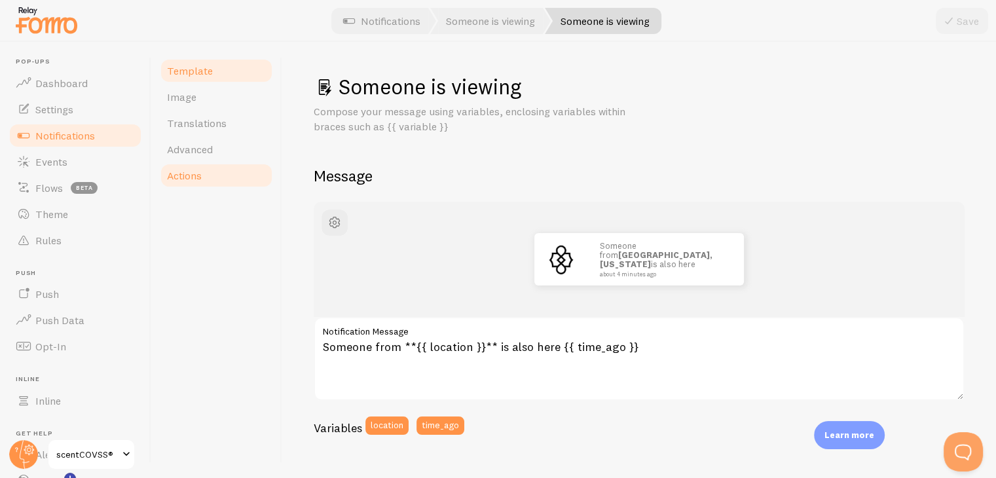
click at [177, 174] on span "Actions" at bounding box center [184, 175] width 35 height 13
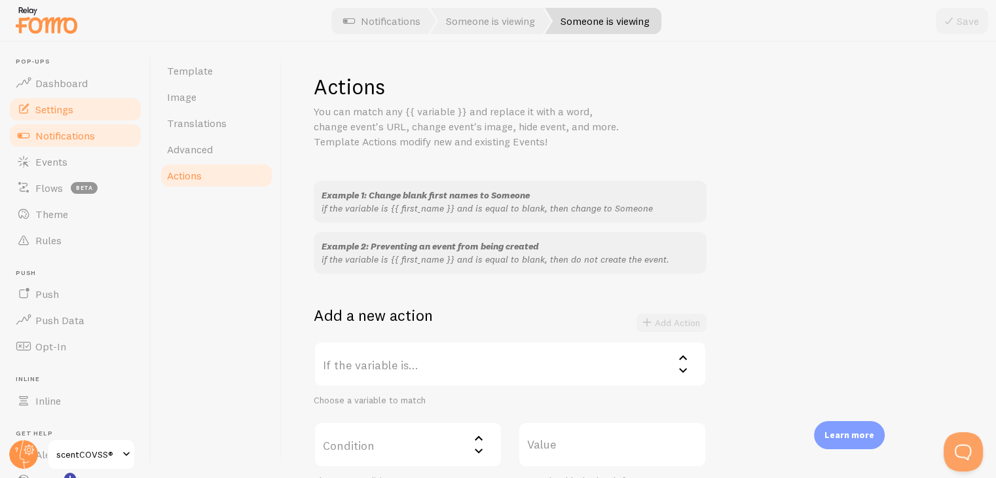
click at [66, 103] on span "Settings" at bounding box center [54, 109] width 38 height 13
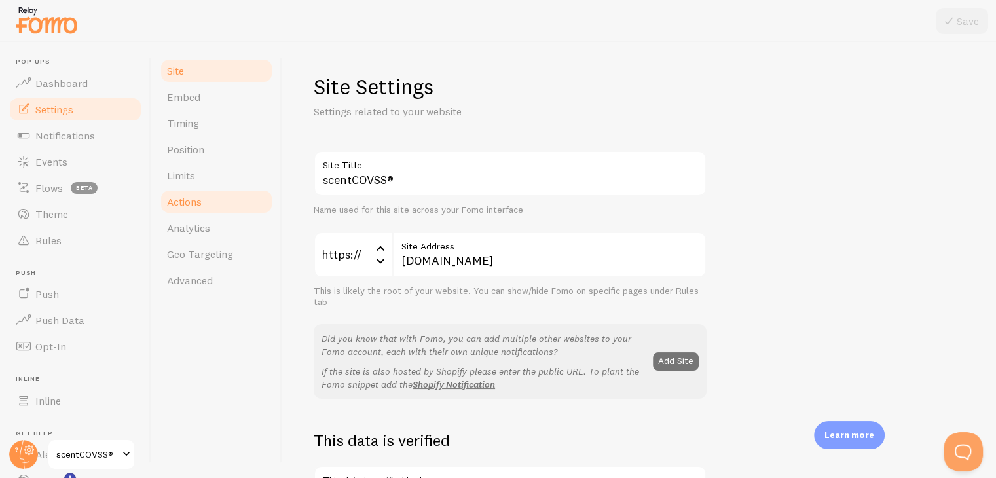
click at [202, 208] on link "Actions" at bounding box center [216, 202] width 115 height 26
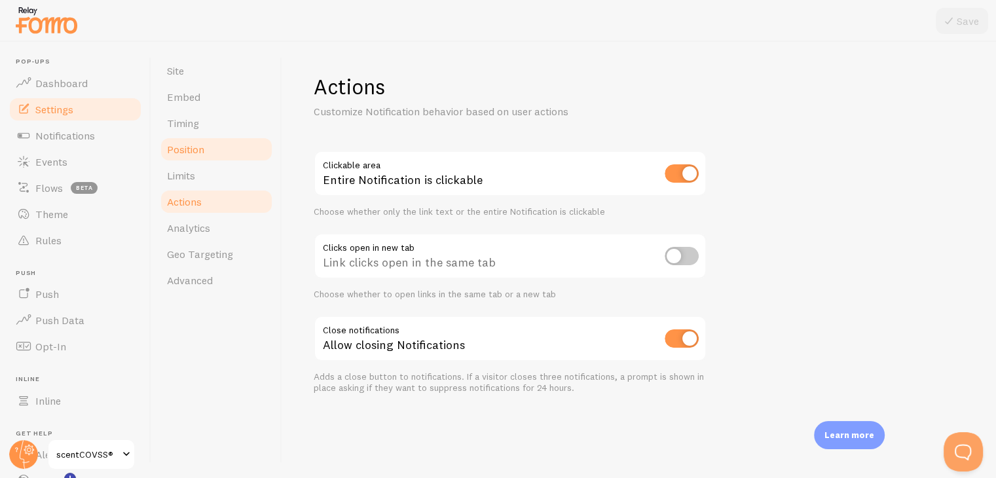
click at [204, 149] on link "Position" at bounding box center [216, 149] width 115 height 26
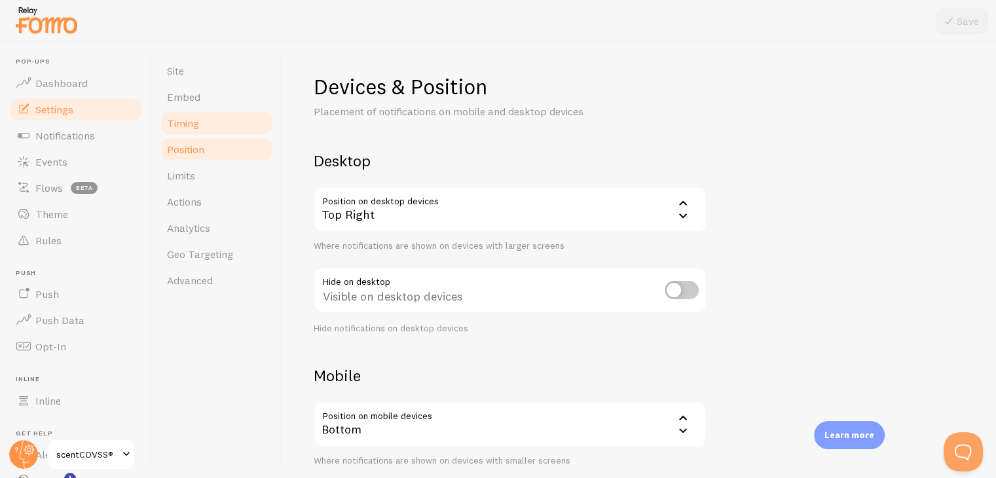
click at [194, 120] on span "Timing" at bounding box center [183, 123] width 32 height 13
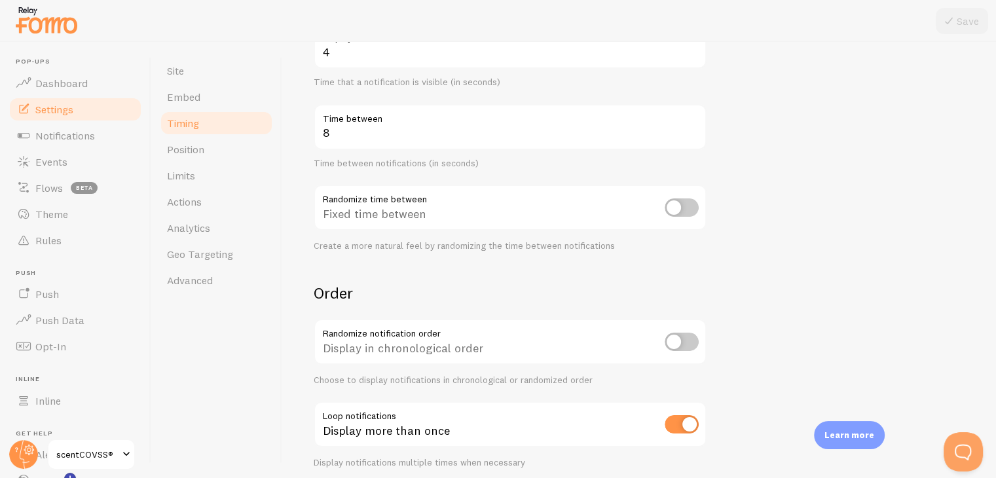
scroll to position [296, 0]
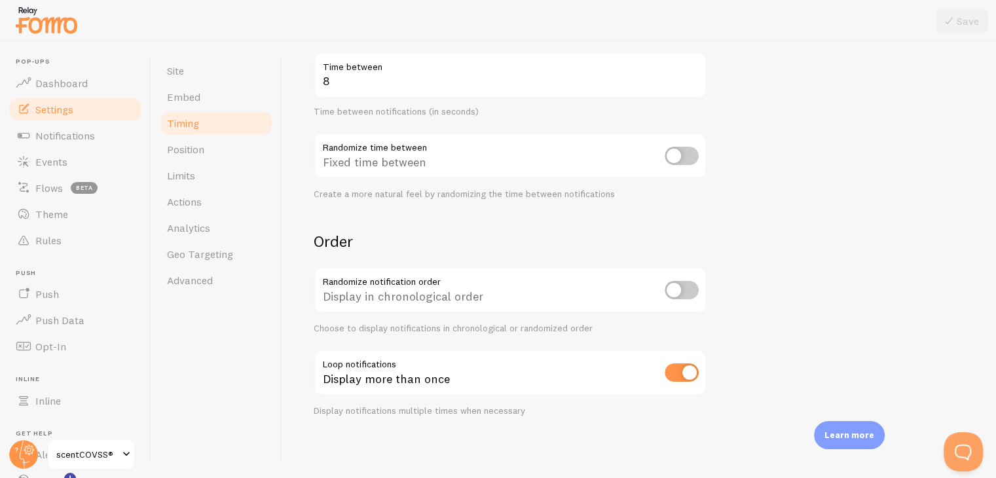
click at [665, 368] on input "checkbox" at bounding box center [682, 372] width 34 height 18
checkbox input "false"
click at [953, 27] on icon at bounding box center [949, 21] width 16 height 16
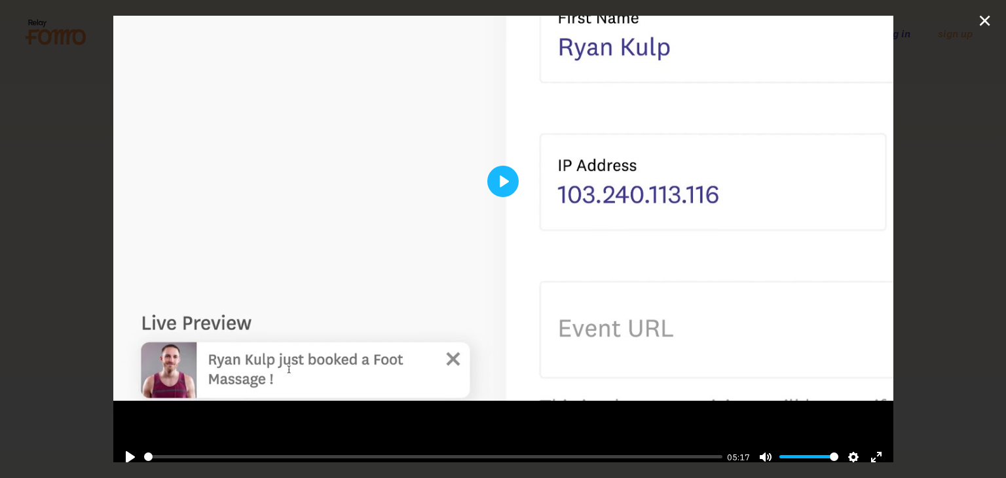
scroll to position [131, 0]
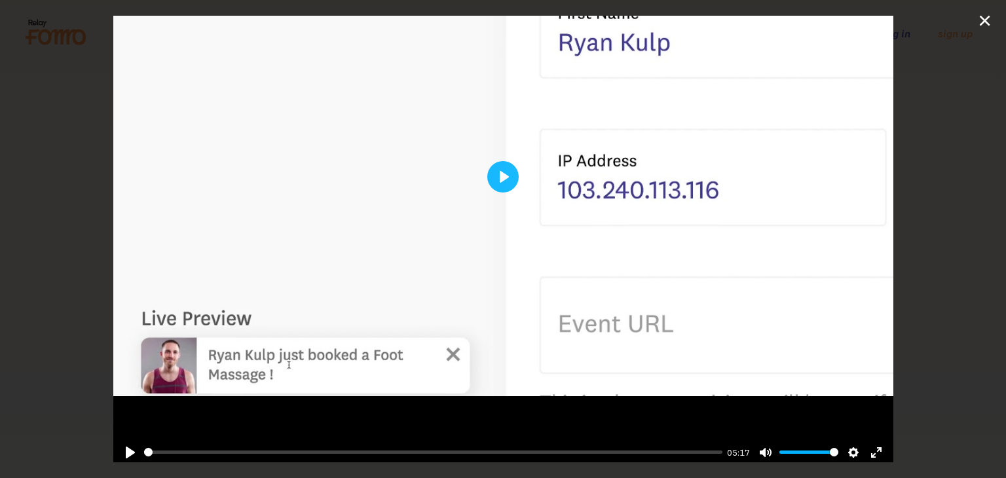
click at [275, 380] on div at bounding box center [502, 177] width 779 height 585
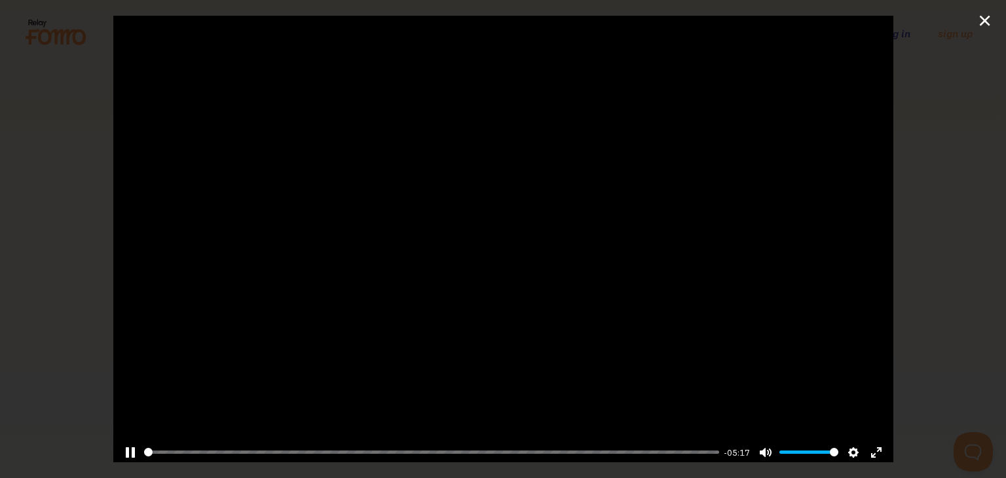
scroll to position [0, 0]
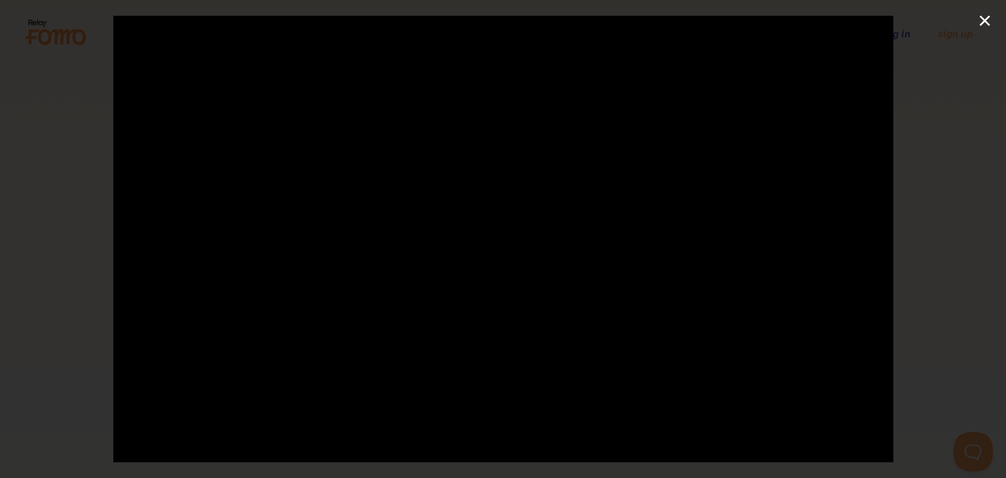
type input "100"
